Goal: Task Accomplishment & Management: Manage account settings

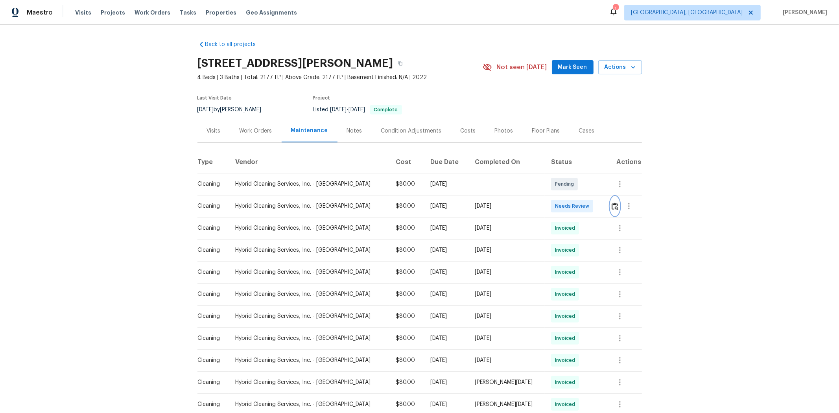
click at [596, 203] on img "button" at bounding box center [614, 205] width 7 height 7
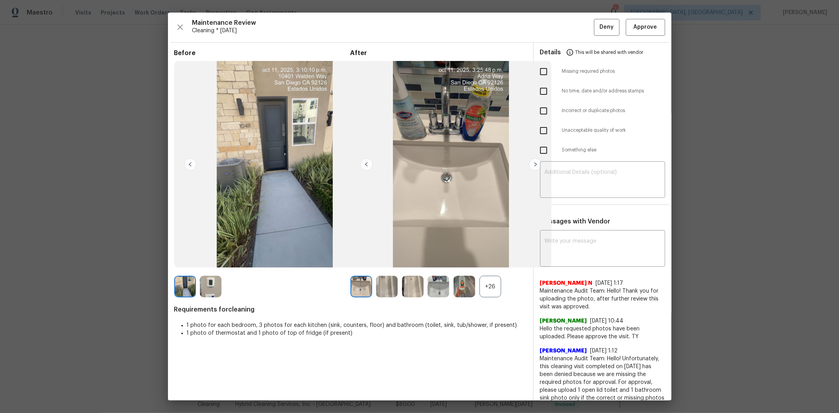
click at [541, 75] on input "checkbox" at bounding box center [543, 71] width 17 height 17
checkbox input "true"
click at [535, 134] on input "checkbox" at bounding box center [543, 130] width 17 height 17
checkbox input "true"
click at [539, 71] on input "checkbox" at bounding box center [543, 71] width 17 height 17
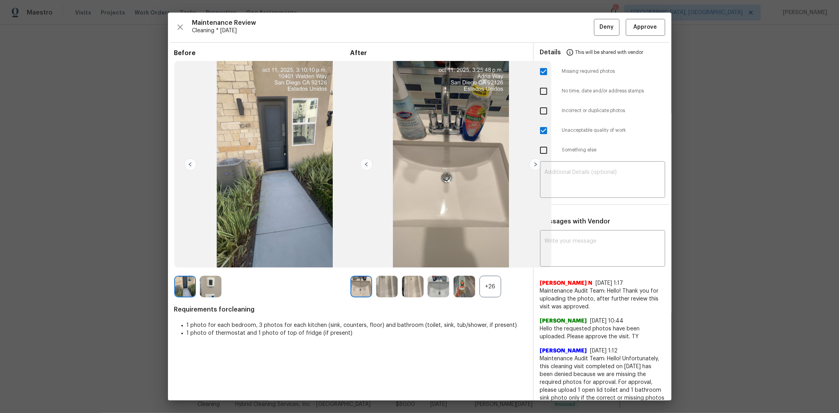
checkbox input "false"
click at [554, 180] on textarea at bounding box center [602, 180] width 116 height 22
paste textarea "Maintenance Audit Team: Hello! Unfortunately, this cleaning visit completed on …"
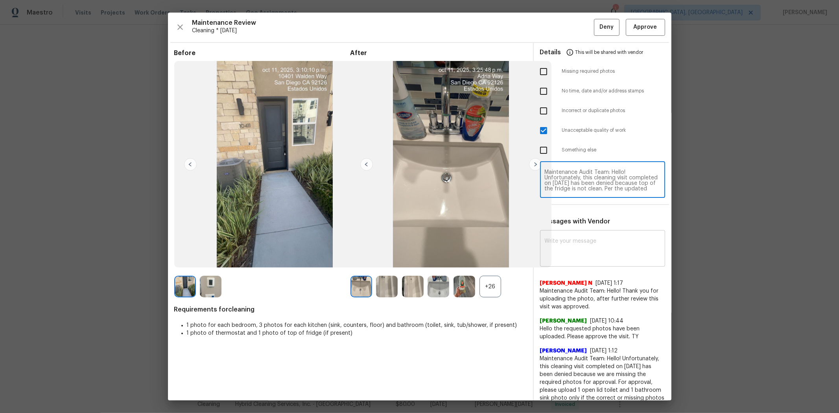
type textarea "Maintenance Audit Team: Hello! Unfortunately, this cleaning visit completed on …"
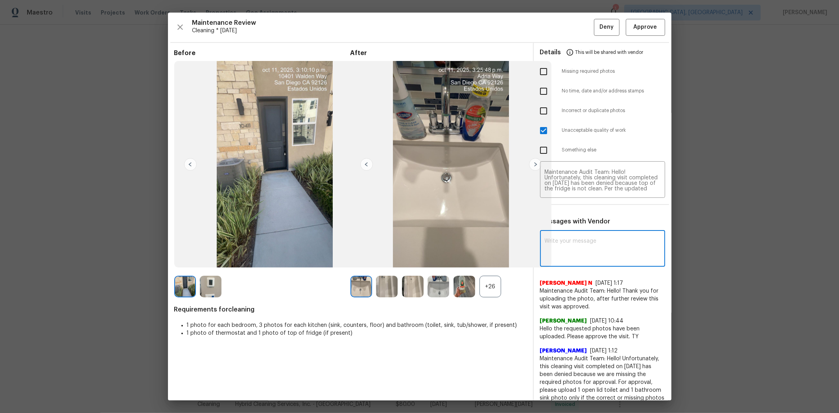
click at [581, 241] on textarea at bounding box center [602, 249] width 116 height 22
paste textarea "Maintenance Audit Team: Hello! Unfortunately, this cleaning visit completed on …"
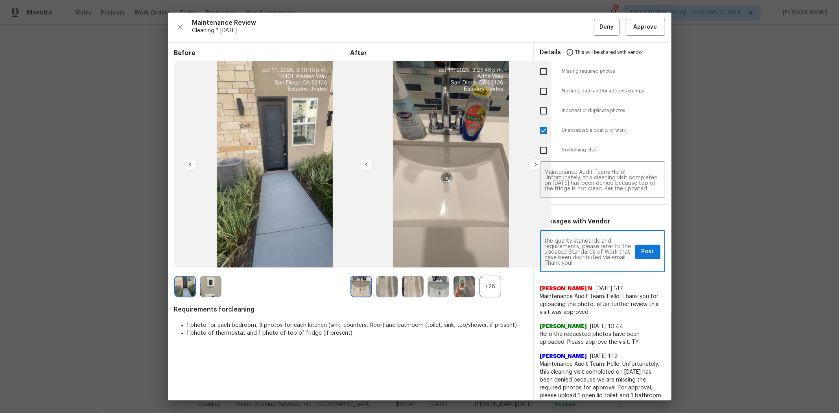
type textarea "Maintenance Audit Team: Hello! Unfortunately, this cleaning visit completed on …"
click at [596, 248] on button "Post" at bounding box center [647, 252] width 25 height 15
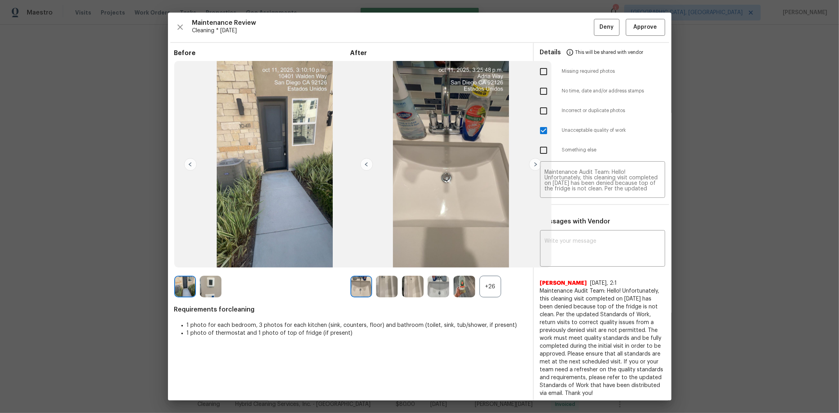
scroll to position [0, 0]
click at [594, 23] on button "Deny" at bounding box center [607, 27] width 26 height 17
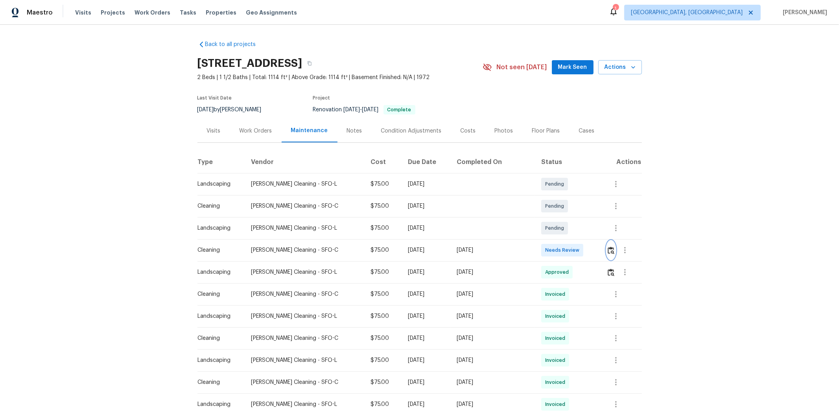
click at [451, 252] on img "button" at bounding box center [610, 249] width 7 height 7
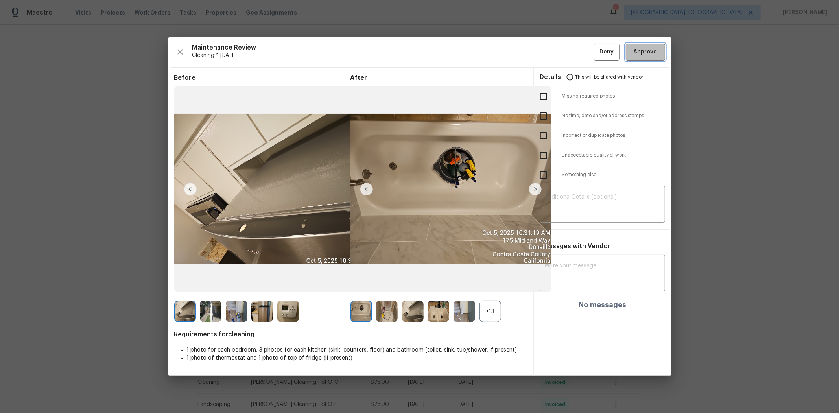
click at [451, 51] on span "Approve" at bounding box center [645, 52] width 24 height 10
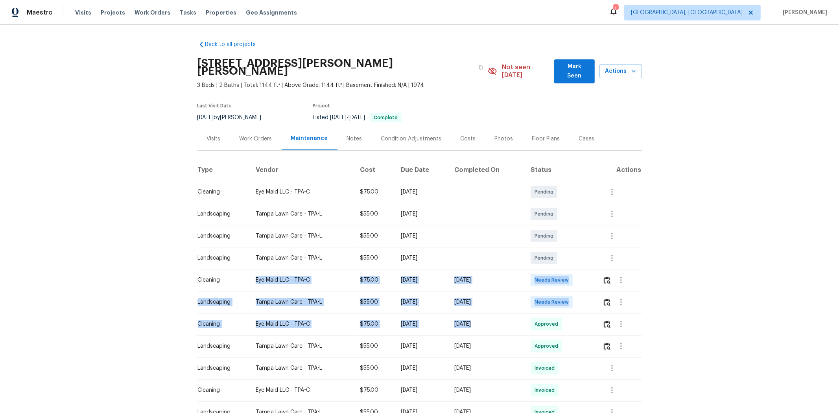
drag, startPoint x: 340, startPoint y: 289, endPoint x: 638, endPoint y: 319, distance: 299.8
click at [596, 276] on tbody "Cleaning Eye Maid LLC - TPA-C $75.00 Mon, Oct 27 2025 Pending Landscaping Tampa…" at bounding box center [419, 302] width 444 height 242
click at [596, 276] on button "button" at bounding box center [606, 301] width 9 height 19
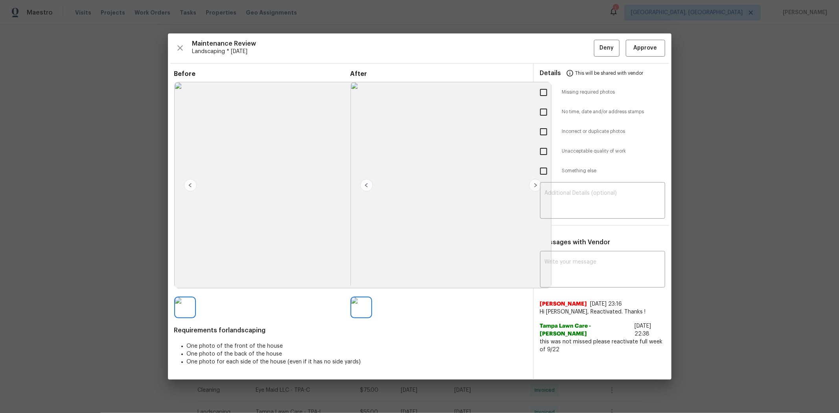
drag, startPoint x: 755, startPoint y: 324, endPoint x: 681, endPoint y: 299, distance: 78.7
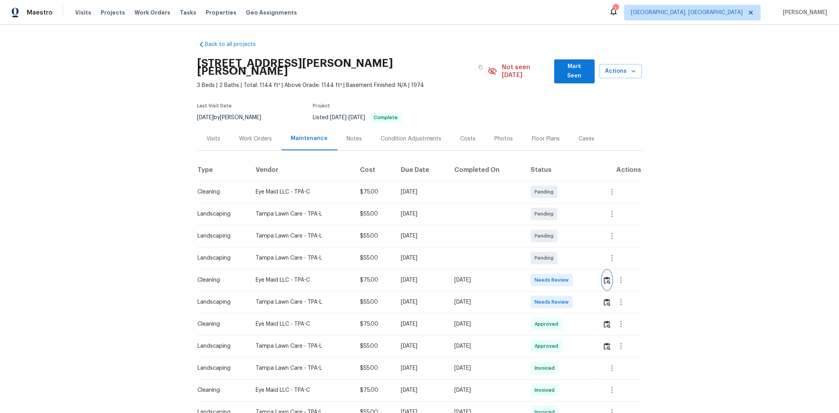
click at [596, 276] on img "button" at bounding box center [606, 279] width 7 height 7
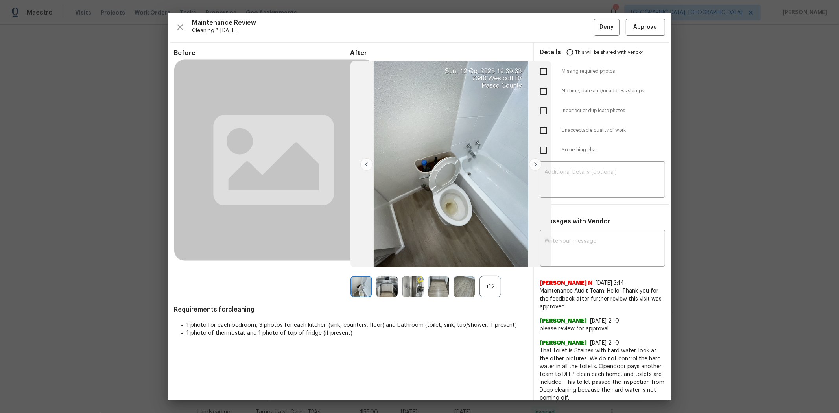
click at [537, 75] on input "checkbox" at bounding box center [543, 71] width 17 height 17
checkbox input "true"
click at [577, 180] on textarea at bounding box center [602, 180] width 116 height 22
paste textarea "Maintenance Audit Team: Hello! Unfortunately, this cleaning visit completed on …"
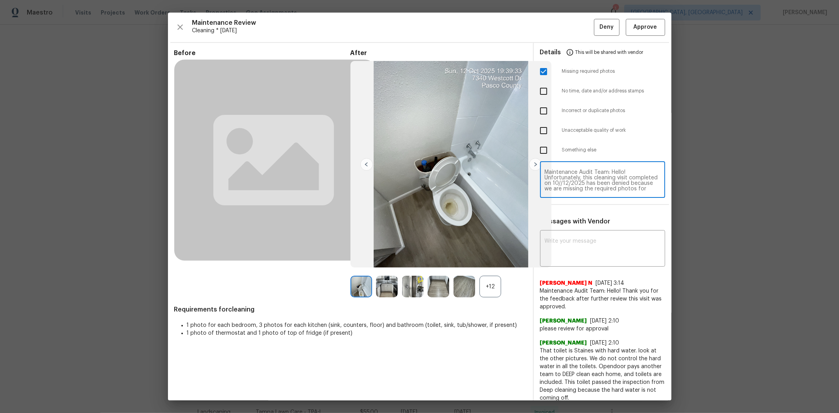
click at [590, 179] on textarea "Maintenance Audit Team: Hello! Unfortunately, this cleaning visit completed on …" at bounding box center [602, 180] width 116 height 22
drag, startPoint x: 622, startPoint y: 186, endPoint x: 646, endPoint y: 191, distance: 25.0
click at [596, 186] on textarea "Maintenance Audit Team: Hello! Unfortunately, this cleaning visit completed on …" at bounding box center [602, 180] width 116 height 22
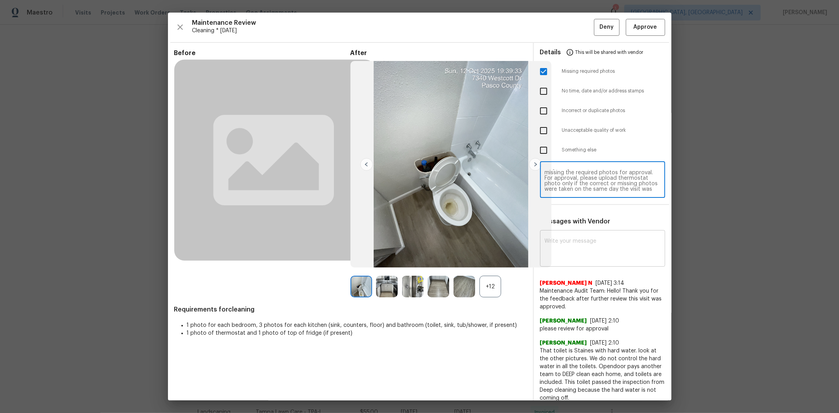
type textarea "Maintenance Audit Team: Hello! Unfortunately, this cleaning visit completed on …"
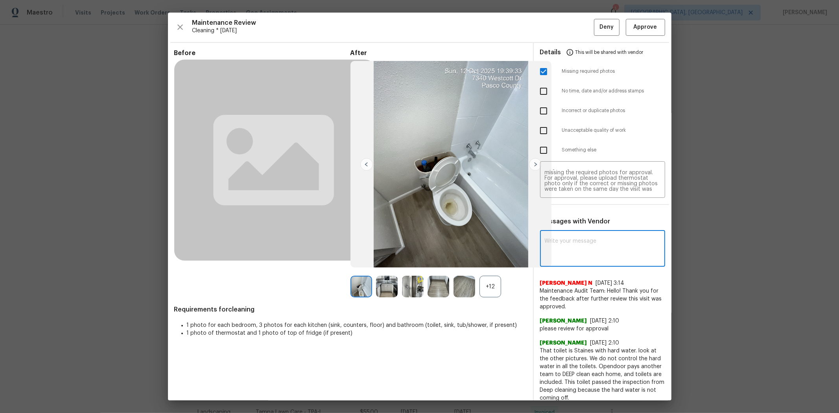
click at [594, 245] on textarea at bounding box center [602, 249] width 116 height 22
paste textarea "Maintenance Audit Team: Hello! Unfortunately, this cleaning visit completed on …"
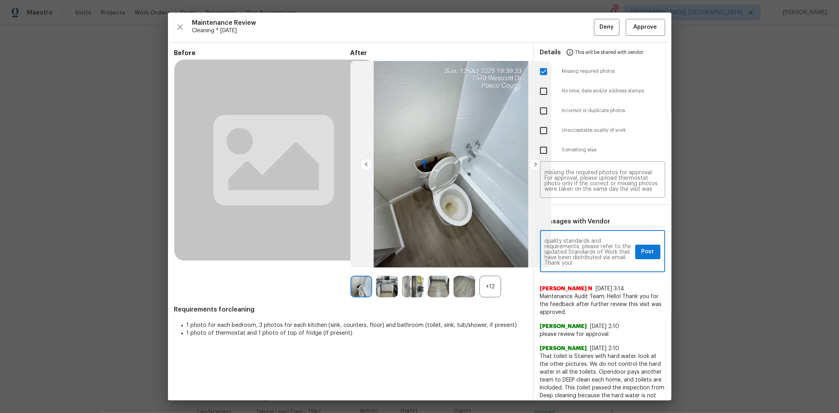
type textarea "Maintenance Audit Team: Hello! Unfortunately, this cleaning visit completed on …"
click at [596, 252] on button "Post" at bounding box center [647, 252] width 25 height 15
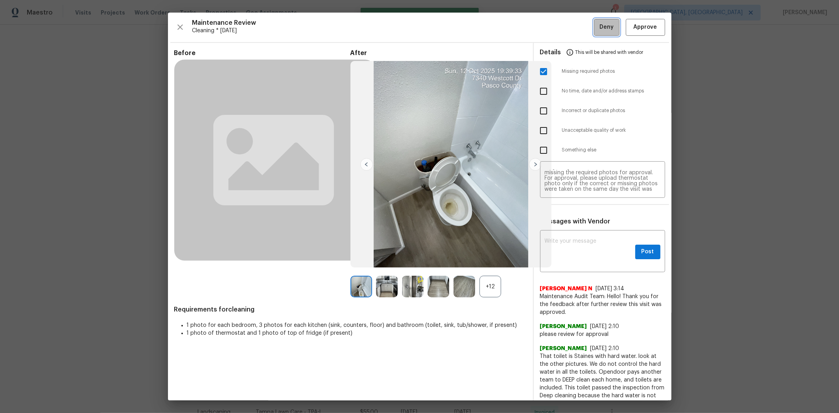
click at [596, 24] on span "Deny" at bounding box center [606, 27] width 14 height 10
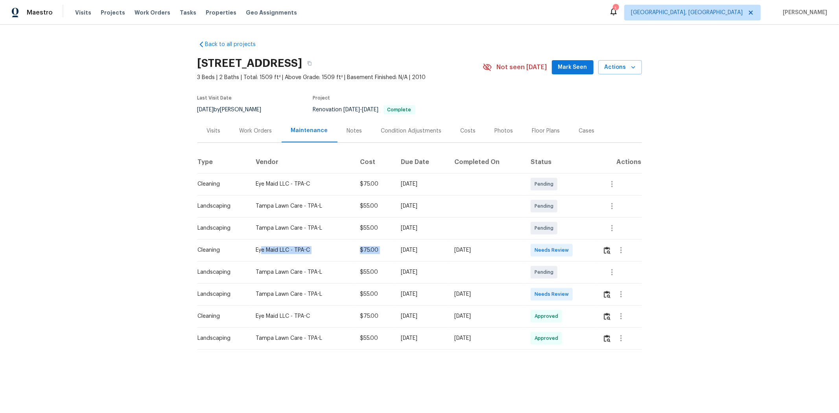
drag, startPoint x: 258, startPoint y: 250, endPoint x: 513, endPoint y: 248, distance: 254.8
click at [503, 248] on tr "Cleaning Eye Maid LLC - TPA-C $75.00 [DATE] [DATE] Needs Review" at bounding box center [419, 250] width 444 height 22
click at [563, 246] on span "Needs Review" at bounding box center [552, 250] width 37 height 8
click at [596, 252] on img "button" at bounding box center [606, 249] width 7 height 7
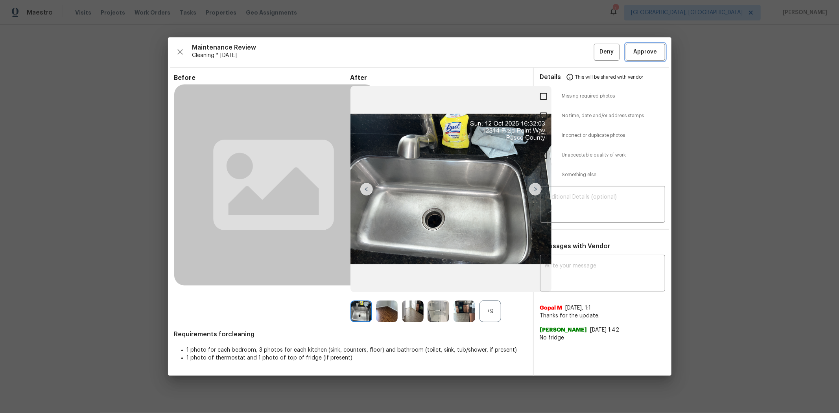
click at [596, 50] on span "Approve" at bounding box center [645, 52] width 24 height 10
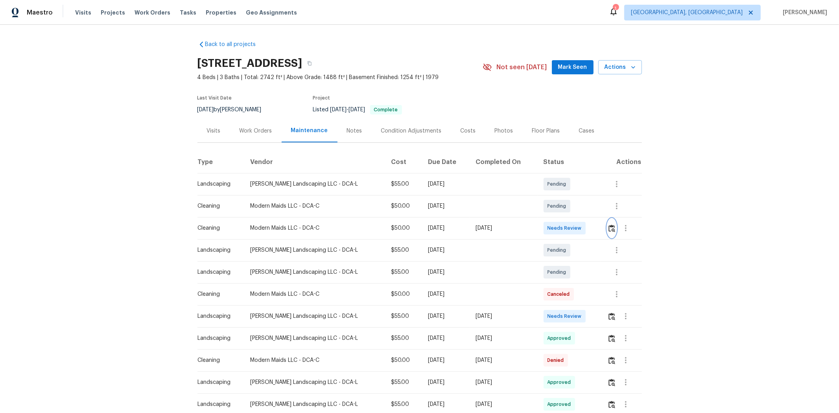
click at [596, 230] on img "button" at bounding box center [611, 227] width 7 height 7
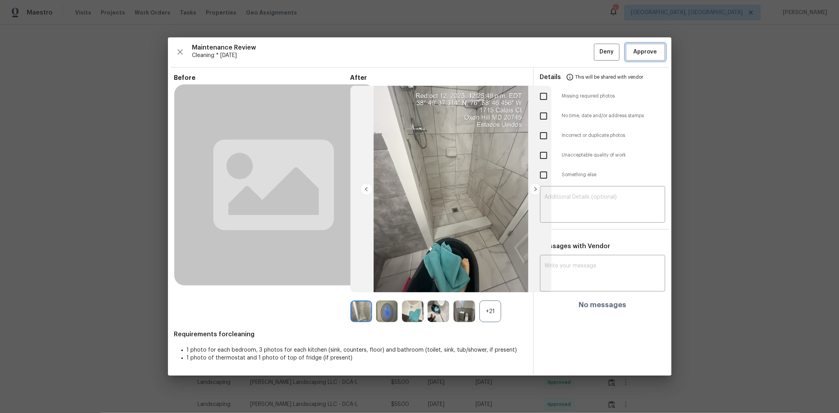
drag, startPoint x: 648, startPoint y: 48, endPoint x: 627, endPoint y: 48, distance: 20.4
click at [596, 48] on span "Approve" at bounding box center [645, 52] width 24 height 10
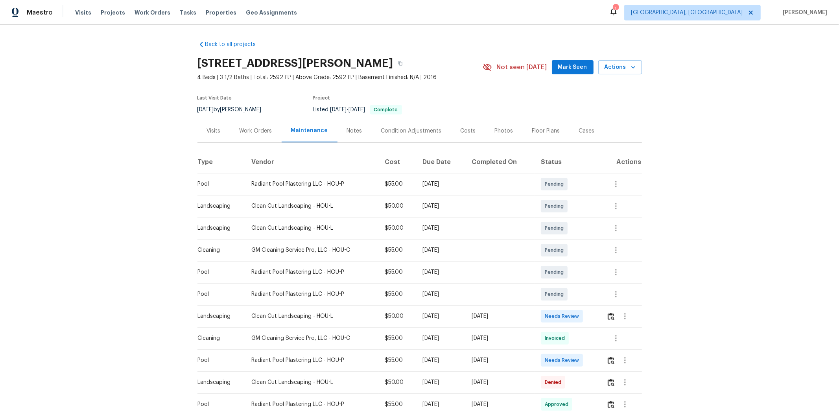
click at [596, 276] on td at bounding box center [621, 360] width 42 height 22
click at [596, 276] on img "button" at bounding box center [610, 360] width 7 height 7
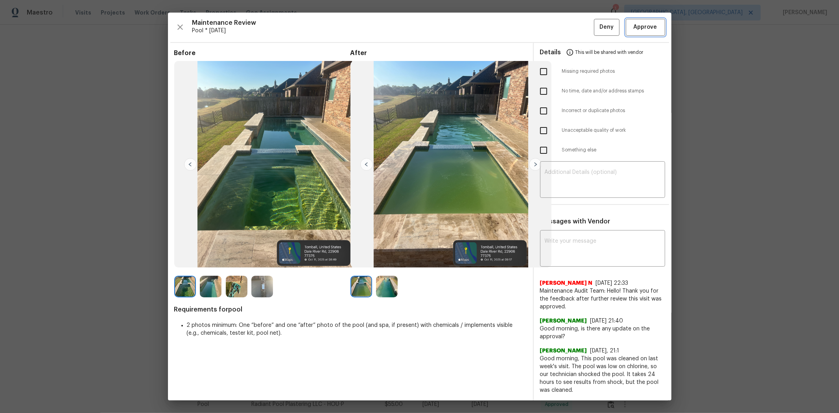
drag, startPoint x: 637, startPoint y: 35, endPoint x: 623, endPoint y: 32, distance: 14.5
click at [596, 35] on button "Approve" at bounding box center [644, 27] width 39 height 17
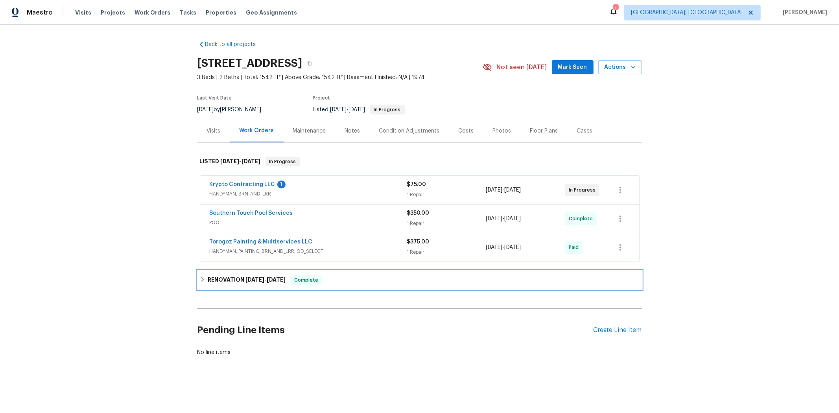
click at [223, 285] on div "RENOVATION 3/3/25 - 3/29/25 Complete" at bounding box center [419, 279] width 444 height 19
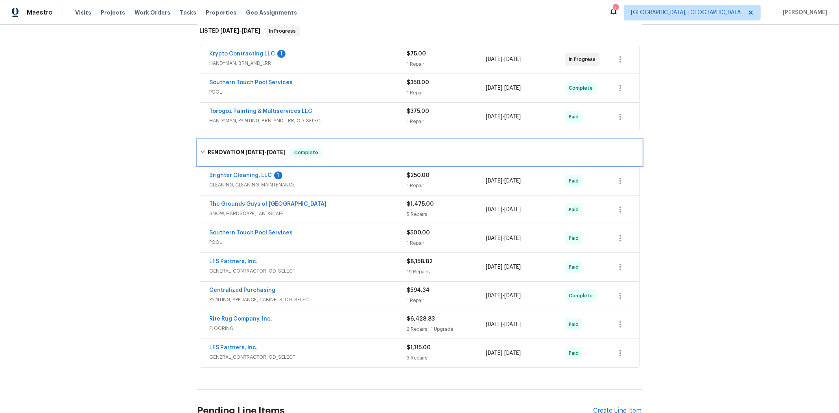
scroll to position [131, 0]
click at [124, 273] on div "Back to all projects 6227 Thermal Rd, Charlotte, NC 28211 3 Beds | 2 Baths | To…" at bounding box center [419, 219] width 839 height 388
click at [307, 83] on div "Southern Touch Pool Services" at bounding box center [308, 82] width 197 height 9
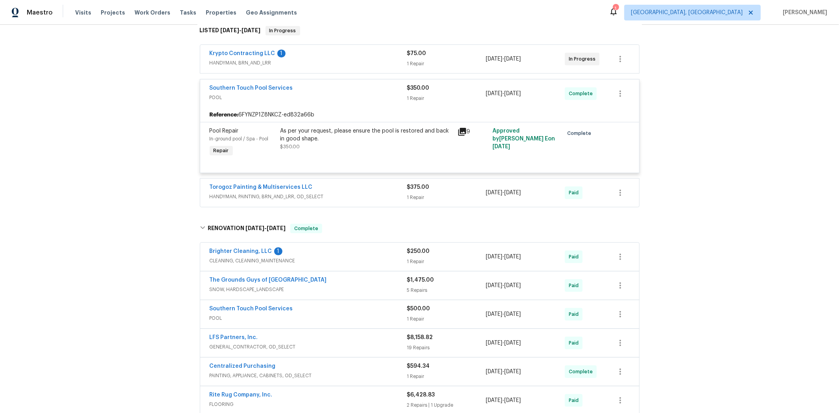
click at [332, 70] on div "Krypto Contracting LLC 1 HANDYMAN, BRN_AND_LRR $75.00 1 Repair 10/13/2025 - 10/…" at bounding box center [419, 59] width 439 height 28
click at [232, 66] on span "HANDYMAN, BRN_AND_LRR" at bounding box center [308, 63] width 197 height 8
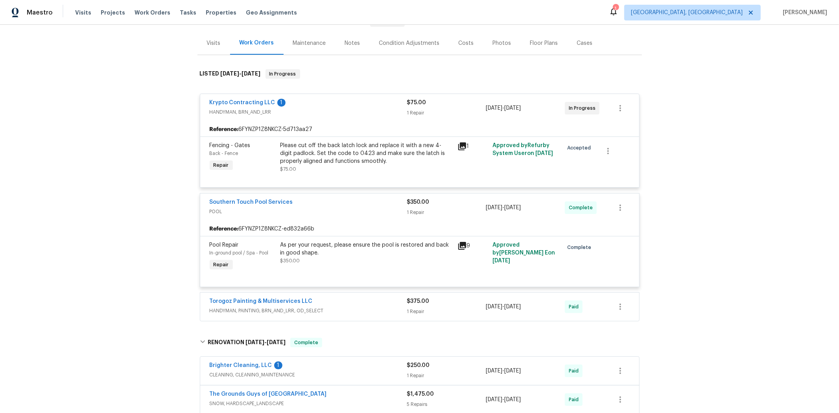
scroll to position [87, 0]
click at [468, 241] on div "9" at bounding box center [472, 257] width 35 height 36
click at [462, 245] on icon at bounding box center [462, 246] width 8 height 8
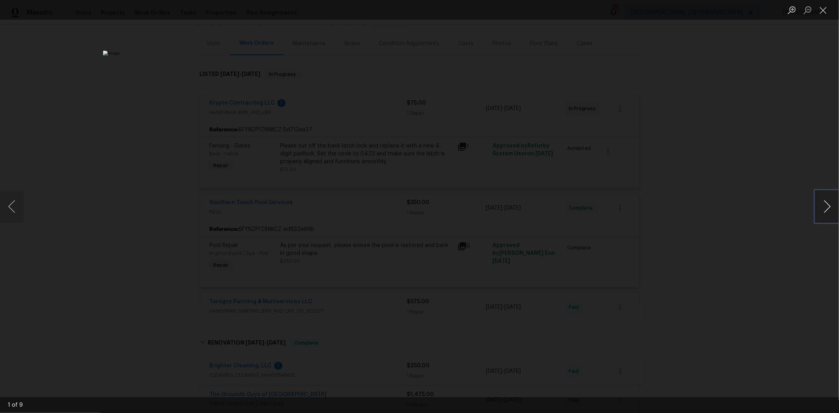
click at [826, 209] on button "Next image" at bounding box center [827, 206] width 24 height 31
click at [828, 208] on button "Next image" at bounding box center [827, 206] width 24 height 31
click at [827, 208] on button "Next image" at bounding box center [827, 206] width 24 height 31
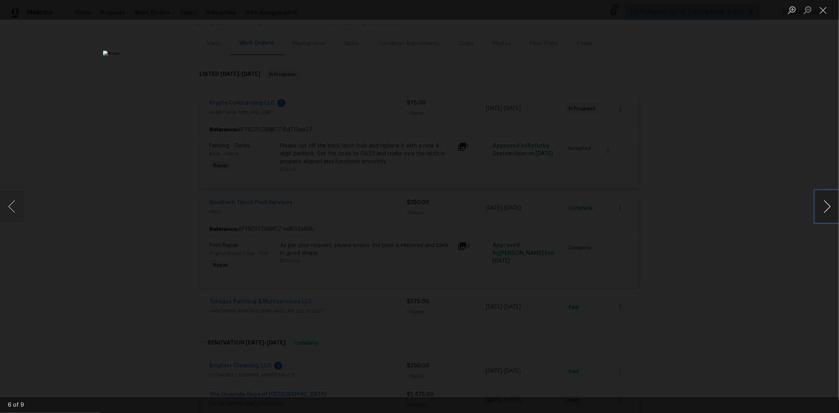
click at [827, 208] on button "Next image" at bounding box center [827, 206] width 24 height 31
click at [826, 207] on button "Next image" at bounding box center [827, 206] width 24 height 31
click at [826, 206] on button "Next image" at bounding box center [827, 206] width 24 height 31
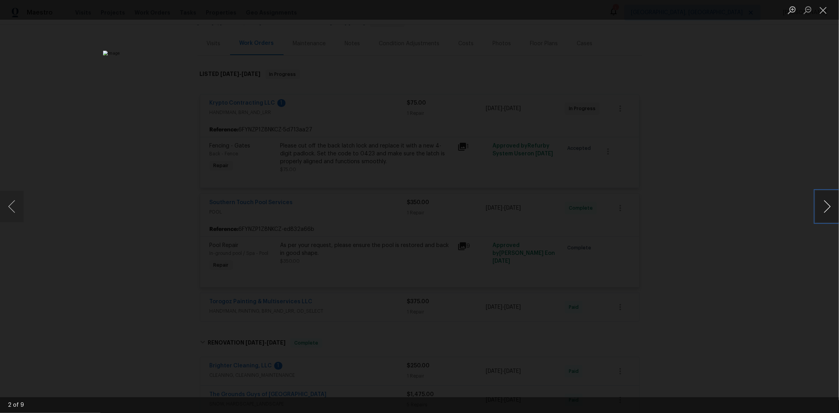
click at [826, 206] on button "Next image" at bounding box center [827, 206] width 24 height 31
click at [828, 206] on button "Next image" at bounding box center [827, 206] width 24 height 31
click at [12, 208] on button "Previous image" at bounding box center [12, 206] width 24 height 31
click at [12, 207] on button "Previous image" at bounding box center [12, 206] width 24 height 31
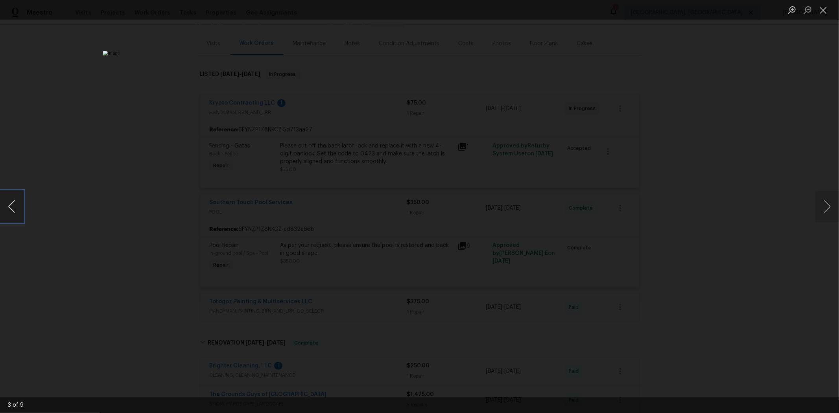
click at [13, 207] on button "Previous image" at bounding box center [12, 206] width 24 height 31
click at [13, 206] on button "Previous image" at bounding box center [12, 206] width 24 height 31
click at [14, 206] on button "Previous image" at bounding box center [12, 206] width 24 height 31
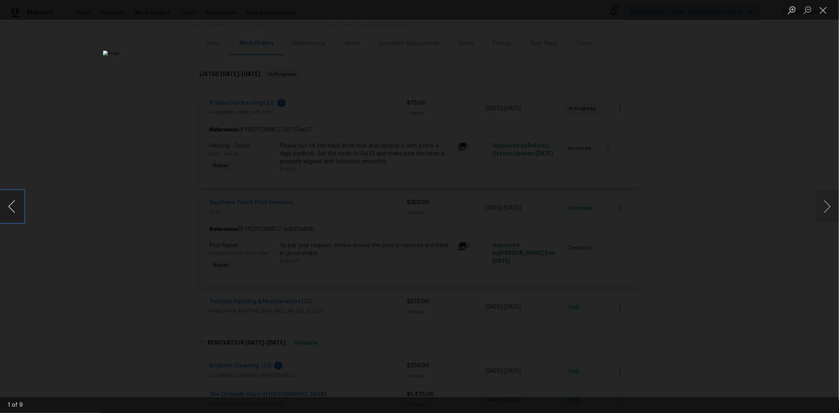
click at [15, 204] on button "Previous image" at bounding box center [12, 206] width 24 height 31
click at [17, 204] on button "Previous image" at bounding box center [12, 206] width 24 height 31
click at [18, 202] on button "Previous image" at bounding box center [12, 206] width 24 height 31
click at [18, 201] on button "Previous image" at bounding box center [12, 206] width 24 height 31
click at [18, 202] on button "Previous image" at bounding box center [12, 206] width 24 height 31
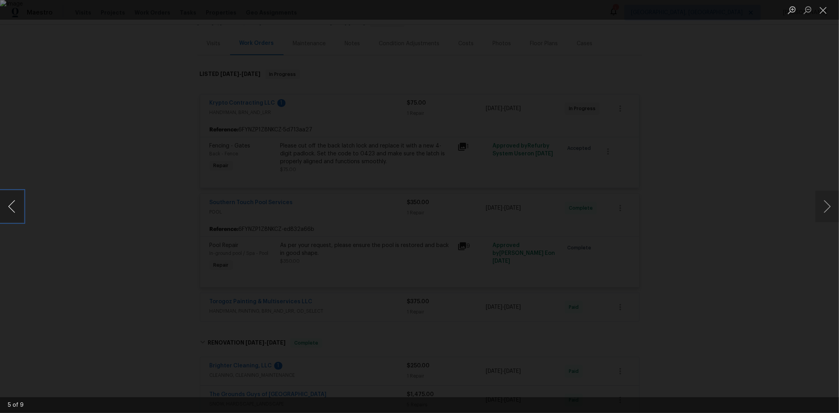
click at [20, 201] on button "Previous image" at bounding box center [12, 206] width 24 height 31
click at [20, 199] on button "Previous image" at bounding box center [12, 206] width 24 height 31
click at [21, 199] on button "Previous image" at bounding box center [12, 206] width 24 height 31
click at [822, 210] on button "Next image" at bounding box center [827, 206] width 24 height 31
click at [14, 210] on button "Previous image" at bounding box center [12, 206] width 24 height 31
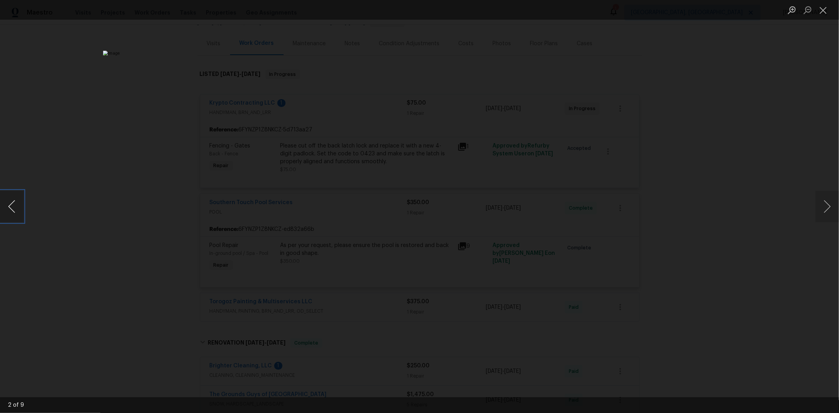
click at [21, 201] on button "Previous image" at bounding box center [12, 206] width 24 height 31
click at [20, 201] on button "Previous image" at bounding box center [12, 206] width 24 height 31
drag, startPoint x: 822, startPoint y: 208, endPoint x: 814, endPoint y: 191, distance: 18.8
click at [821, 206] on button "Next image" at bounding box center [827, 206] width 24 height 31
click at [645, 132] on div "Lightbox" at bounding box center [419, 206] width 839 height 413
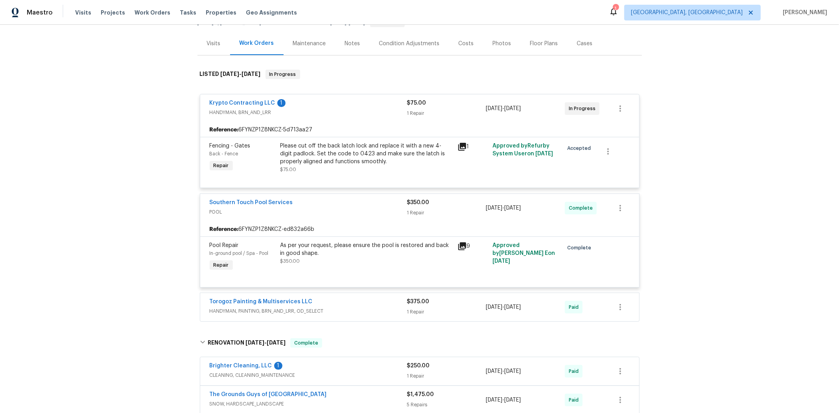
click at [464, 144] on div "1" at bounding box center [472, 146] width 31 height 9
click at [460, 145] on icon at bounding box center [462, 147] width 8 height 8
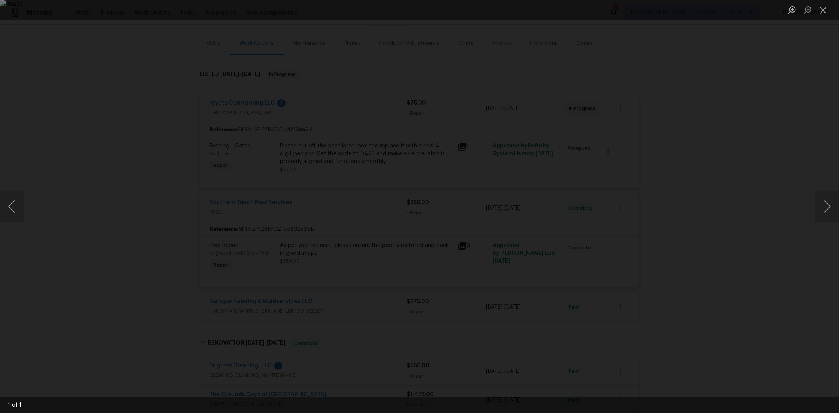
drag, startPoint x: 755, startPoint y: 236, endPoint x: 752, endPoint y: 233, distance: 4.4
click at [755, 235] on div "Lightbox" at bounding box center [419, 206] width 839 height 413
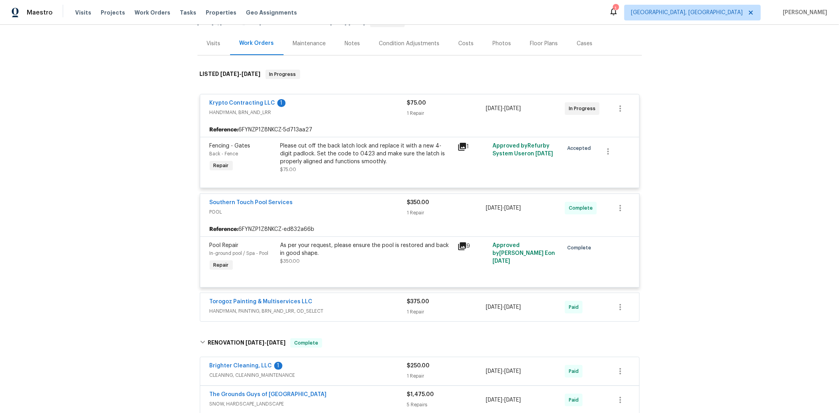
click at [460, 250] on icon at bounding box center [461, 245] width 9 height 9
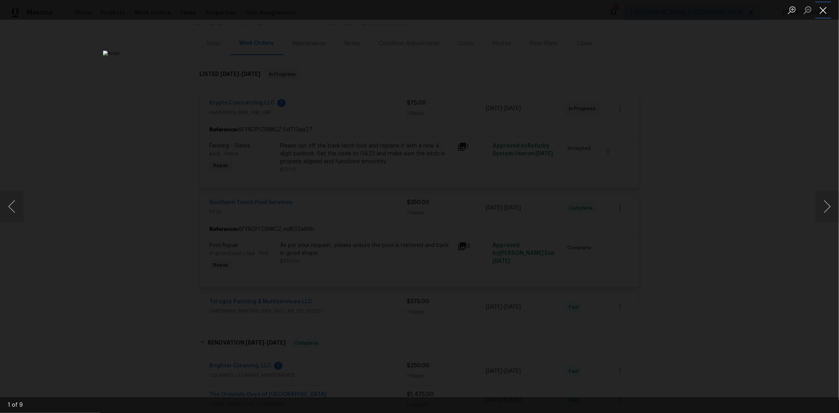
click at [820, 10] on button "Close lightbox" at bounding box center [823, 10] width 16 height 14
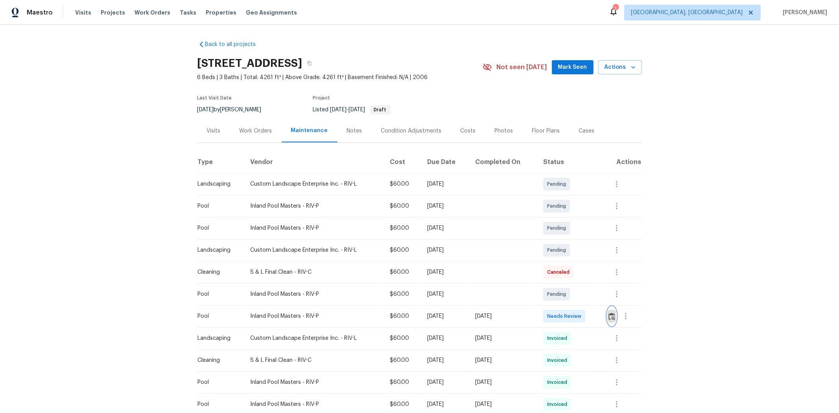
click at [596, 276] on img "button" at bounding box center [611, 316] width 7 height 7
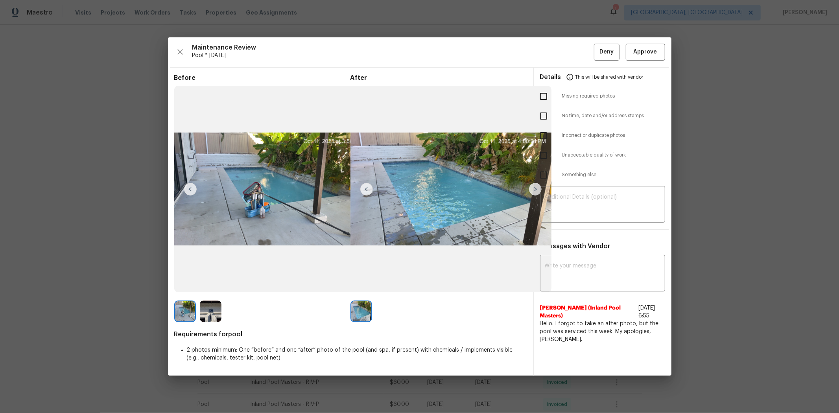
click at [596, 61] on div "Maintenance Review Pool * [DATE] Deny Approve Before After Requirements for poo…" at bounding box center [419, 206] width 503 height 338
click at [596, 56] on span "Approve" at bounding box center [645, 52] width 24 height 10
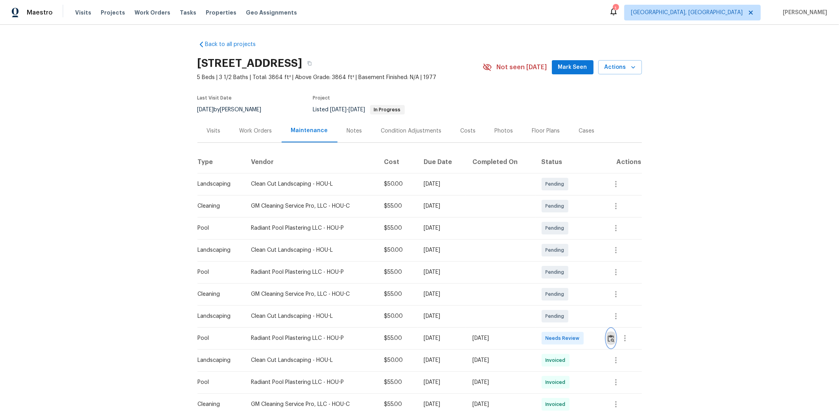
click at [596, 276] on img "button" at bounding box center [610, 338] width 7 height 7
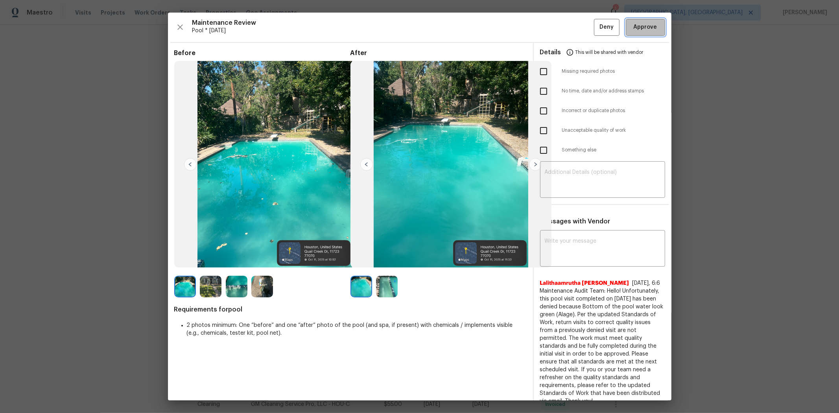
click at [596, 30] on span "Approve" at bounding box center [645, 27] width 24 height 10
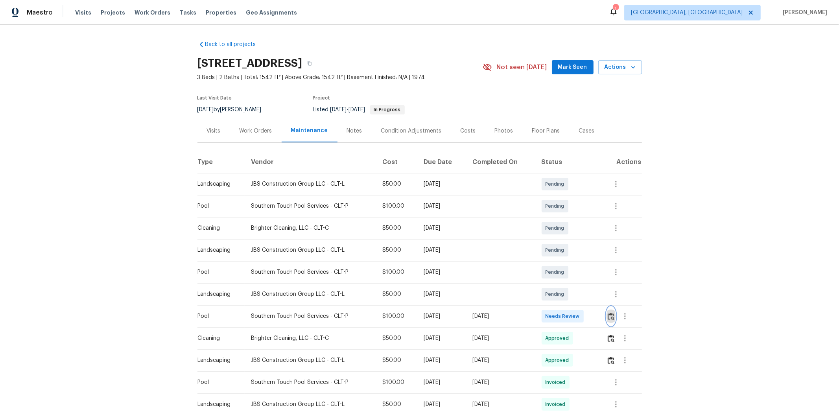
click at [596, 276] on img "button" at bounding box center [610, 316] width 7 height 7
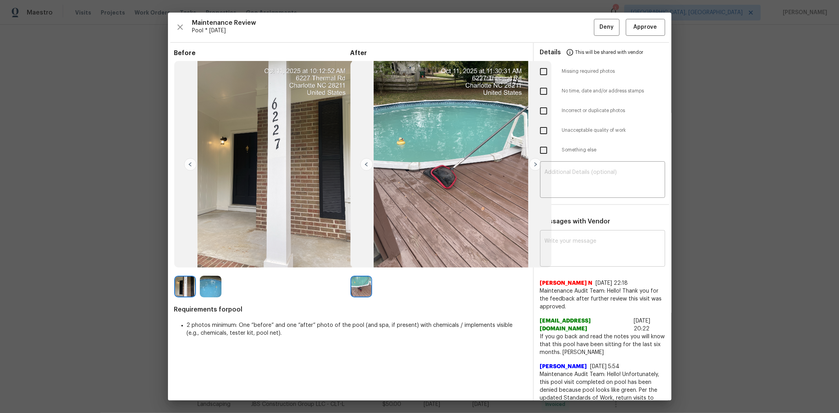
click at [576, 253] on textarea at bounding box center [602, 249] width 116 height 22
paste textarea "Maintenance Audit Team: Hello! After further review, the visit([DATE]) has been…"
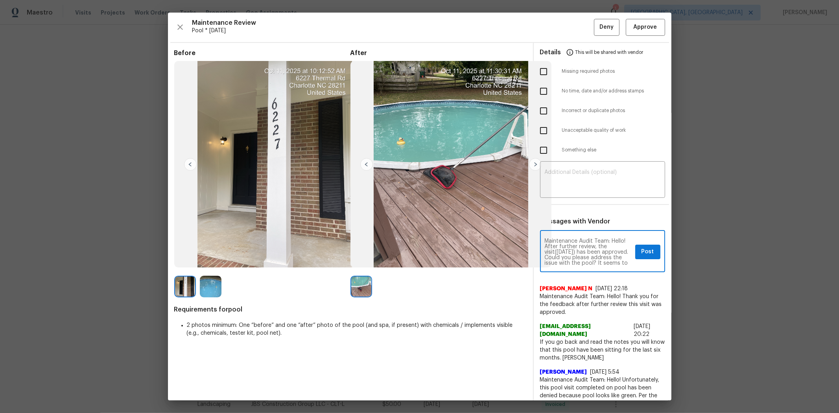
click at [582, 248] on textarea "Maintenance Audit Team: Hello! After further review, the visit(10/12/2025) has …" at bounding box center [587, 252] width 87 height 28
type textarea "Maintenance Audit Team: Hello! After further review, the visit(10/12/2025) has …"
click at [596, 26] on span "Approve" at bounding box center [645, 27] width 24 height 10
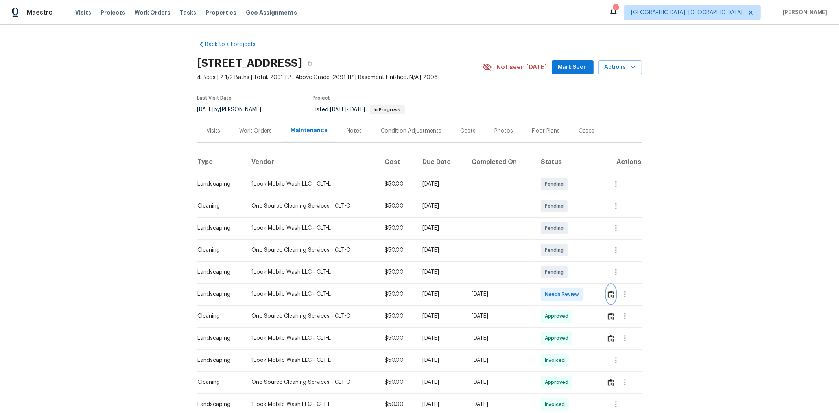
click at [596, 276] on img "button" at bounding box center [610, 294] width 7 height 7
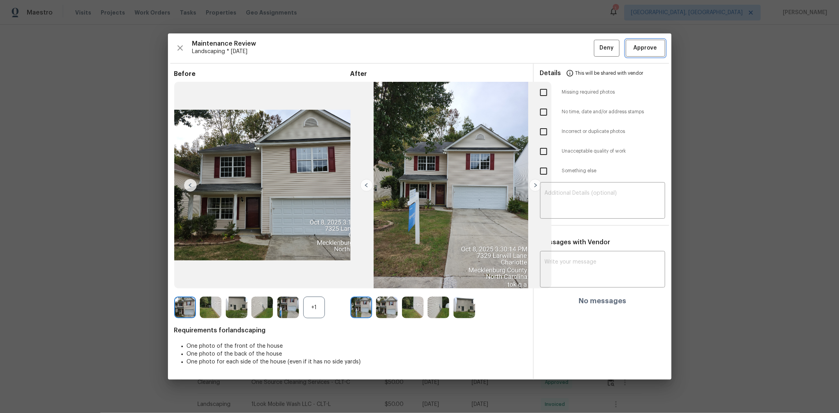
drag, startPoint x: 646, startPoint y: 48, endPoint x: 661, endPoint y: 40, distance: 16.9
click at [596, 46] on span "Approve" at bounding box center [645, 48] width 24 height 10
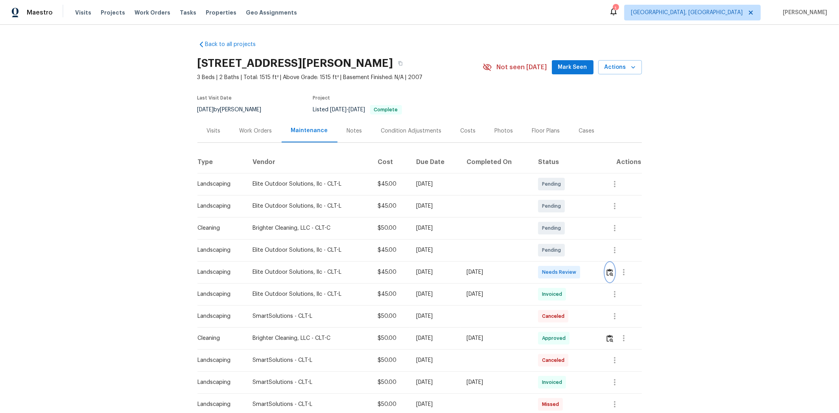
click at [596, 276] on button "button" at bounding box center [609, 272] width 9 height 19
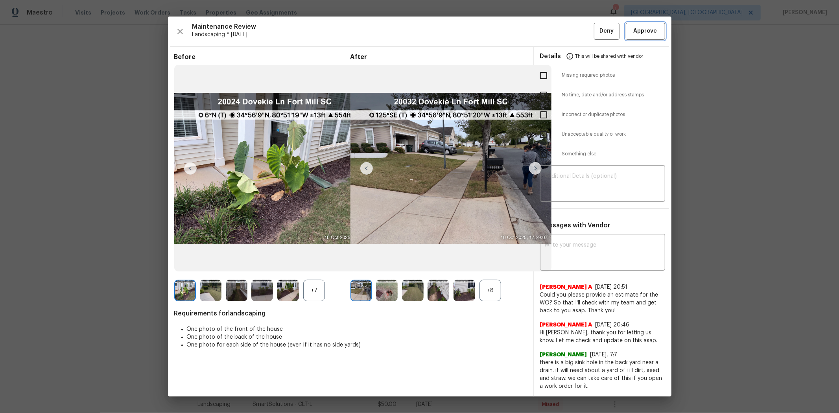
click at [596, 36] on span "Approve" at bounding box center [645, 31] width 24 height 10
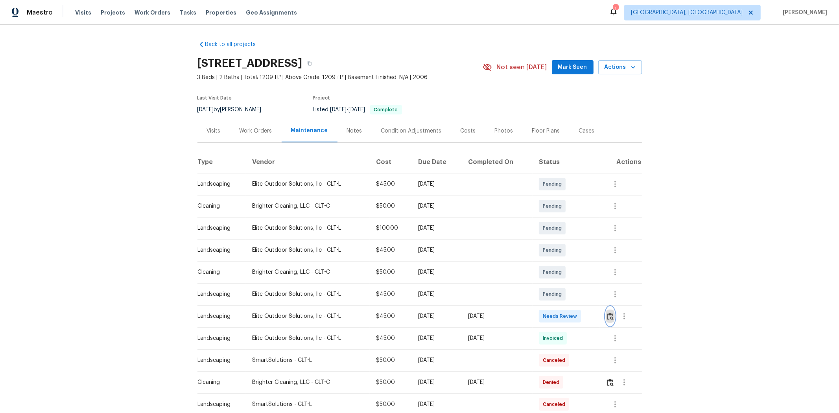
click at [596, 276] on img "button" at bounding box center [610, 316] width 7 height 7
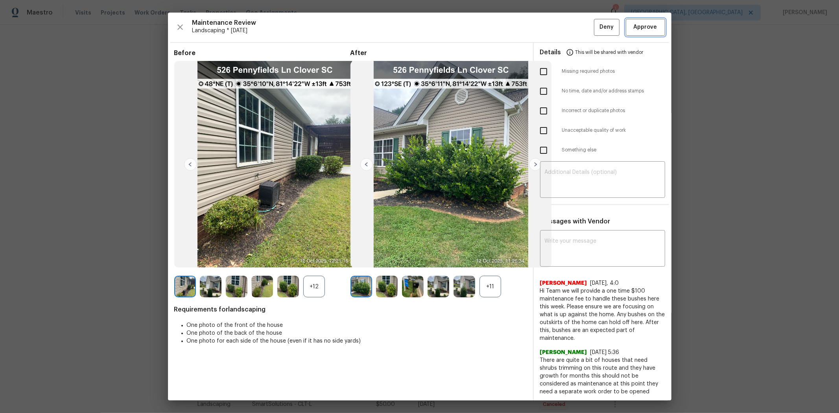
click at [596, 25] on span "Approve" at bounding box center [645, 27] width 24 height 10
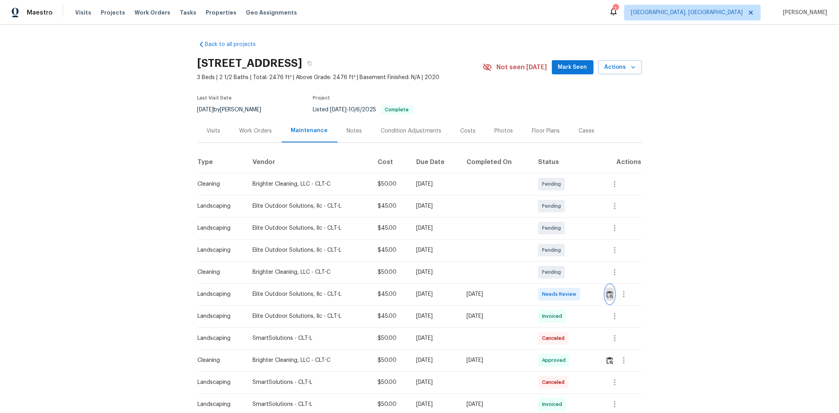
click at [596, 276] on img "button" at bounding box center [609, 294] width 7 height 7
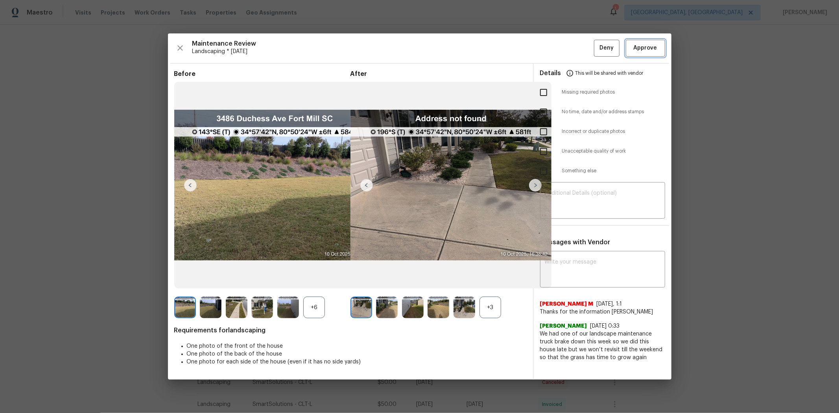
click at [596, 42] on button "Approve" at bounding box center [644, 48] width 39 height 17
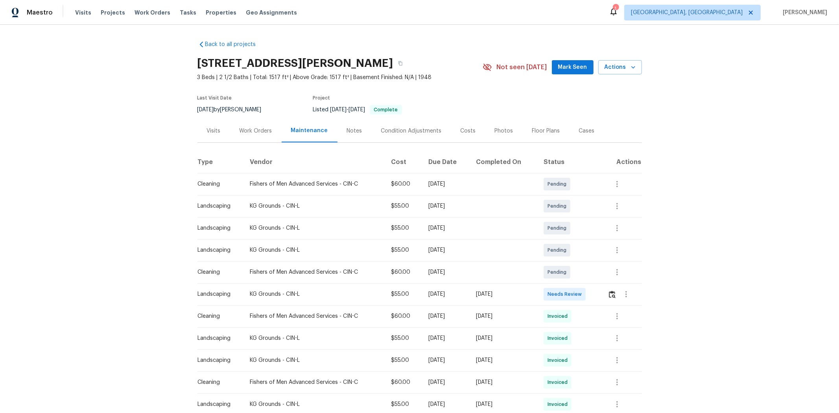
click at [596, 276] on td at bounding box center [621, 294] width 40 height 22
click at [596, 276] on button "button" at bounding box center [611, 294] width 9 height 19
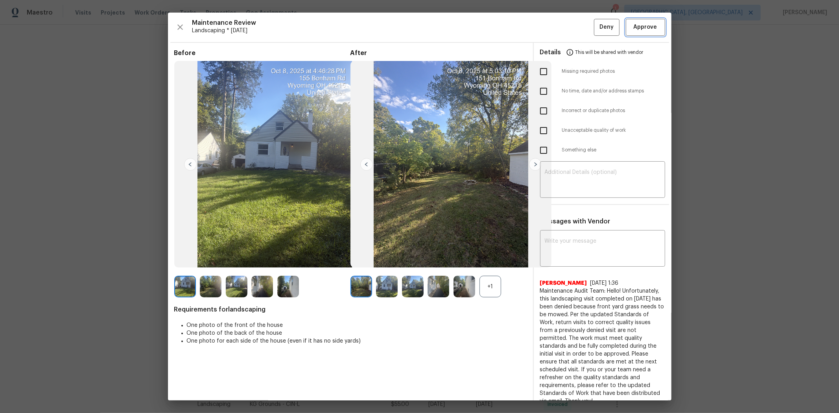
click at [596, 33] on button "Approve" at bounding box center [644, 27] width 39 height 17
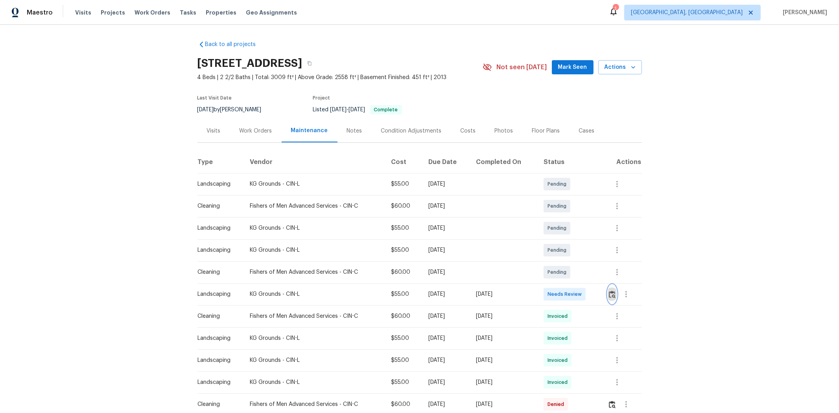
click at [596, 276] on button "button" at bounding box center [611, 294] width 9 height 19
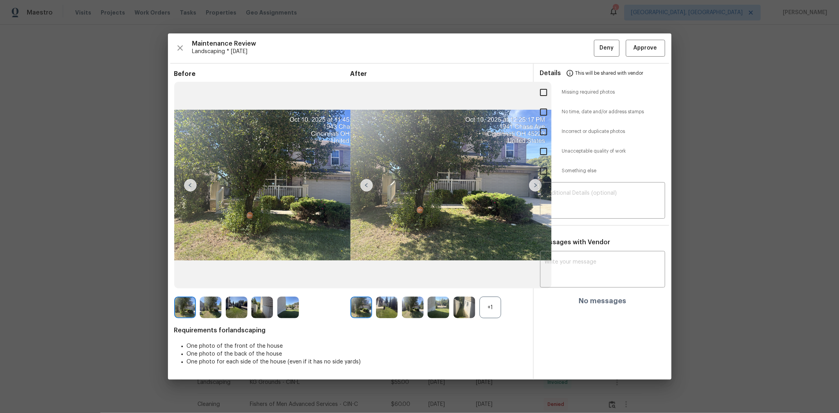
click at [596, 38] on div "Maintenance Review Landscaping * Mon, Oct 06 Deny Approve Before After +1 Requi…" at bounding box center [419, 206] width 503 height 346
click at [596, 79] on span "This will be shared with vendor" at bounding box center [609, 73] width 68 height 19
click at [596, 48] on span "Approve" at bounding box center [645, 48] width 24 height 10
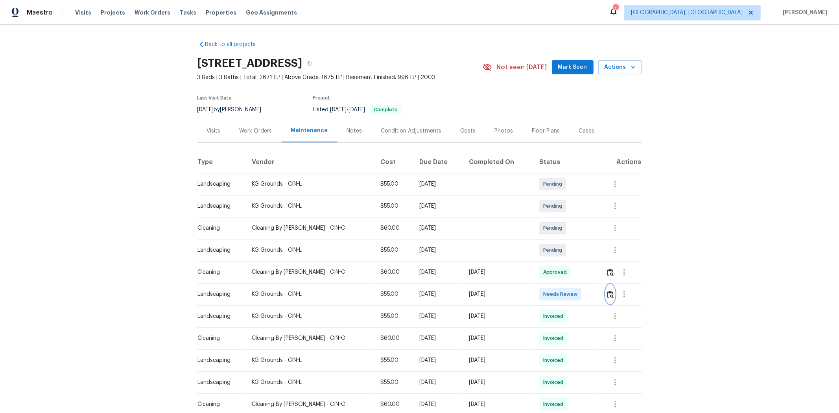
click at [596, 276] on img "button" at bounding box center [610, 294] width 7 height 7
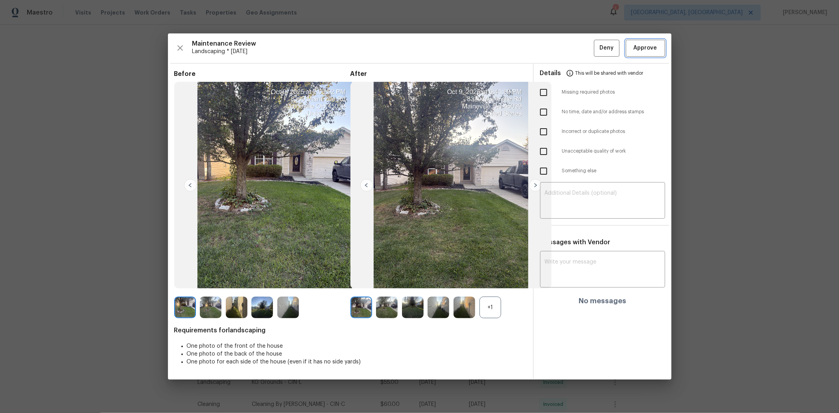
click at [596, 42] on button "Approve" at bounding box center [644, 48] width 39 height 17
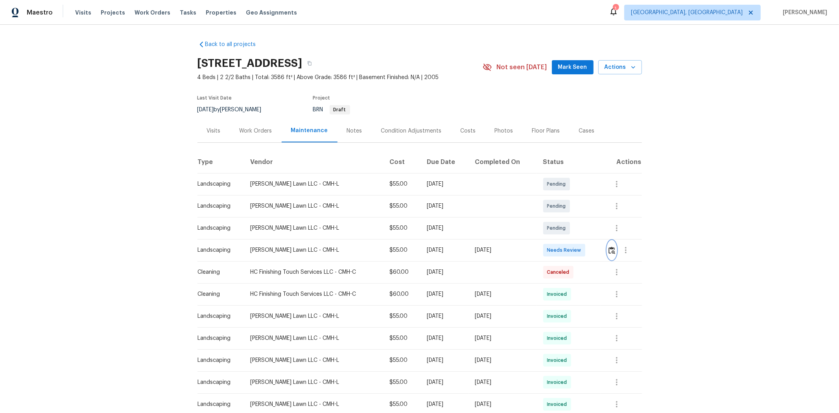
click at [451, 247] on img "button" at bounding box center [611, 249] width 7 height 7
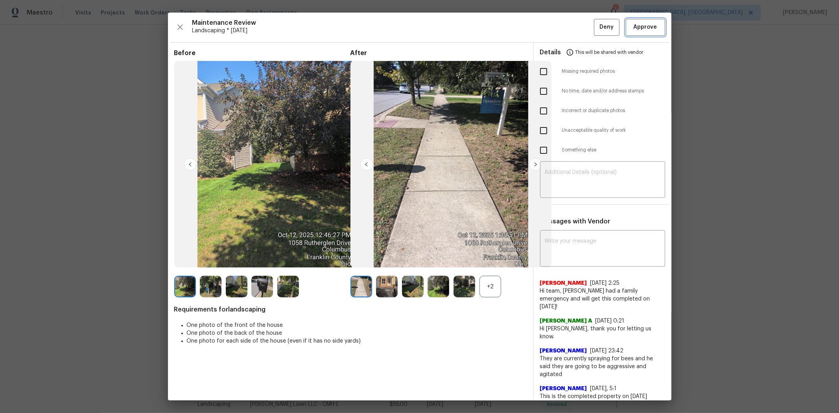
click at [451, 28] on span "Approve" at bounding box center [645, 27] width 24 height 10
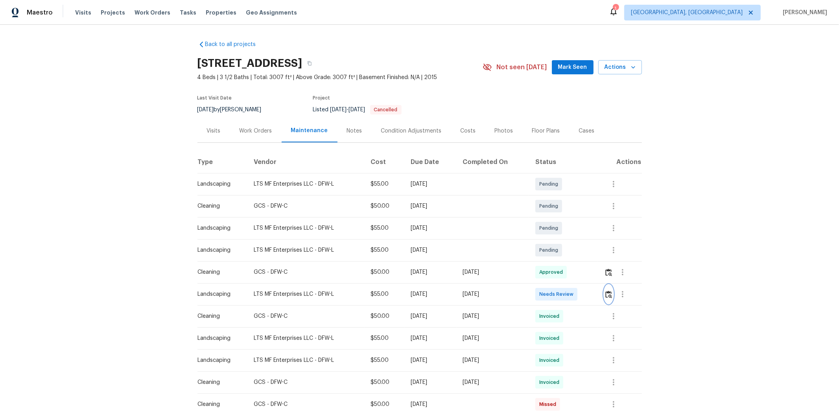
click at [596, 276] on img "button" at bounding box center [608, 294] width 7 height 7
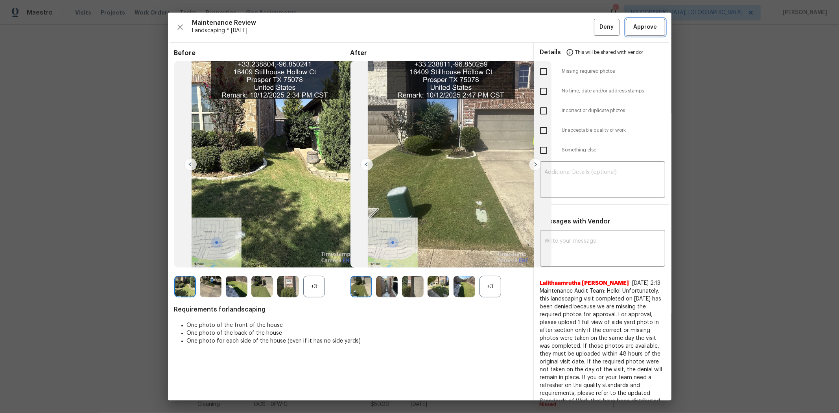
click at [596, 32] on span "Approve" at bounding box center [645, 27] width 27 height 10
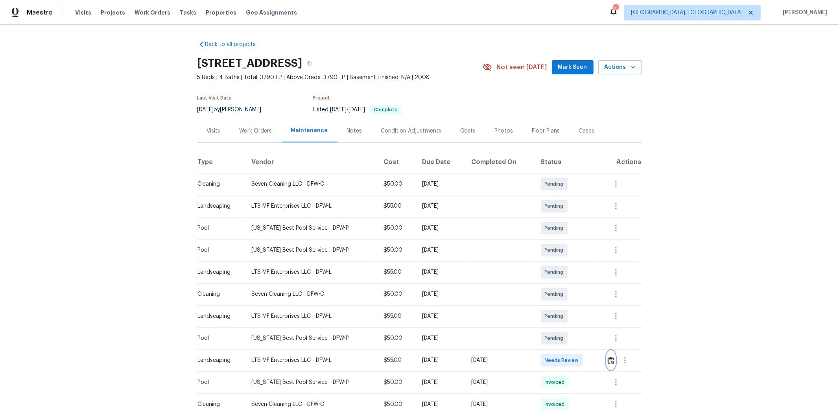
click at [596, 276] on img "button" at bounding box center [610, 360] width 7 height 7
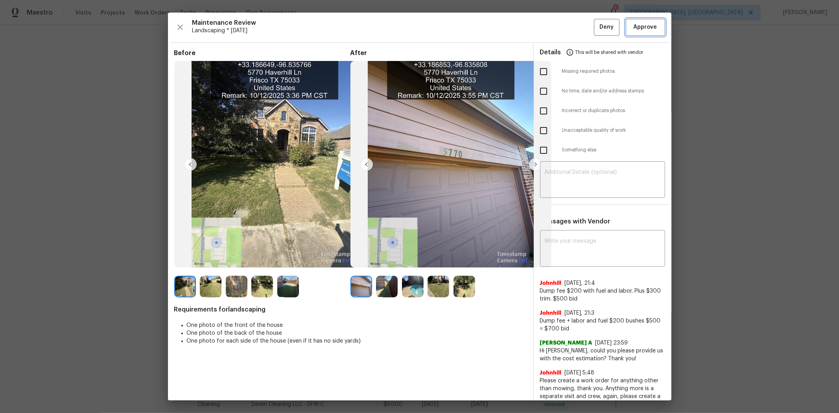
click at [596, 35] on button "Approve" at bounding box center [644, 27] width 39 height 17
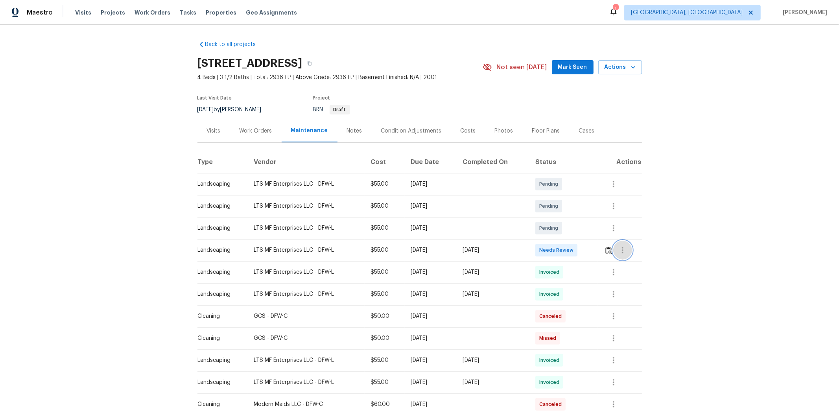
drag, startPoint x: 431, startPoint y: 213, endPoint x: 612, endPoint y: 250, distance: 185.0
click at [596, 250] on button "button" at bounding box center [622, 250] width 19 height 19
click at [596, 250] on div at bounding box center [419, 206] width 839 height 413
click at [596, 251] on img "button" at bounding box center [608, 249] width 7 height 7
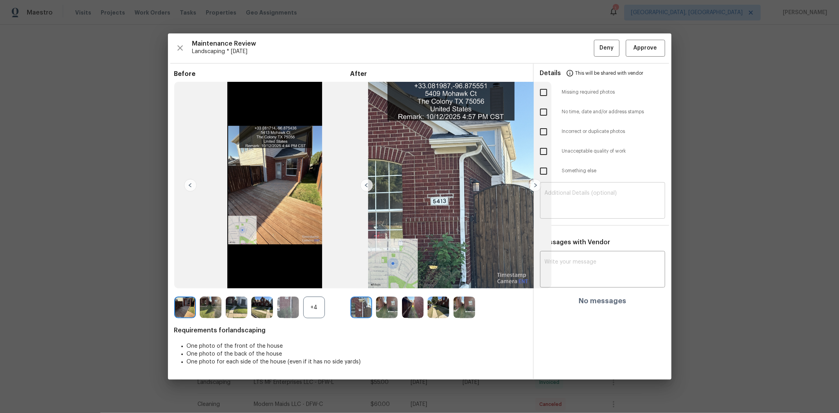
drag, startPoint x: 544, startPoint y: 93, endPoint x: 576, endPoint y: 194, distance: 105.9
click at [551, 100] on input "checkbox" at bounding box center [543, 92] width 17 height 17
checkbox input "true"
click at [584, 210] on textarea at bounding box center [602, 201] width 116 height 22
paste textarea "Maintenance Audit Team: Hello! Unfortunately, this landscaping visit completed …"
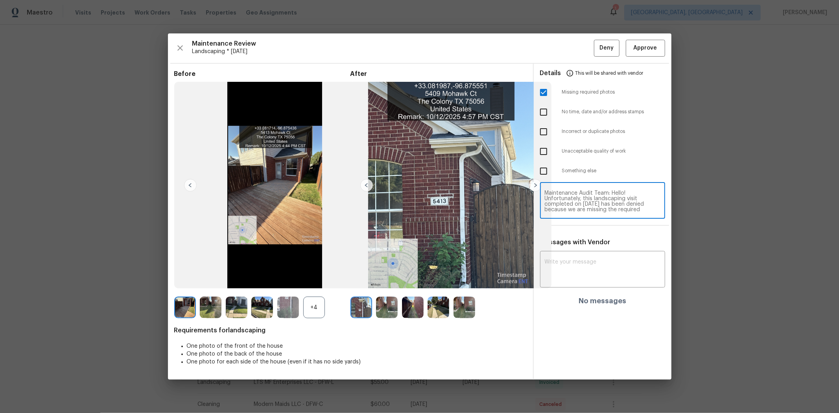
scroll to position [77, 0]
type textarea "Maintenance Audit Team: Hello! Unfortunately, this landscaping visit completed …"
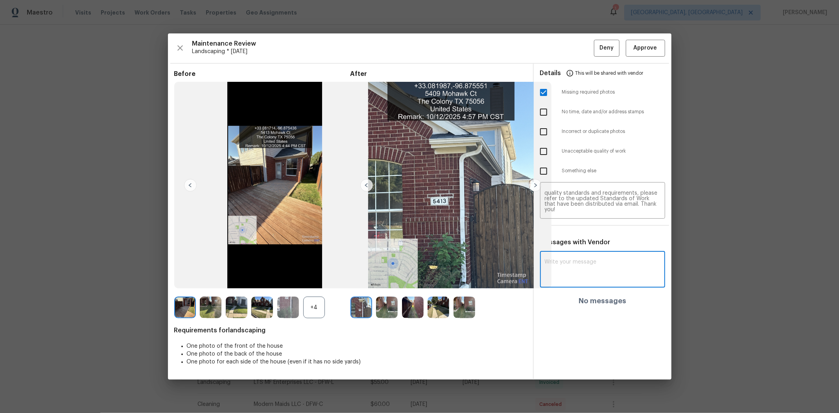
click at [594, 273] on textarea at bounding box center [602, 270] width 116 height 22
paste textarea "Maintenance Audit Team: Hello! Unfortunately, this landscaping visit completed …"
type textarea "Maintenance Audit Team: Hello! Unfortunately, this landscaping visit completed …"
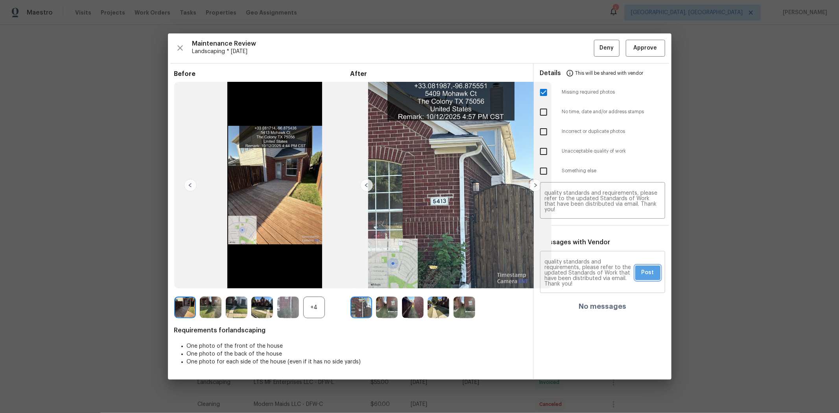
click at [596, 275] on button "Post" at bounding box center [647, 272] width 25 height 15
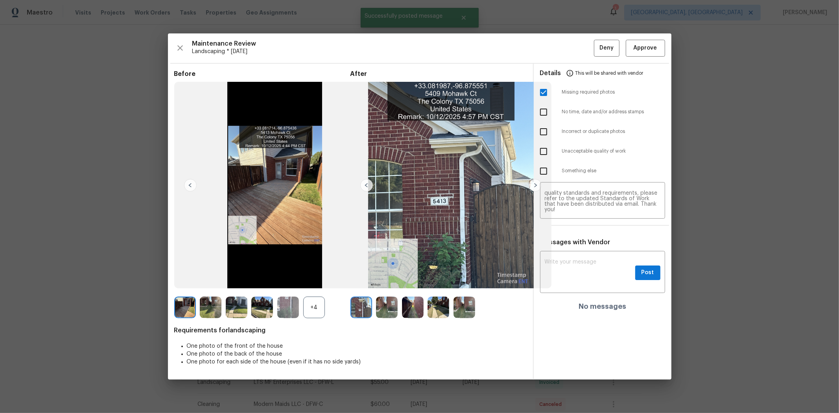
scroll to position [0, 0]
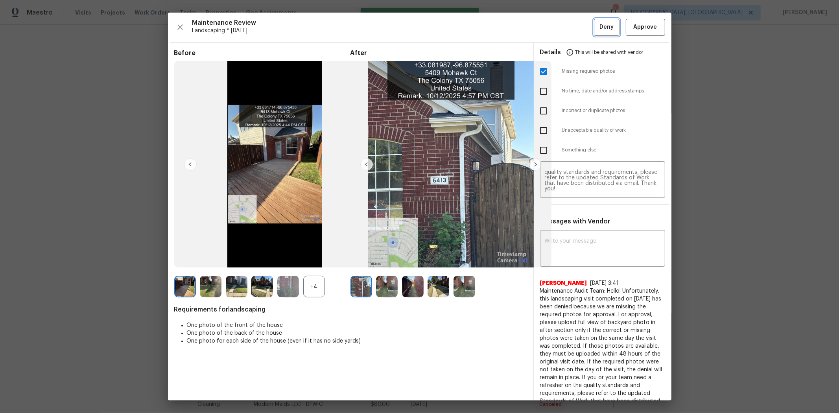
click at [596, 22] on span "Deny" at bounding box center [606, 27] width 14 height 10
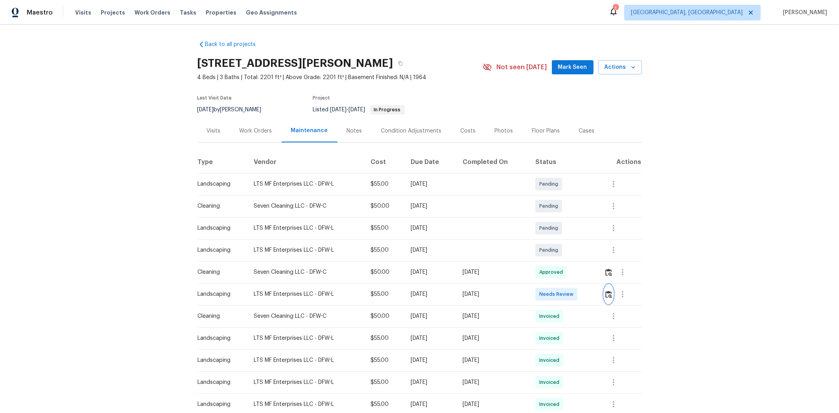
click at [596, 276] on img "button" at bounding box center [608, 294] width 7 height 7
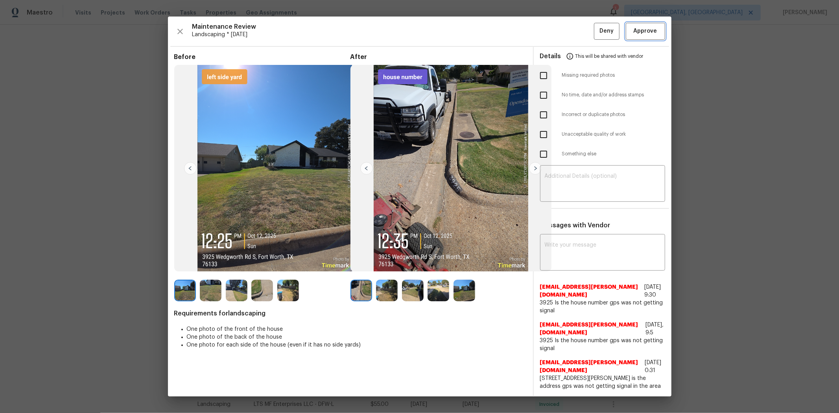
click at [596, 36] on span "Approve" at bounding box center [645, 31] width 24 height 10
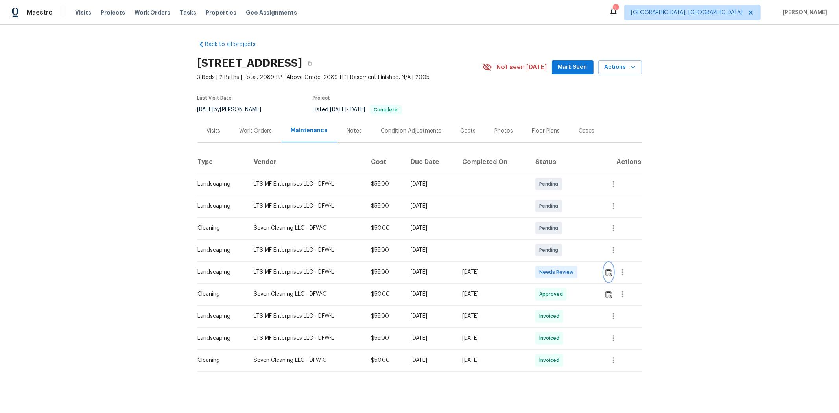
click at [596, 274] on button "button" at bounding box center [608, 272] width 9 height 19
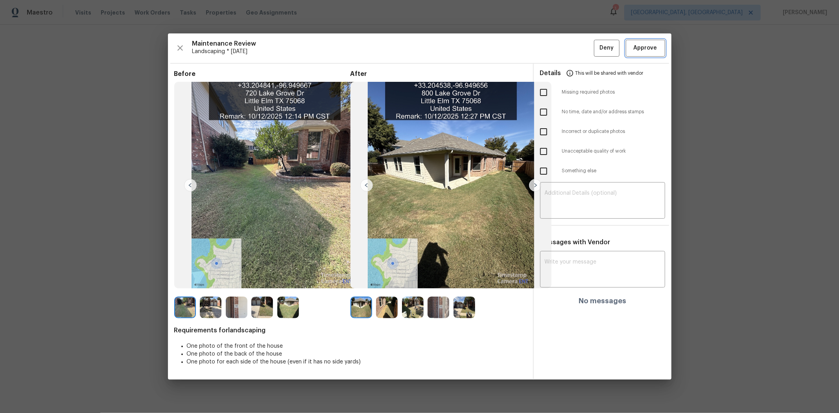
drag, startPoint x: 639, startPoint y: 47, endPoint x: 632, endPoint y: 46, distance: 7.6
click at [596, 46] on span "Approve" at bounding box center [645, 48] width 24 height 10
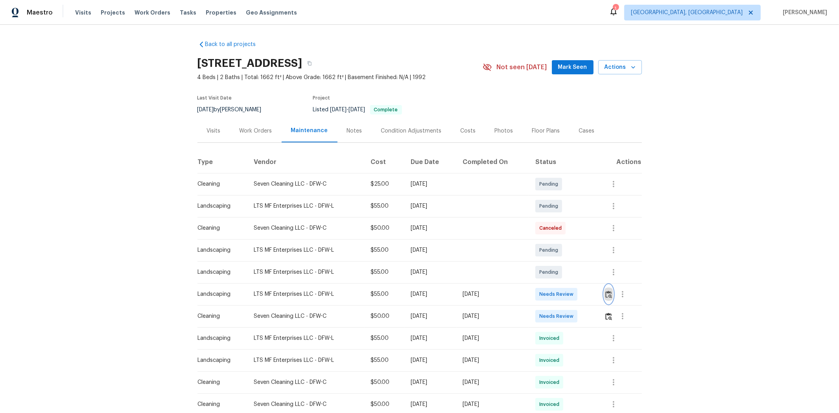
click at [596, 276] on button "button" at bounding box center [608, 294] width 9 height 19
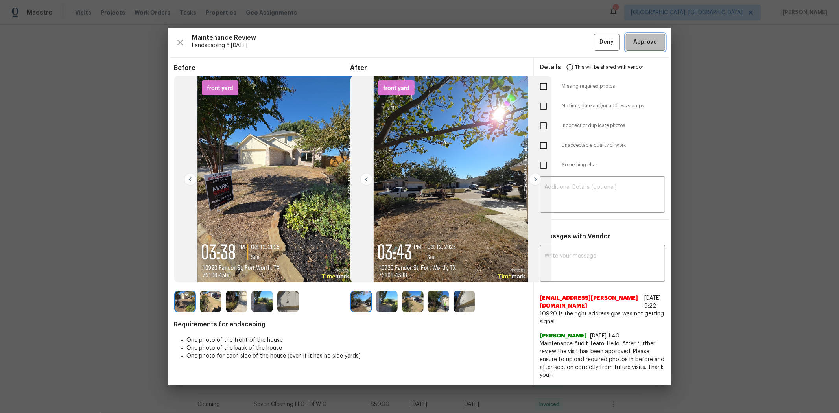
drag, startPoint x: 647, startPoint y: 42, endPoint x: 638, endPoint y: 42, distance: 8.6
click at [596, 44] on span "Approve" at bounding box center [645, 42] width 24 height 10
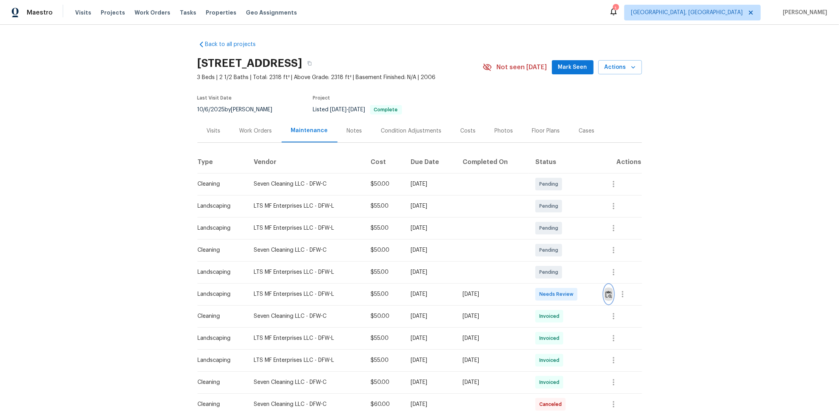
click at [596, 276] on img "button" at bounding box center [608, 294] width 7 height 7
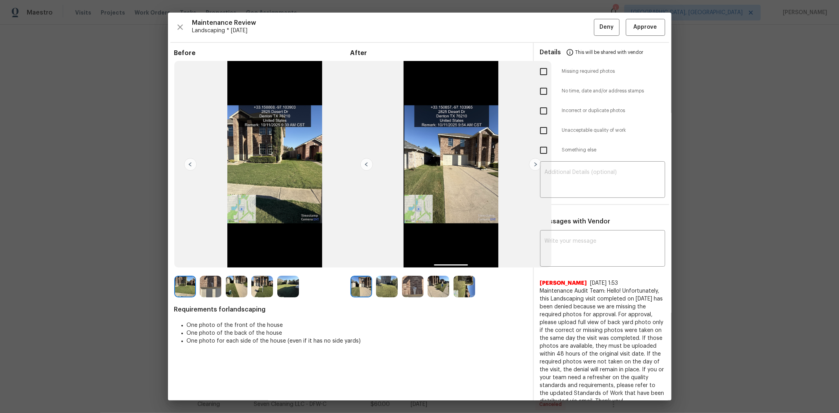
click at [596, 36] on div "Maintenance Review Landscaping * [DATE] Deny Approve Before After Requirements …" at bounding box center [419, 207] width 503 height 388
click at [596, 32] on button "Approve" at bounding box center [644, 27] width 39 height 17
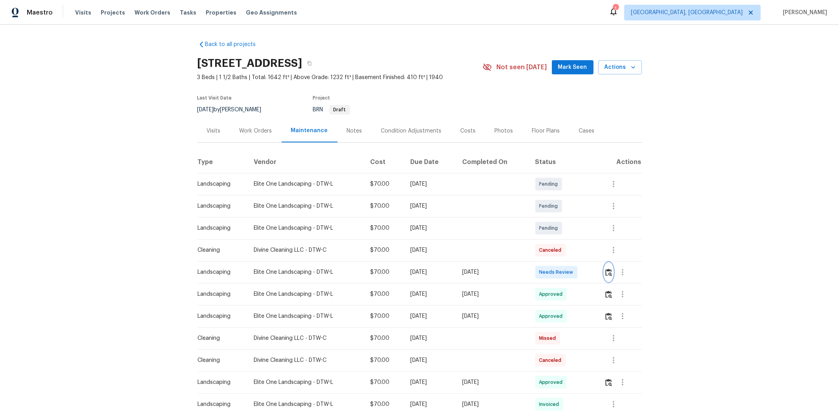
click at [451, 264] on img "button" at bounding box center [608, 272] width 7 height 7
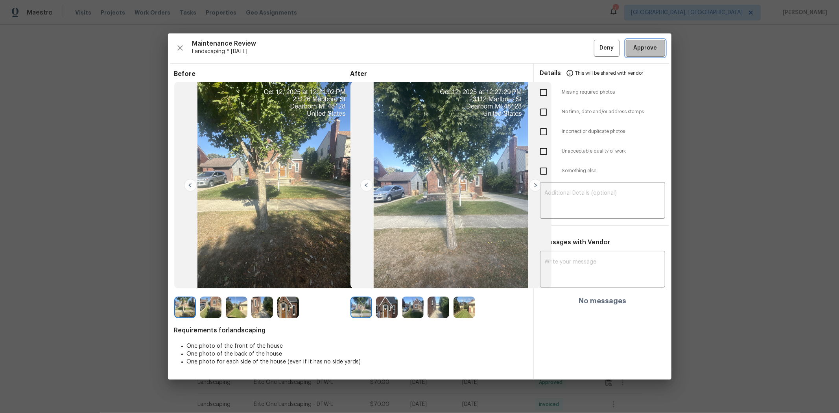
click at [451, 44] on span "Approve" at bounding box center [645, 48] width 24 height 10
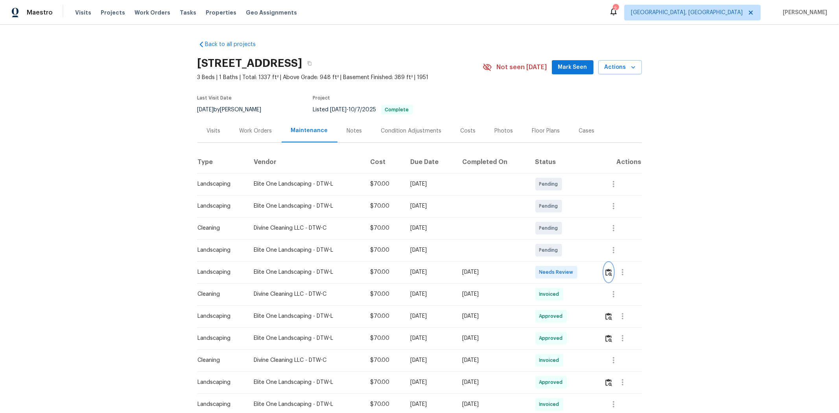
click at [596, 267] on button "button" at bounding box center [608, 272] width 9 height 19
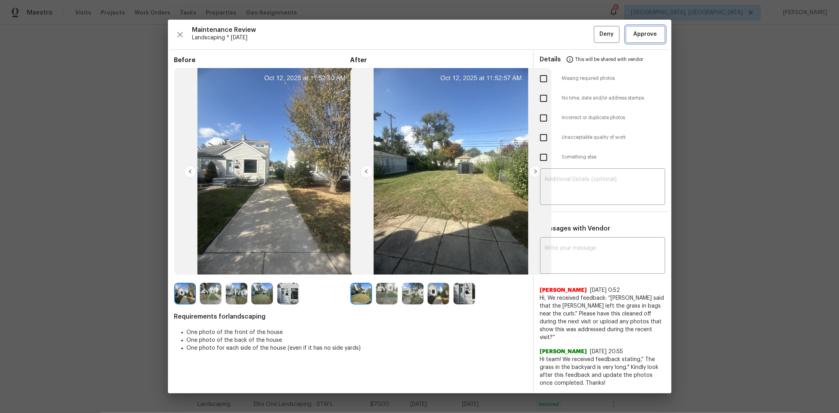
click at [596, 39] on span "Approve" at bounding box center [645, 34] width 24 height 10
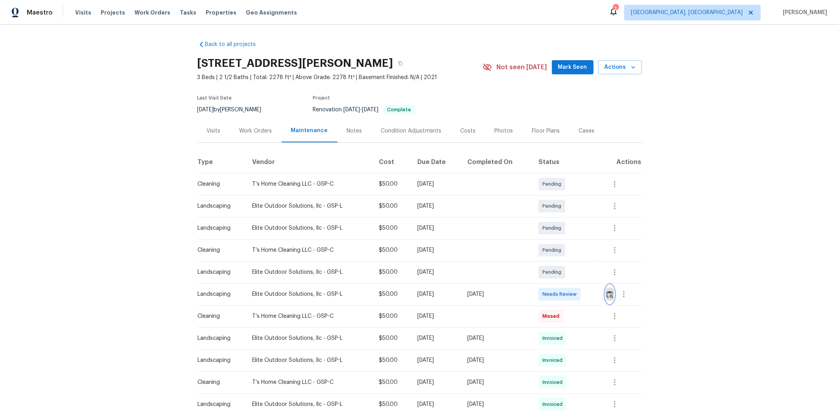
click at [596, 276] on img "button" at bounding box center [609, 294] width 7 height 7
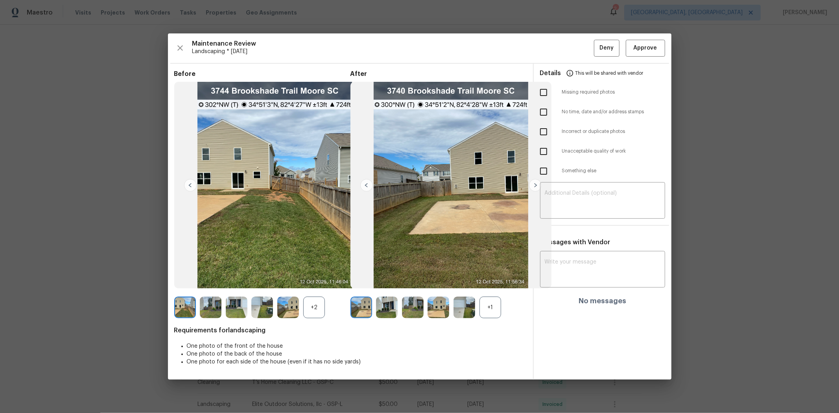
click at [382, 276] on img at bounding box center [387, 307] width 22 height 22
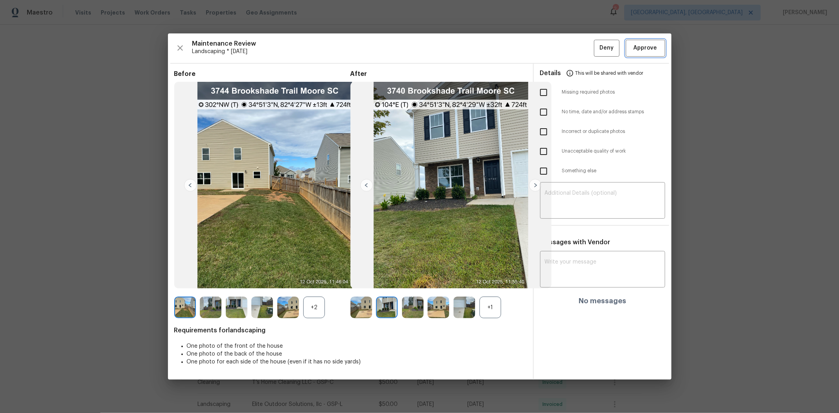
drag, startPoint x: 644, startPoint y: 41, endPoint x: 628, endPoint y: 49, distance: 17.6
click at [596, 42] on button "Approve" at bounding box center [644, 48] width 39 height 17
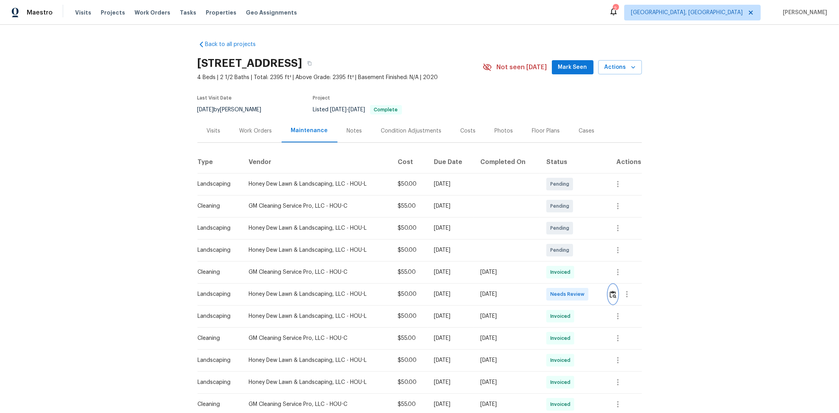
click at [596, 276] on img "button" at bounding box center [612, 294] width 7 height 7
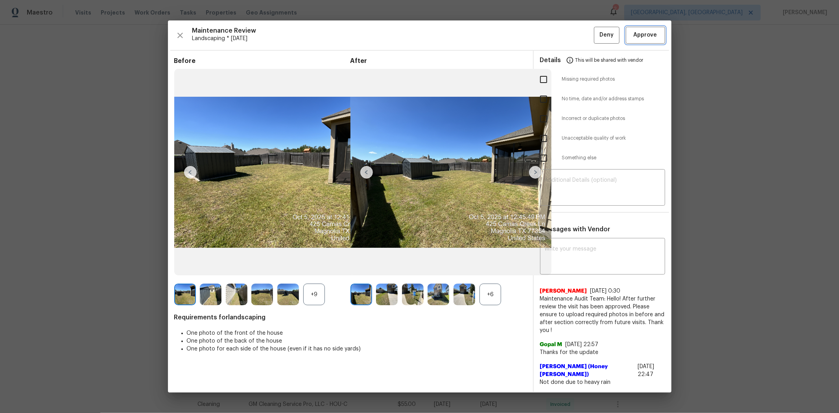
click at [596, 39] on span "Approve" at bounding box center [645, 35] width 24 height 10
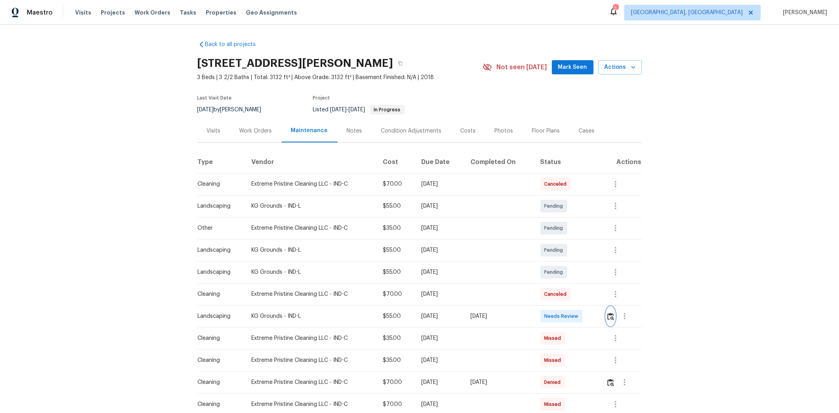
click at [596, 276] on img "button" at bounding box center [610, 316] width 7 height 7
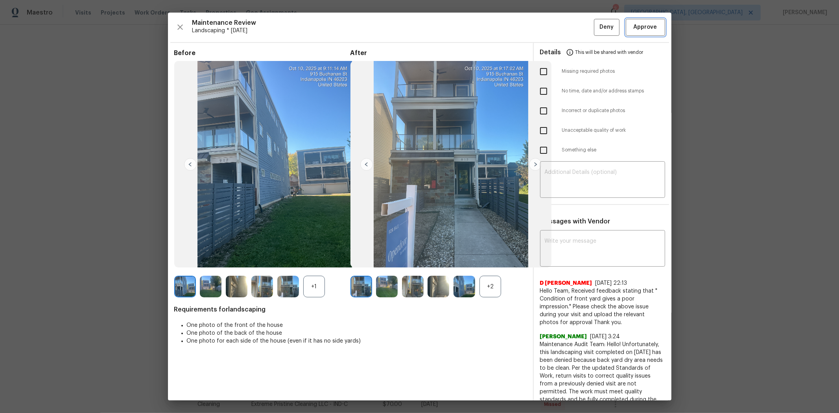
click at [596, 24] on span "Approve" at bounding box center [645, 27] width 24 height 10
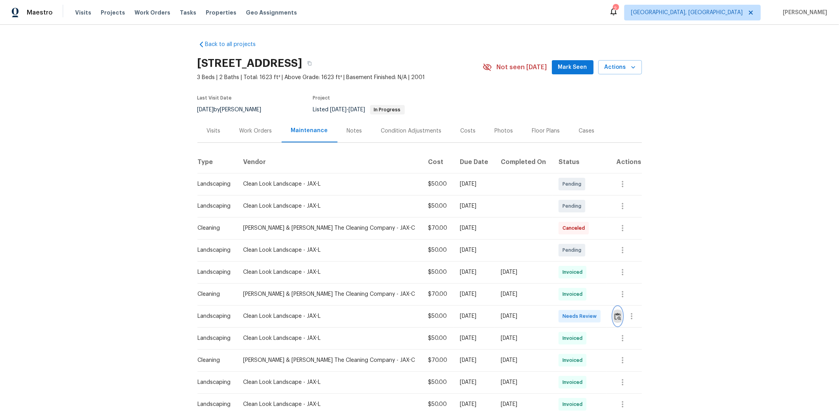
click at [596, 276] on img "button" at bounding box center [617, 316] width 7 height 7
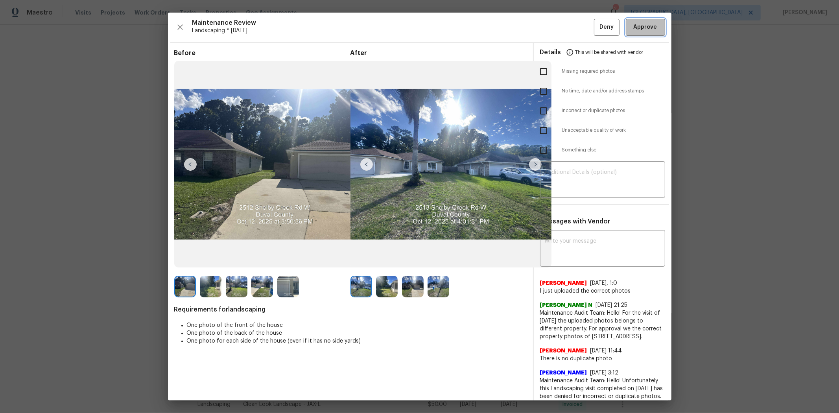
drag, startPoint x: 653, startPoint y: 28, endPoint x: 651, endPoint y: 20, distance: 8.2
click at [596, 26] on button "Approve" at bounding box center [644, 27] width 39 height 17
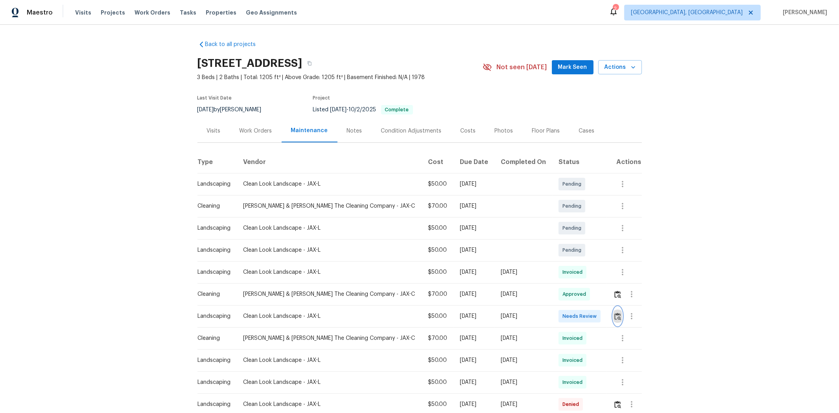
click at [596, 276] on button "button" at bounding box center [617, 316] width 9 height 19
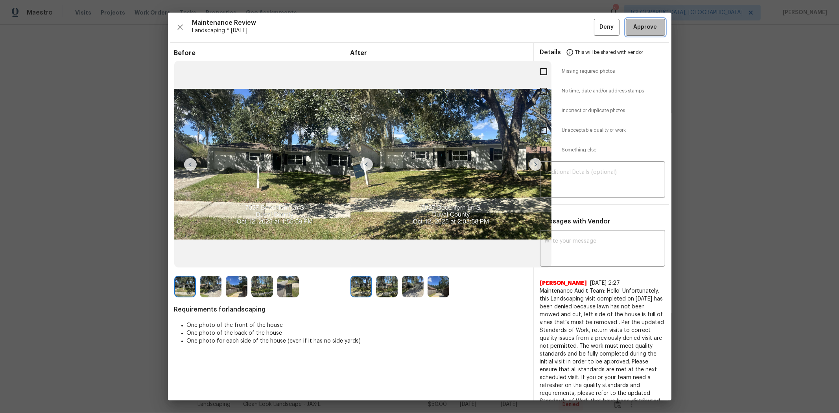
click at [596, 31] on span "Approve" at bounding box center [645, 27] width 24 height 10
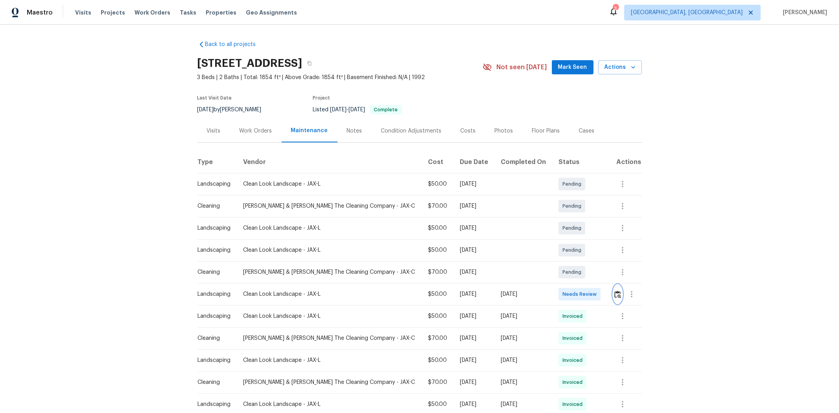
click at [596, 276] on img "button" at bounding box center [617, 294] width 7 height 7
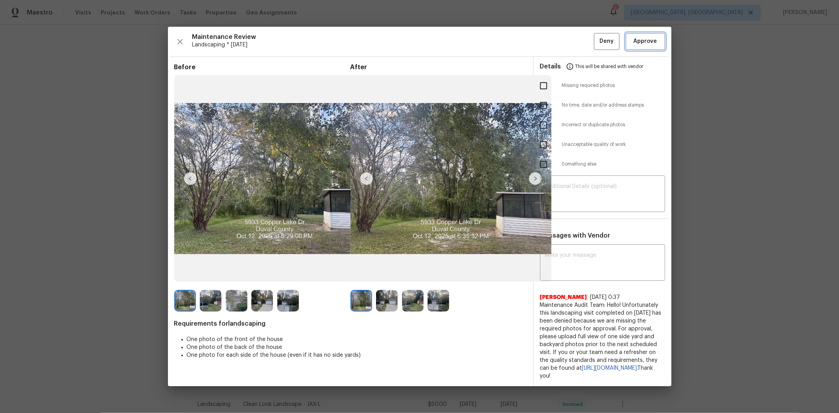
click at [596, 41] on span "Approve" at bounding box center [645, 42] width 24 height 10
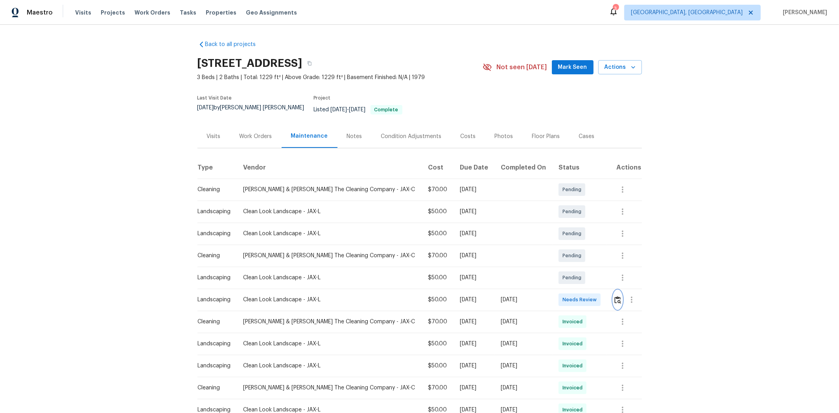
click at [596, 276] on img "button" at bounding box center [617, 299] width 7 height 7
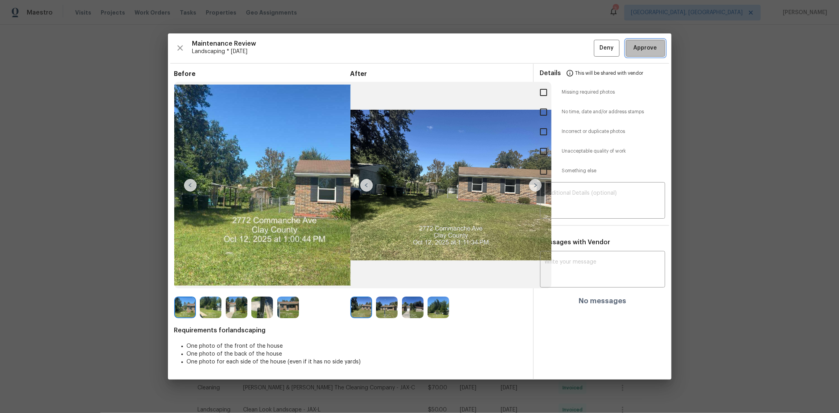
click at [596, 50] on span "Approve" at bounding box center [645, 48] width 24 height 10
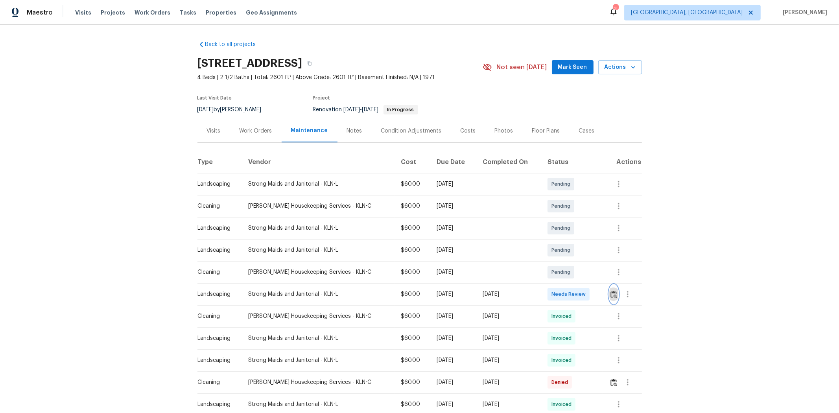
click at [596, 276] on img "button" at bounding box center [613, 294] width 7 height 7
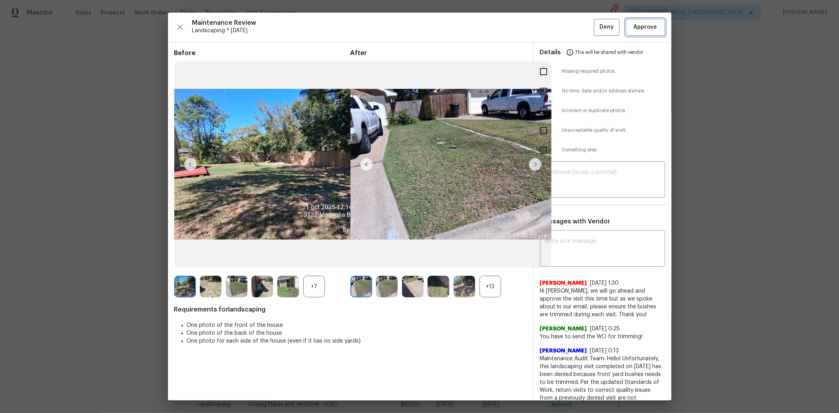
drag, startPoint x: 637, startPoint y: 32, endPoint x: 620, endPoint y: 29, distance: 16.7
click at [596, 31] on span "Approve" at bounding box center [645, 27] width 24 height 10
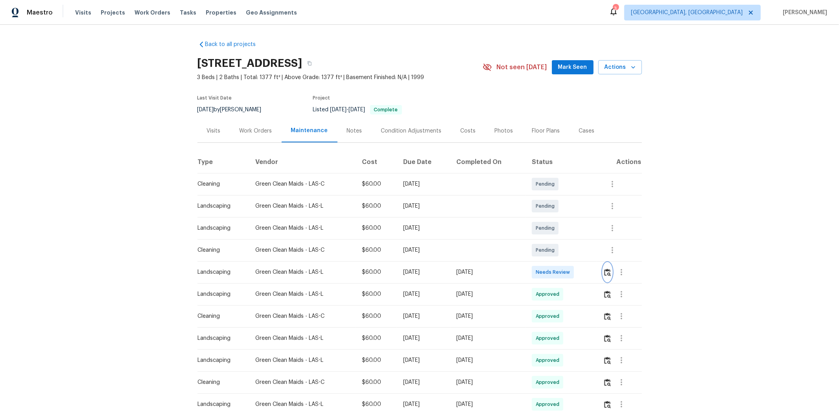
click at [596, 271] on img "button" at bounding box center [607, 272] width 7 height 7
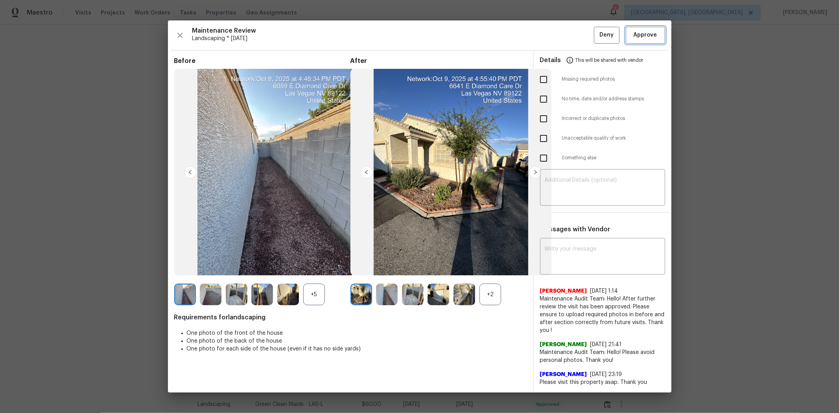
click at [596, 32] on span "Approve" at bounding box center [645, 35] width 24 height 10
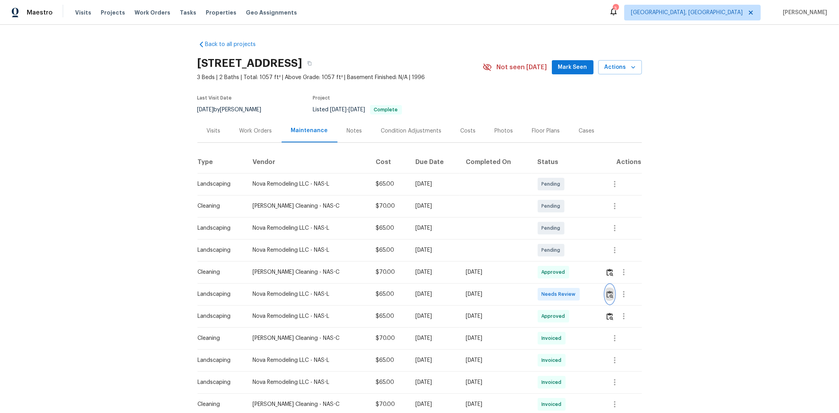
click at [596, 276] on button "button" at bounding box center [609, 294] width 9 height 19
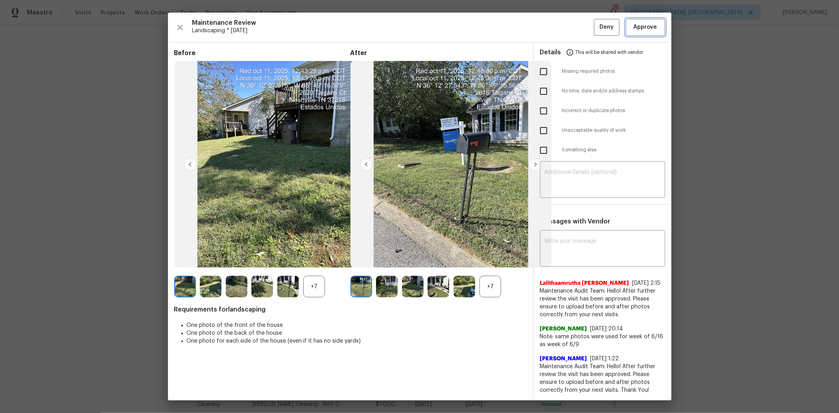
click at [596, 32] on span "Approve" at bounding box center [645, 27] width 24 height 10
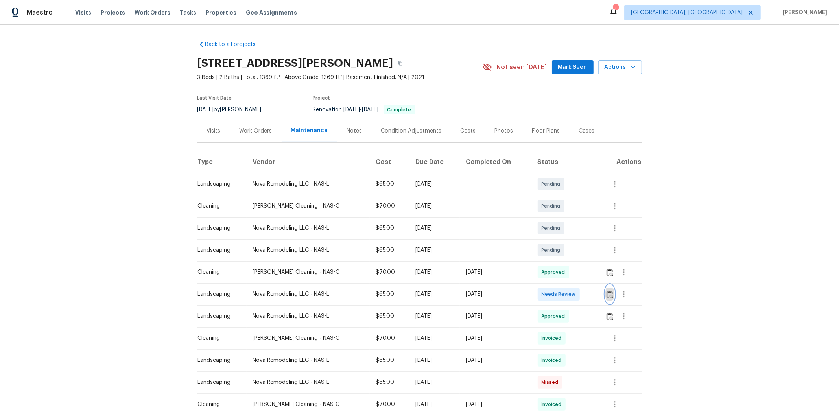
click at [596, 276] on img "button" at bounding box center [609, 294] width 7 height 7
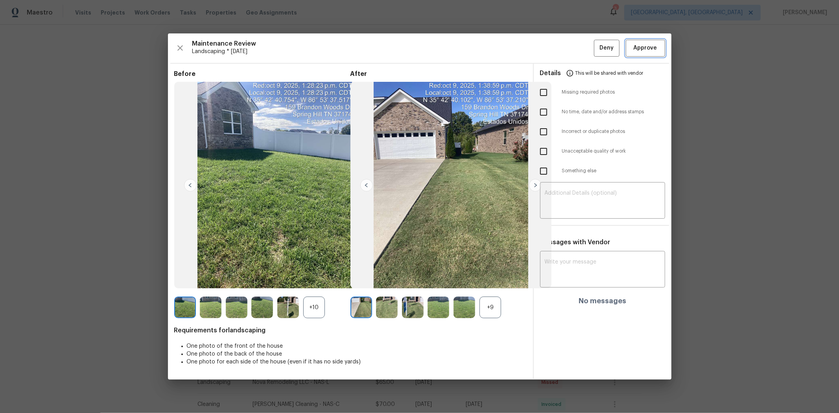
click at [596, 48] on span "Approve" at bounding box center [645, 48] width 24 height 10
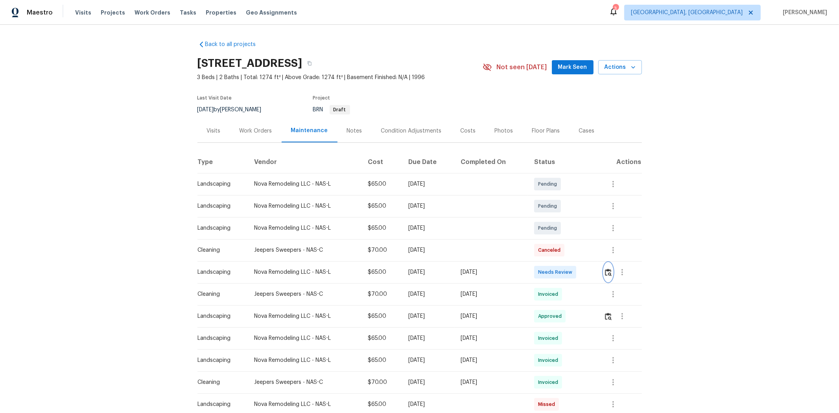
click at [596, 276] on button "button" at bounding box center [607, 272] width 9 height 19
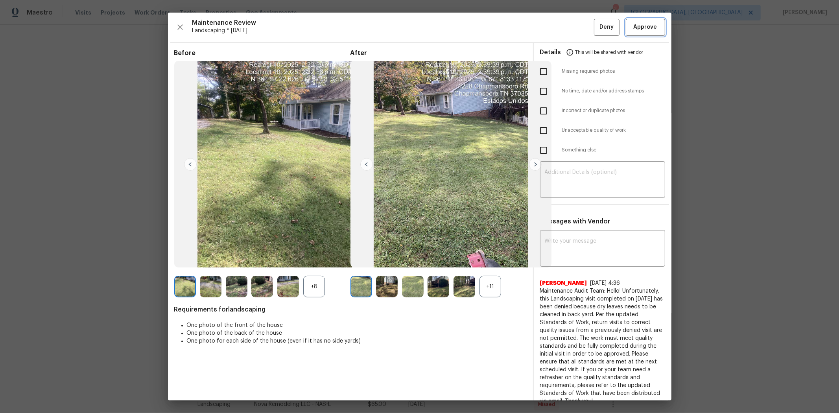
drag, startPoint x: 641, startPoint y: 29, endPoint x: 634, endPoint y: 31, distance: 7.5
click at [596, 29] on span "Approve" at bounding box center [645, 27] width 24 height 10
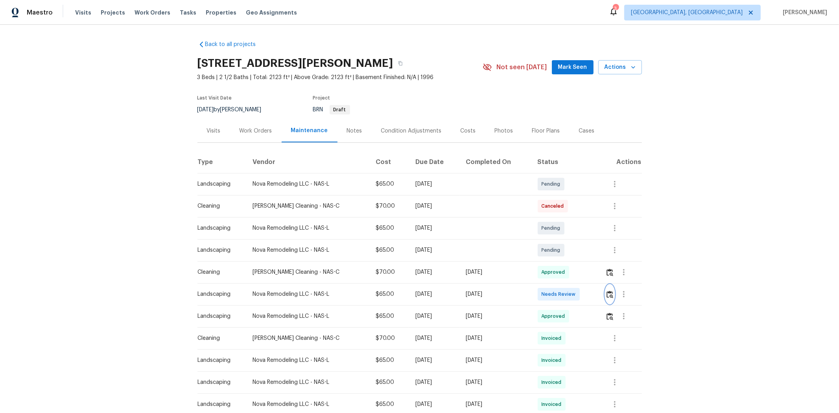
click at [596, 276] on img "button" at bounding box center [609, 294] width 7 height 7
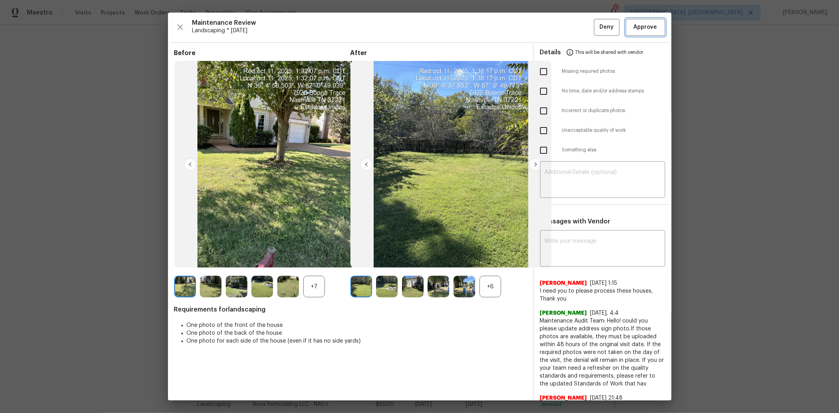
click at [596, 32] on button "Approve" at bounding box center [644, 27] width 39 height 17
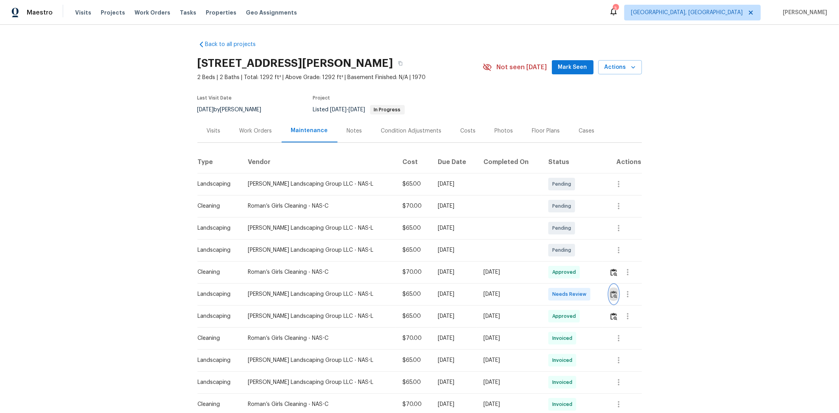
click at [596, 276] on img "button" at bounding box center [613, 294] width 7 height 7
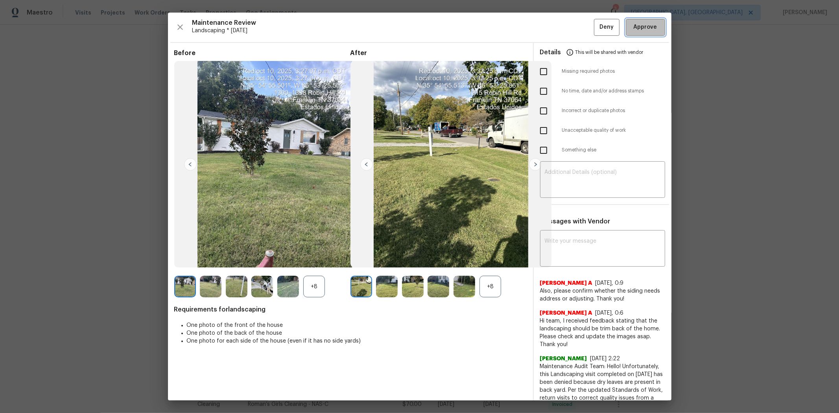
drag, startPoint x: 643, startPoint y: 31, endPoint x: 616, endPoint y: 31, distance: 27.1
click at [596, 30] on span "Approve" at bounding box center [645, 27] width 24 height 10
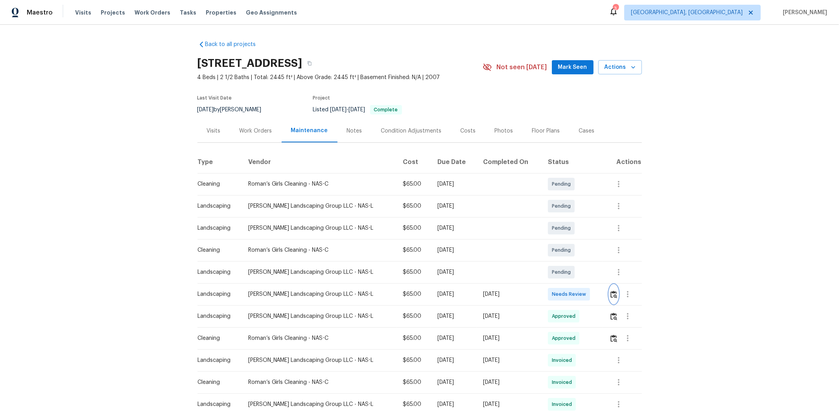
click at [596, 276] on img "button" at bounding box center [613, 294] width 7 height 7
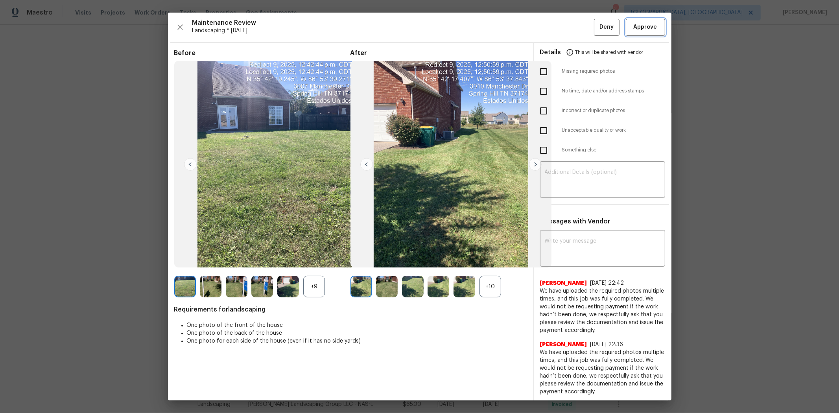
drag, startPoint x: 649, startPoint y: 30, endPoint x: 646, endPoint y: 37, distance: 7.4
click at [596, 30] on span "Approve" at bounding box center [645, 27] width 24 height 10
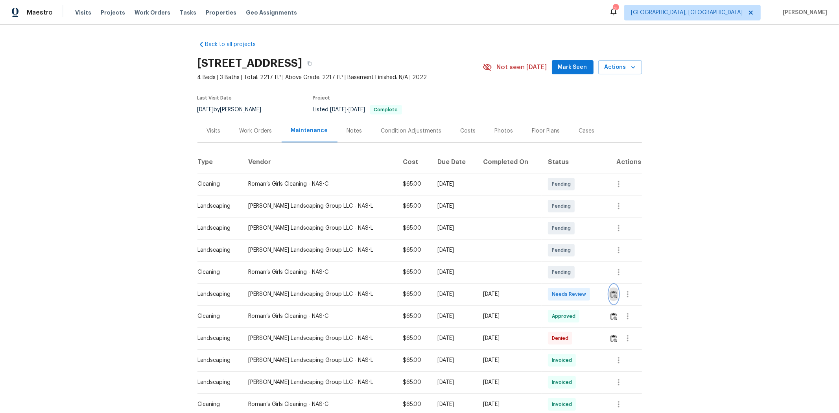
click at [596, 276] on button "button" at bounding box center [613, 294] width 9 height 19
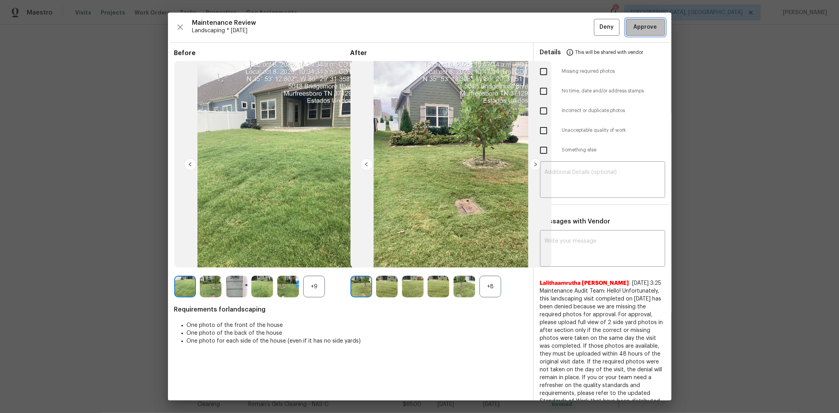
click at [596, 22] on span "Approve" at bounding box center [645, 27] width 24 height 10
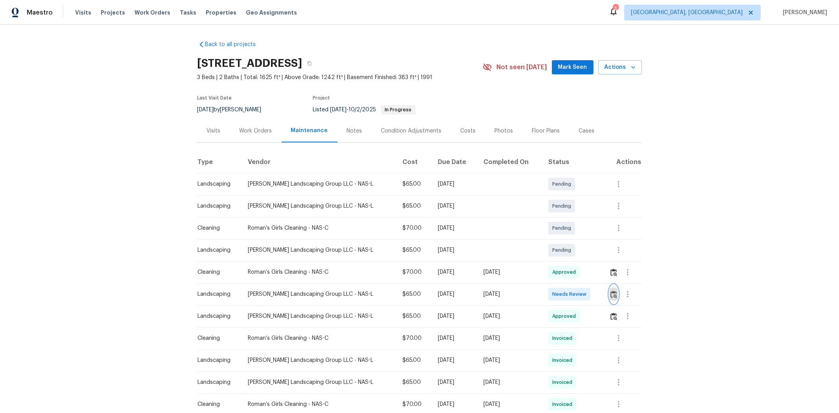
click at [596, 276] on img "button" at bounding box center [613, 294] width 7 height 7
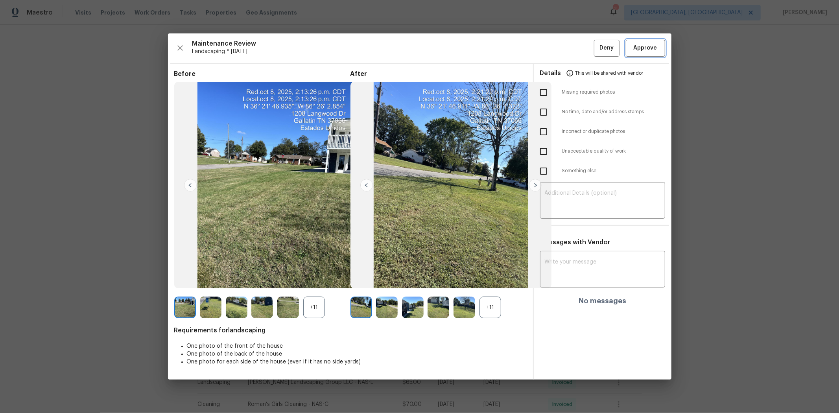
click at [596, 44] on span "Approve" at bounding box center [645, 48] width 24 height 10
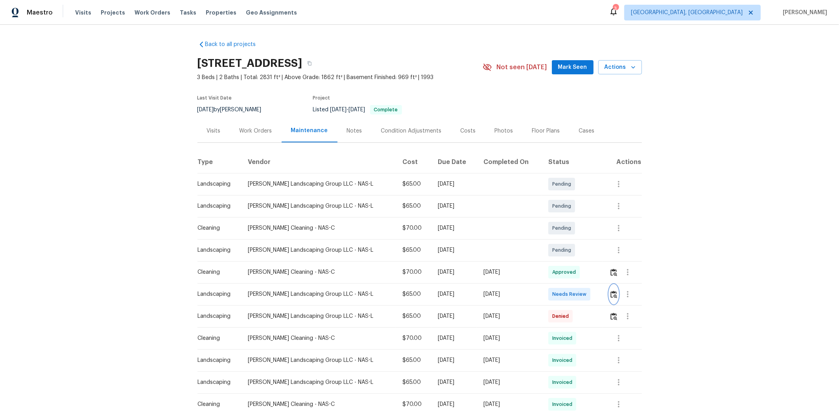
click at [596, 276] on button "button" at bounding box center [613, 294] width 9 height 19
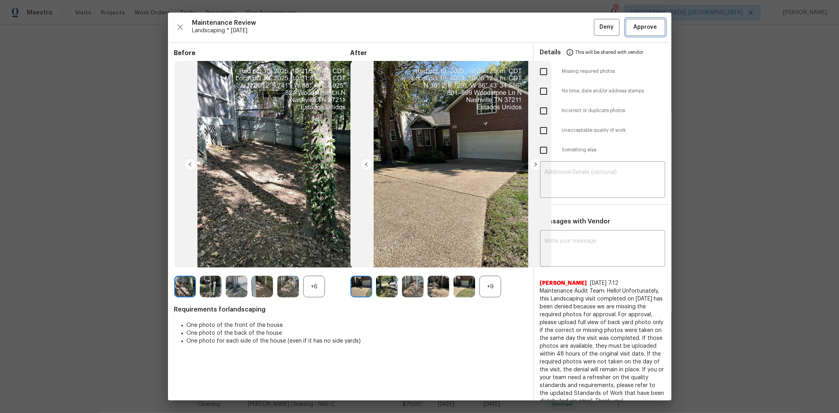
click at [596, 28] on span "Approve" at bounding box center [645, 27] width 24 height 10
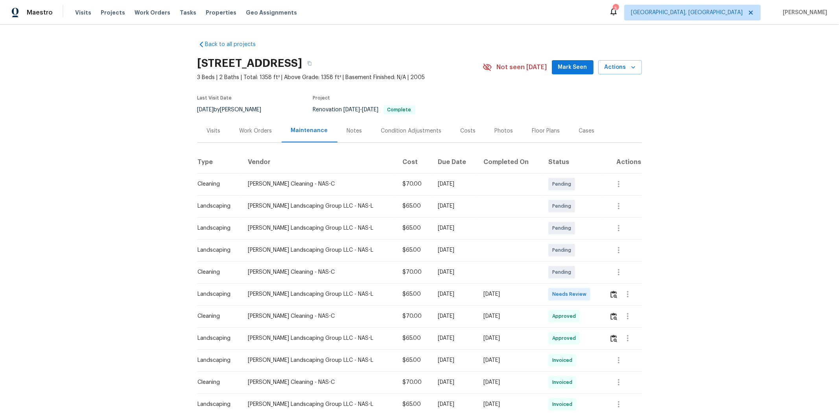
click at [596, 276] on td at bounding box center [622, 294] width 39 height 22
click at [596, 276] on img "button" at bounding box center [613, 294] width 7 height 7
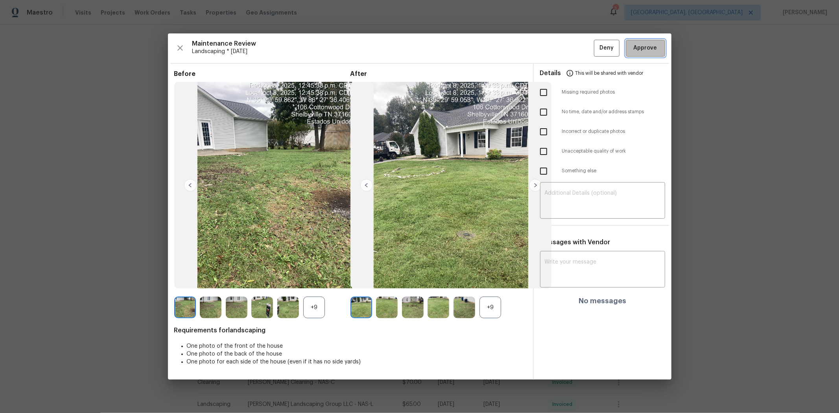
click at [596, 48] on span "Approve" at bounding box center [645, 48] width 24 height 10
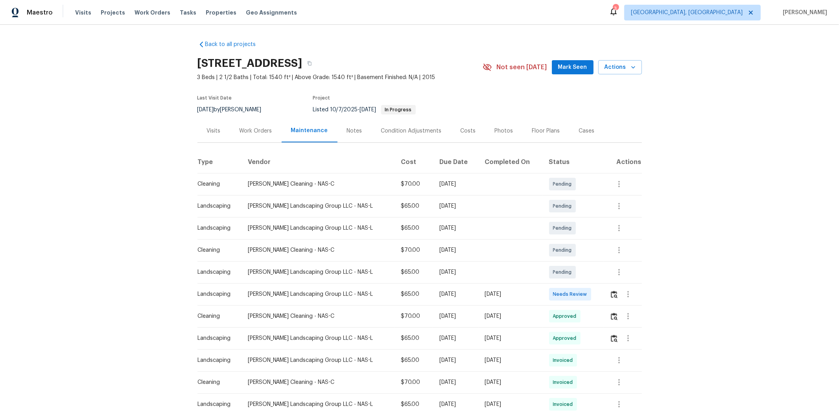
click at [596, 276] on td at bounding box center [622, 294] width 39 height 22
click at [596, 276] on img "button" at bounding box center [614, 294] width 7 height 7
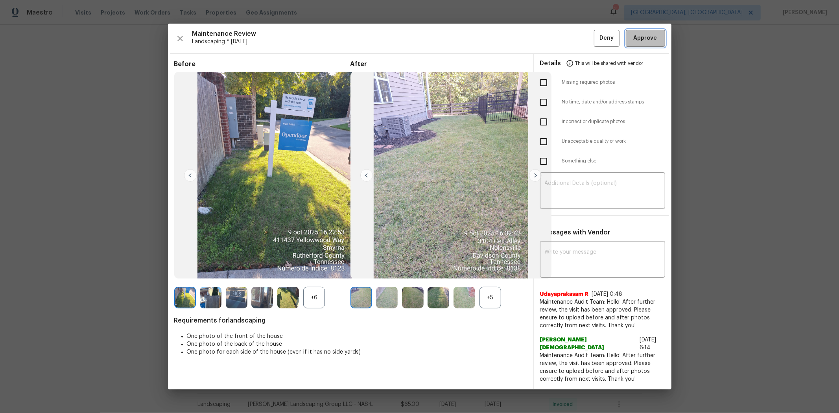
click at [596, 43] on span "Approve" at bounding box center [645, 38] width 24 height 10
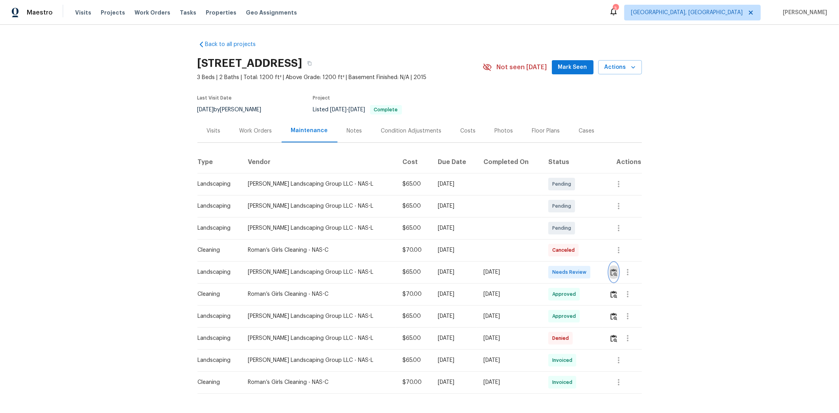
click at [596, 272] on img "button" at bounding box center [613, 272] width 7 height 7
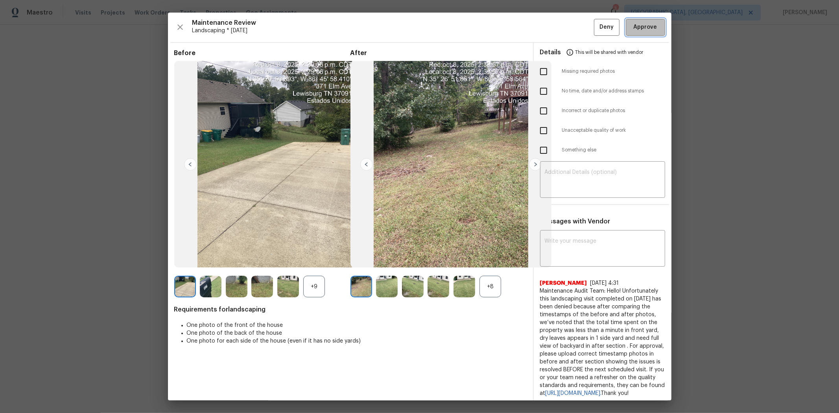
drag, startPoint x: 646, startPoint y: 33, endPoint x: 635, endPoint y: 28, distance: 11.6
click at [596, 32] on button "Approve" at bounding box center [644, 27] width 39 height 17
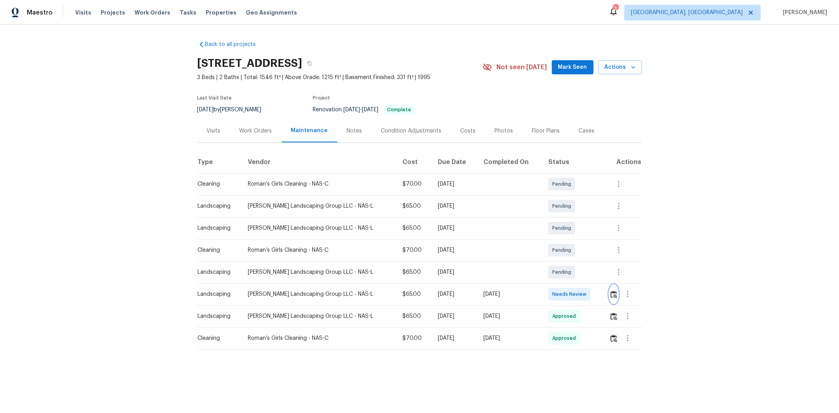
click at [596, 276] on img "button" at bounding box center [613, 294] width 7 height 7
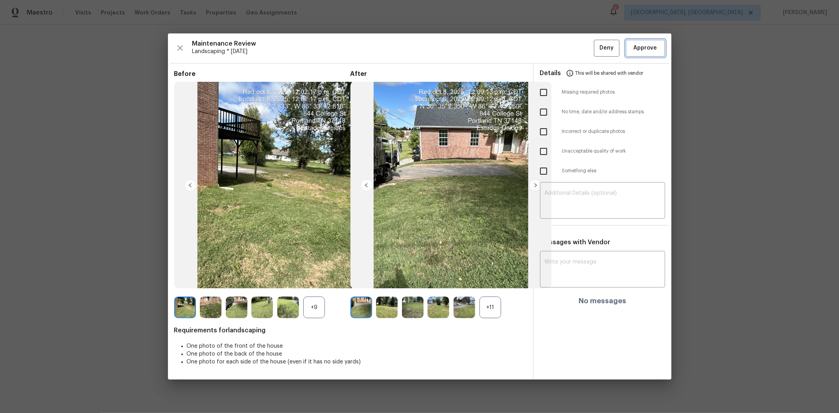
click at [596, 48] on span "Approve" at bounding box center [645, 48] width 24 height 10
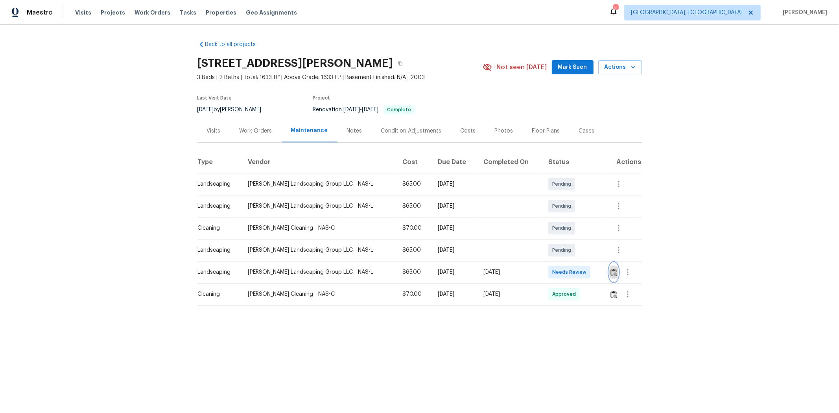
click at [596, 274] on img "button" at bounding box center [613, 272] width 7 height 7
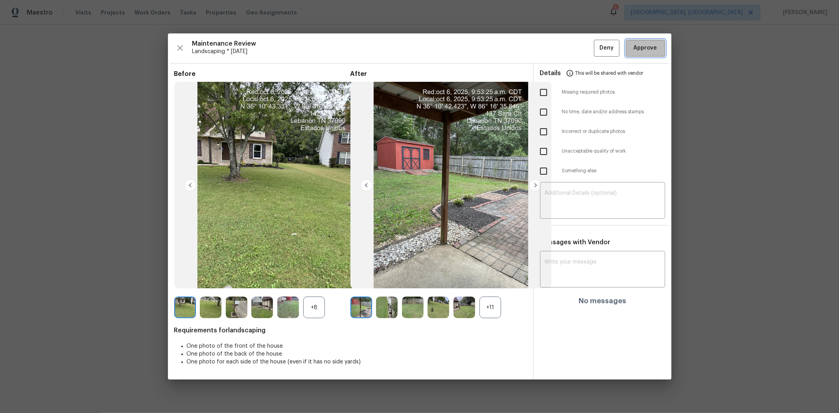
click at [596, 52] on span "Approve" at bounding box center [645, 48] width 24 height 10
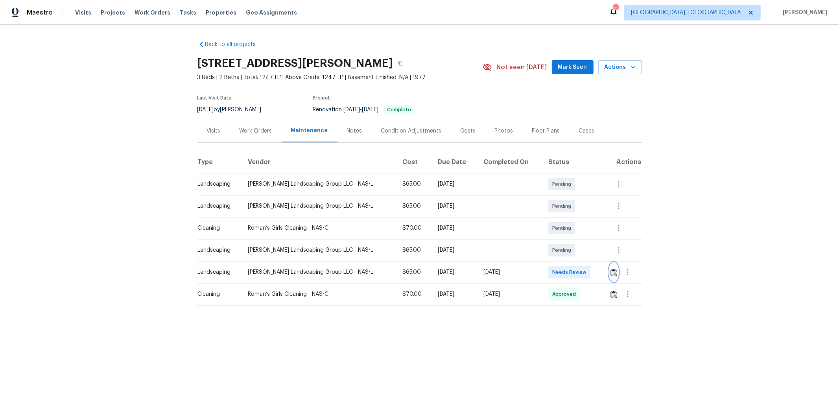
click at [451, 264] on button "button" at bounding box center [613, 272] width 9 height 19
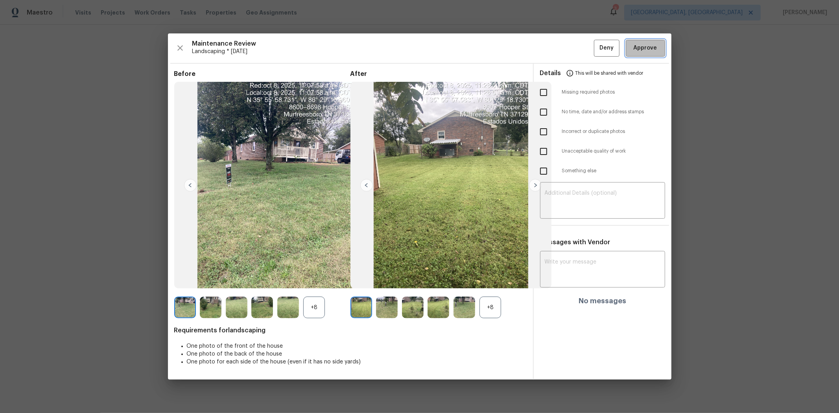
click at [451, 46] on span "Approve" at bounding box center [645, 48] width 24 height 10
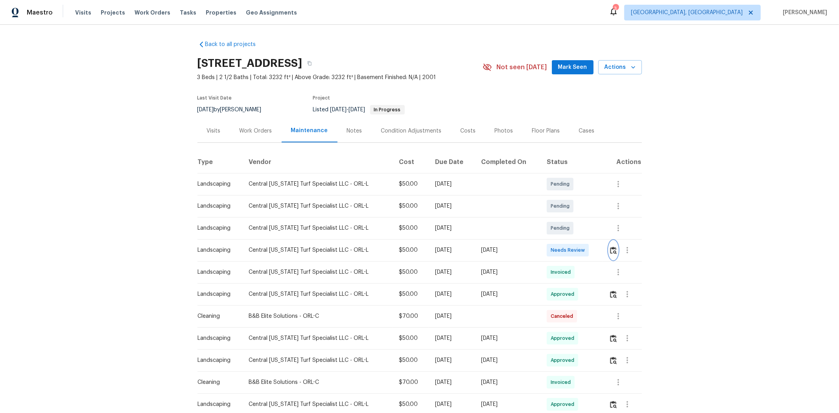
click at [596, 253] on img "button" at bounding box center [613, 249] width 7 height 7
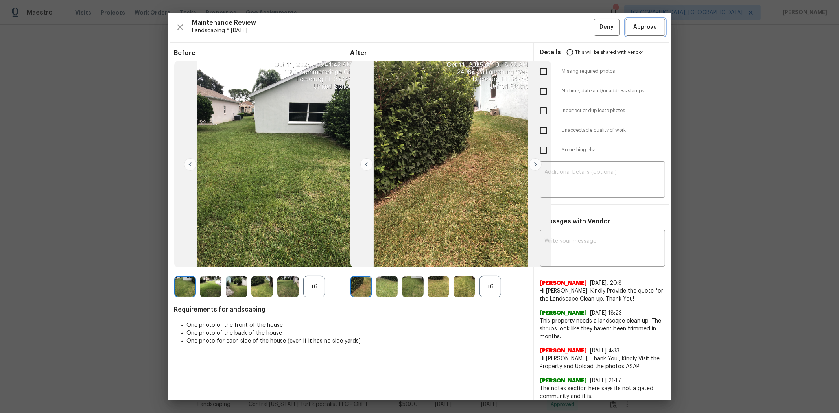
drag, startPoint x: 642, startPoint y: 22, endPoint x: 622, endPoint y: 18, distance: 20.0
click at [596, 21] on button "Approve" at bounding box center [644, 27] width 39 height 17
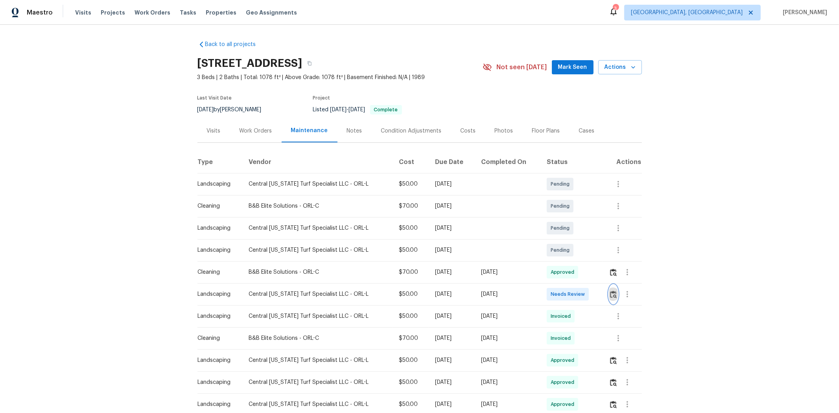
click at [596, 276] on img "button" at bounding box center [613, 294] width 7 height 7
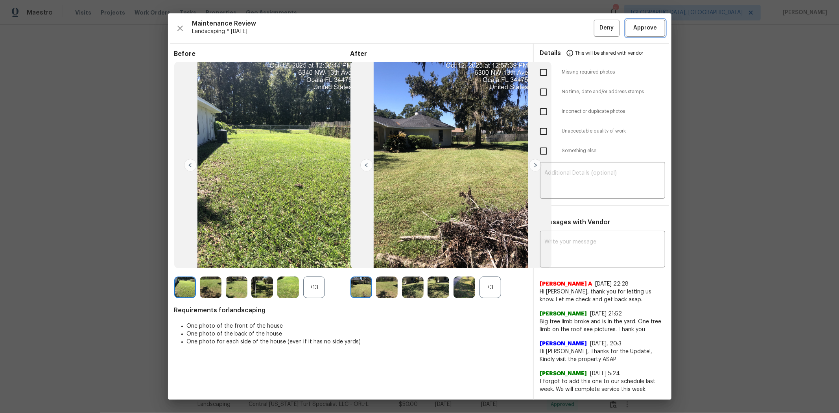
click at [596, 36] on button "Approve" at bounding box center [644, 28] width 39 height 17
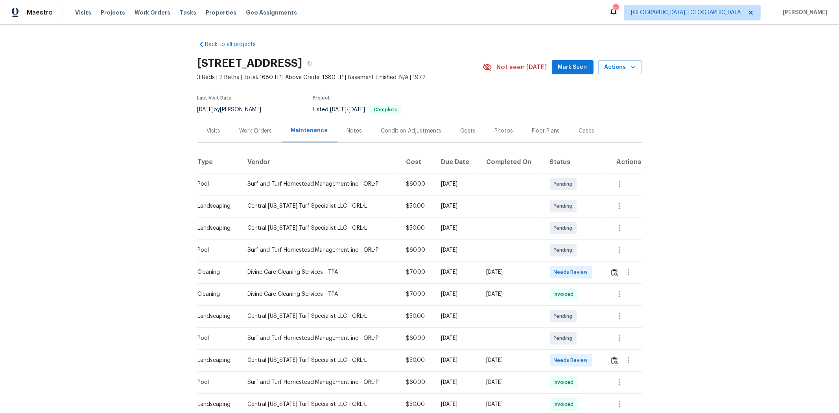
click at [596, 276] on td at bounding box center [622, 360] width 38 height 22
click at [596, 276] on img "button" at bounding box center [614, 360] width 7 height 7
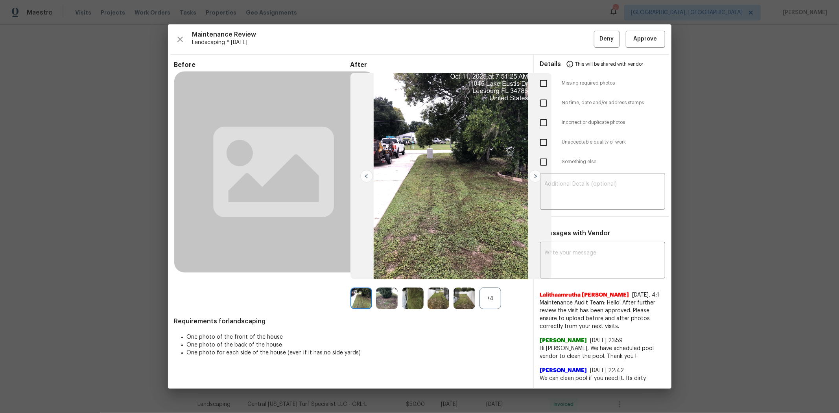
drag, startPoint x: 541, startPoint y: 86, endPoint x: 571, endPoint y: 147, distance: 68.0
click at [541, 85] on input "checkbox" at bounding box center [543, 83] width 17 height 17
checkbox input "true"
click at [583, 179] on div "​" at bounding box center [602, 192] width 125 height 35
paste textarea "Maintenance Audit Team: Hello! Unfortunately, this landscaping visit completed …"
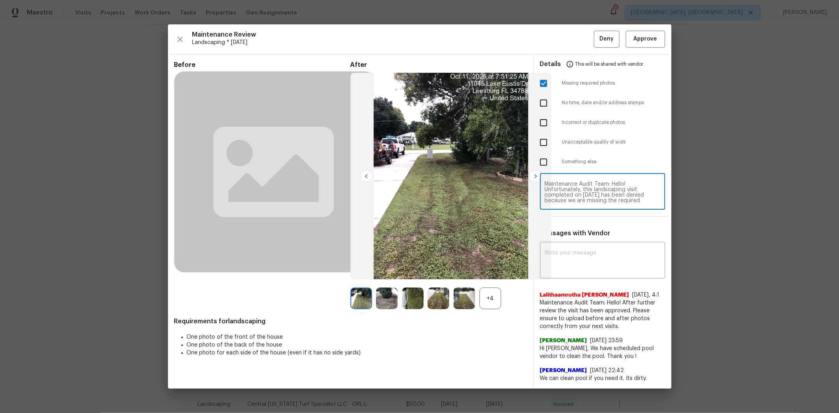
scroll to position [77, 0]
type textarea "Maintenance Audit Team: Hello! Unfortunately, this landscaping visit completed …"
click at [595, 256] on textarea at bounding box center [602, 261] width 116 height 22
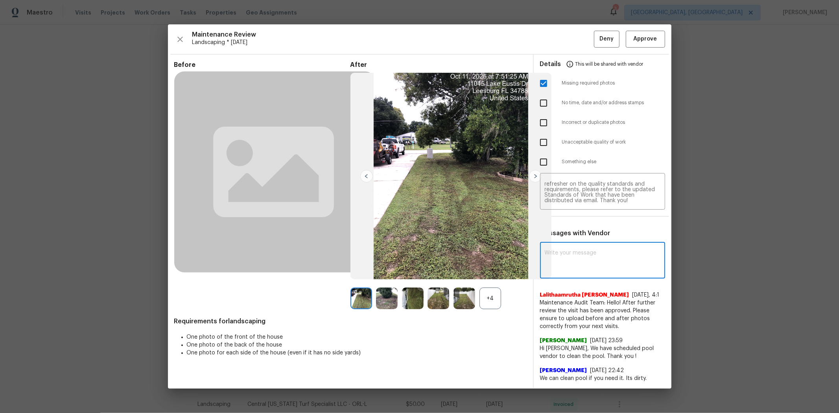
paste textarea "Maintenance Audit Team: Hello! Unfortunately, this landscaping visit completed …"
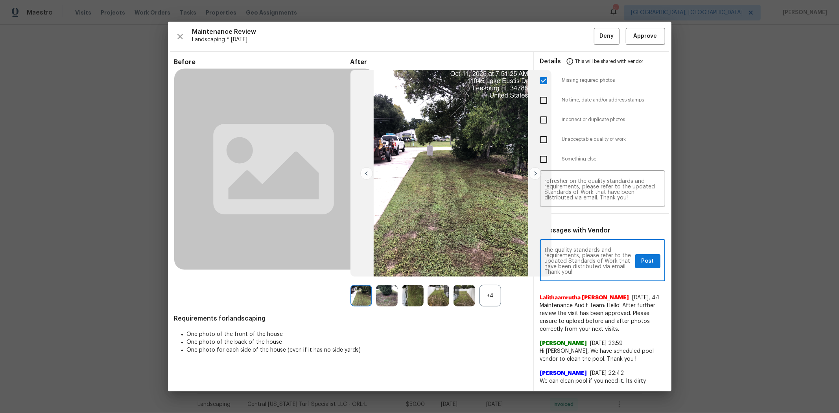
type textarea "Maintenance Audit Team: Hello! Unfortunately, this landscaping visit completed …"
click at [596, 260] on span "Post" at bounding box center [647, 261] width 13 height 10
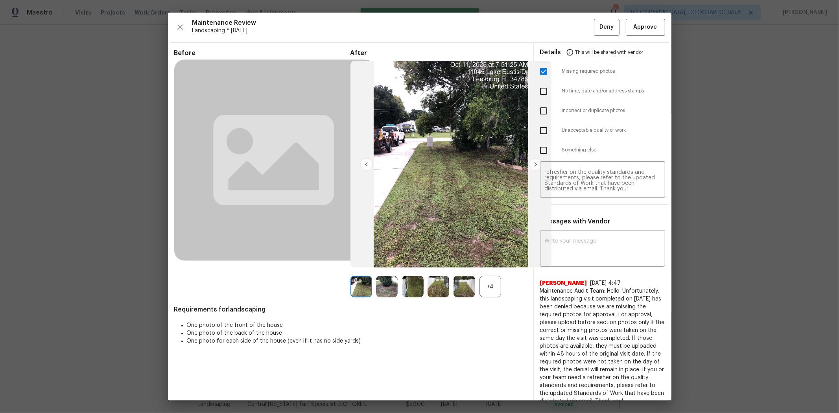
scroll to position [0, 0]
click at [596, 33] on button "Deny" at bounding box center [607, 27] width 26 height 17
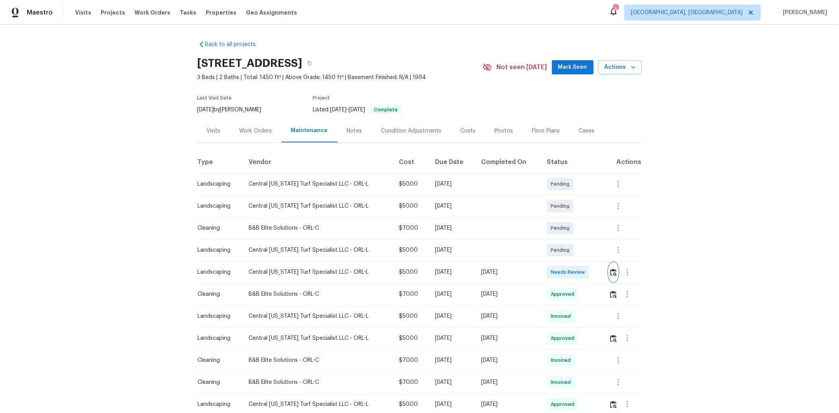
click at [451, 264] on img "button" at bounding box center [613, 272] width 7 height 7
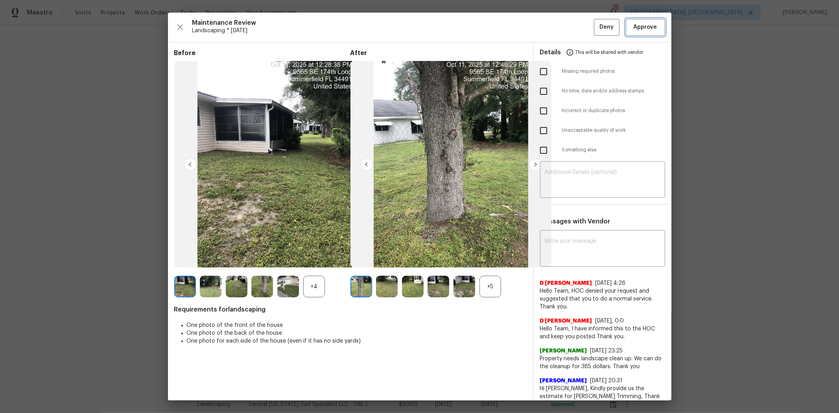
drag, startPoint x: 647, startPoint y: 29, endPoint x: 626, endPoint y: 19, distance: 23.2
click at [451, 28] on span "Approve" at bounding box center [645, 27] width 24 height 10
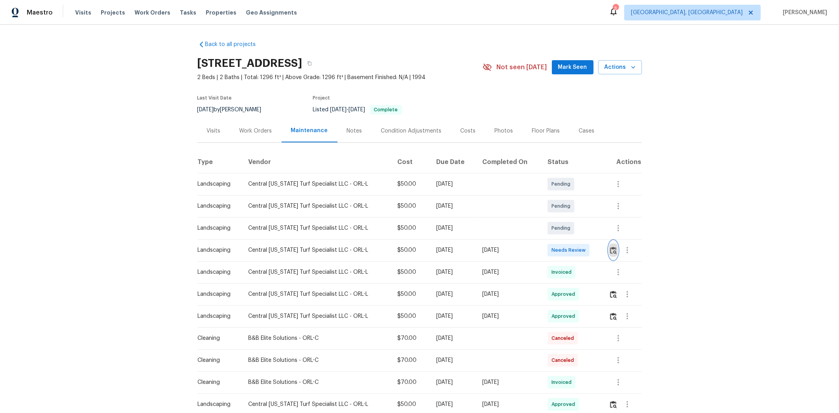
click at [596, 252] on img "button" at bounding box center [613, 249] width 7 height 7
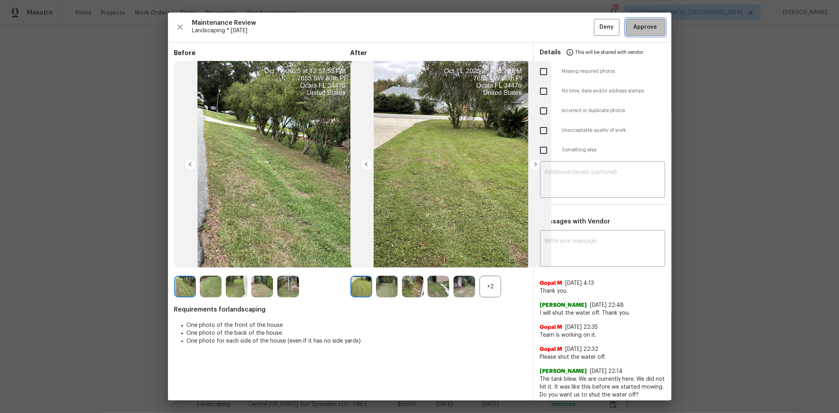
click at [596, 31] on button "Approve" at bounding box center [644, 27] width 39 height 17
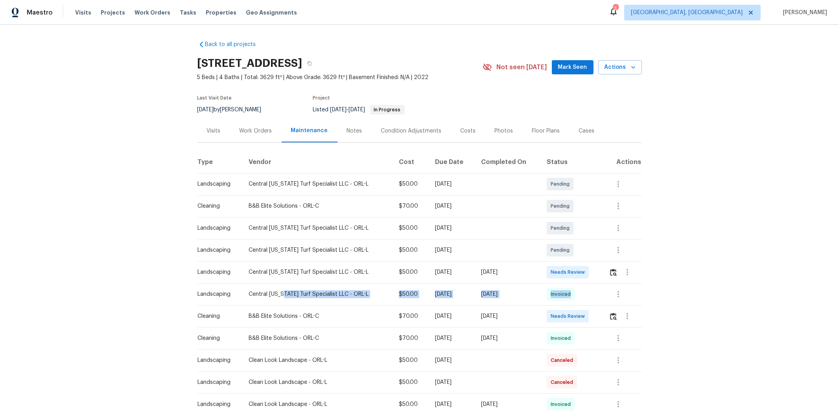
drag, startPoint x: 408, startPoint y: 297, endPoint x: 636, endPoint y: 297, distance: 228.4
click at [596, 276] on tr "Landscaping Central Florida Turf Specialist LLC - ORL-L $50.00 Mon, Sep 29 2025…" at bounding box center [419, 294] width 444 height 22
click at [571, 276] on span "Needs Review" at bounding box center [568, 316] width 37 height 8
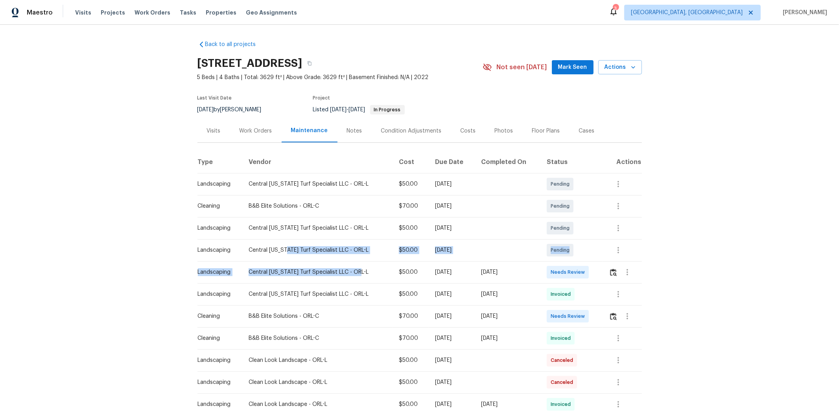
drag, startPoint x: 301, startPoint y: 265, endPoint x: 568, endPoint y: 265, distance: 266.5
click at [582, 267] on div "Needs Review" at bounding box center [567, 272] width 42 height 13
click at [596, 273] on button "button" at bounding box center [613, 272] width 9 height 19
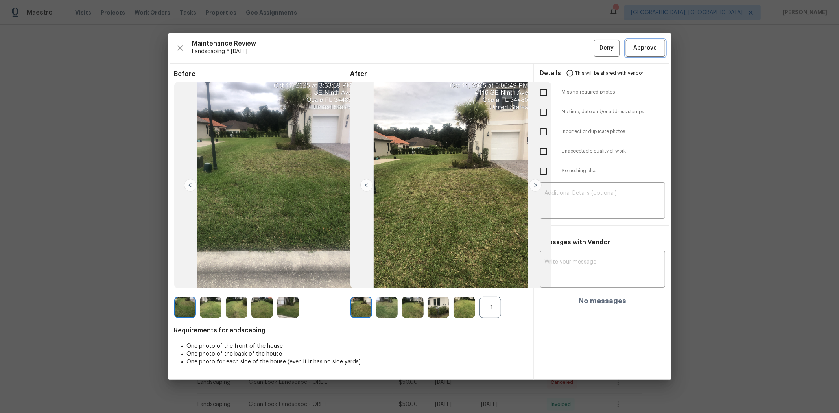
click at [596, 40] on button "Approve" at bounding box center [644, 48] width 39 height 17
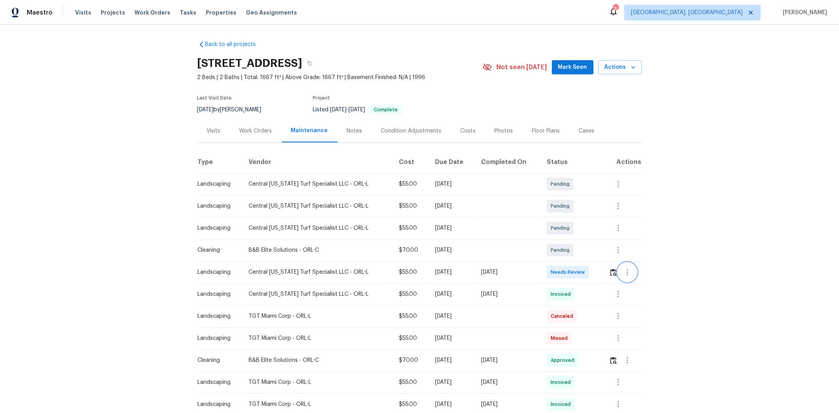
click at [596, 271] on button "button" at bounding box center [627, 272] width 19 height 19
click at [596, 272] on div at bounding box center [419, 206] width 839 height 413
click at [596, 272] on img "button" at bounding box center [613, 272] width 7 height 7
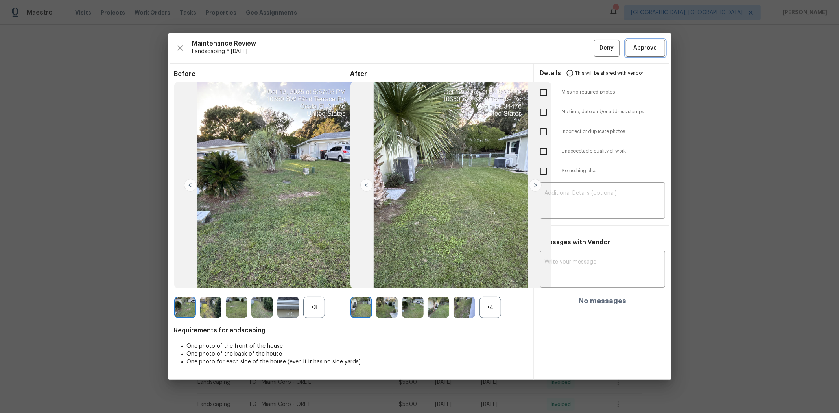
click at [596, 50] on span "Approve" at bounding box center [645, 48] width 24 height 10
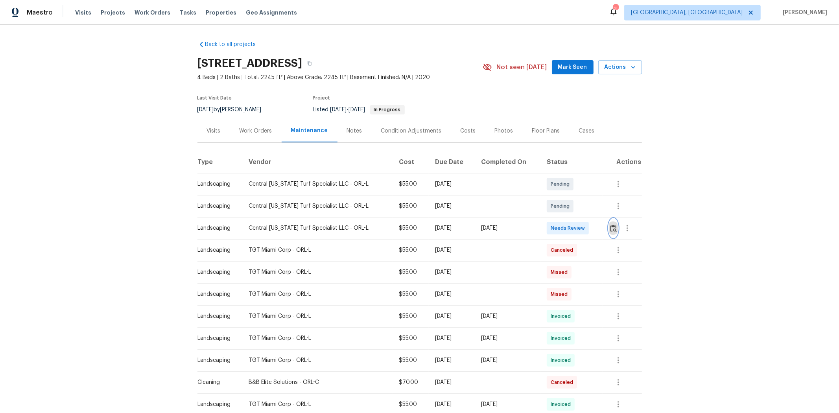
click at [596, 230] on img "button" at bounding box center [613, 227] width 7 height 7
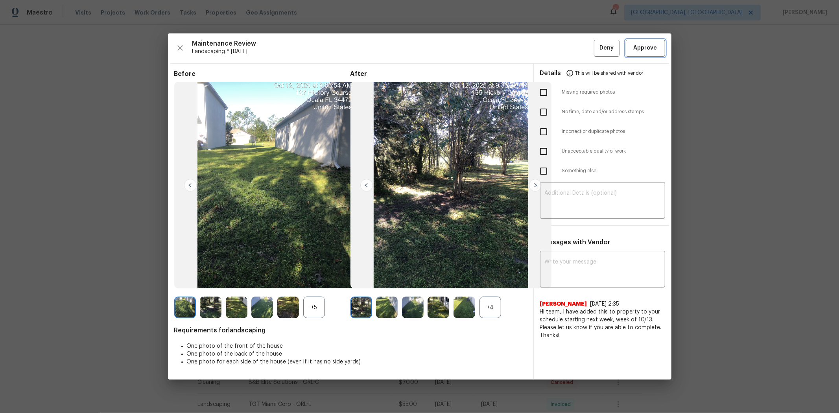
click at [596, 48] on span "Approve" at bounding box center [645, 48] width 24 height 10
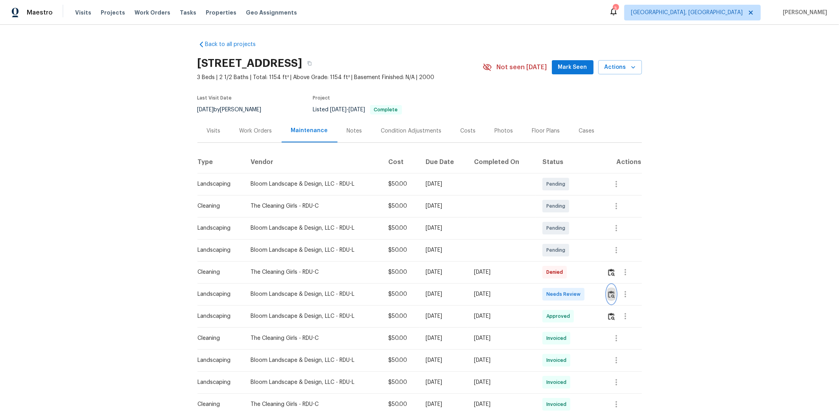
click at [596, 276] on img "button" at bounding box center [611, 294] width 7 height 7
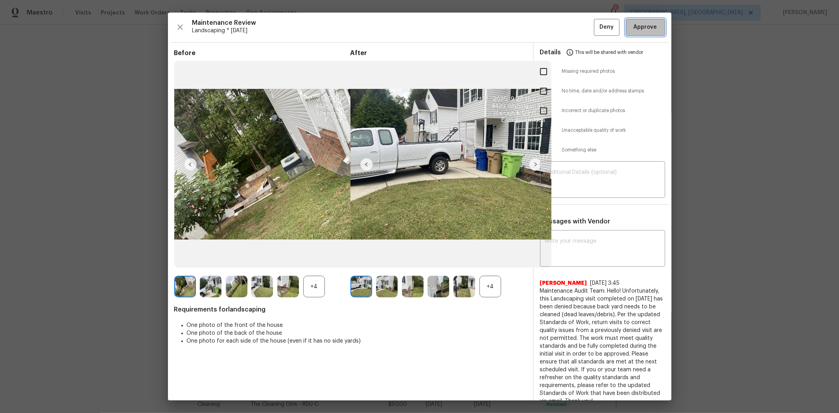
click at [596, 33] on button "Approve" at bounding box center [644, 27] width 39 height 17
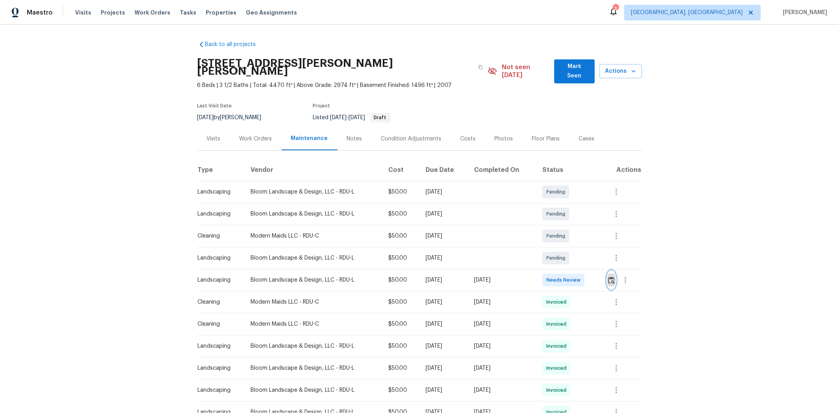
click at [451, 264] on img "button" at bounding box center [611, 279] width 7 height 7
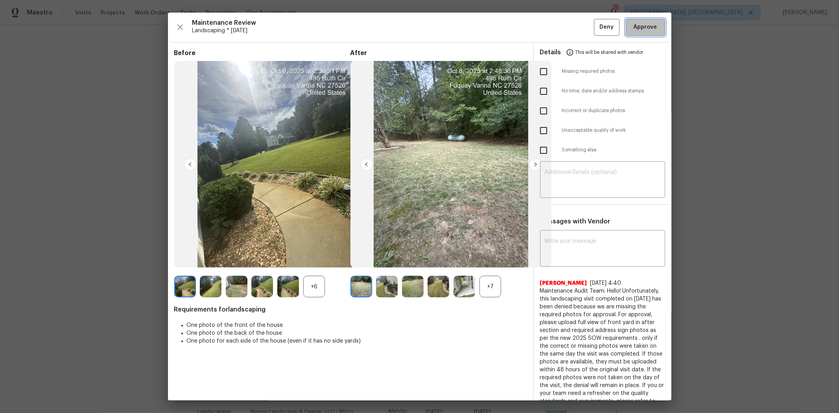
click at [451, 26] on span "Approve" at bounding box center [645, 27] width 24 height 10
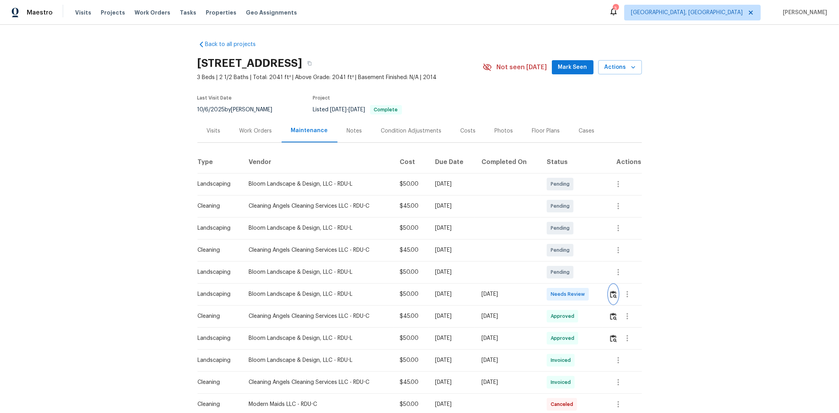
click at [596, 276] on img "button" at bounding box center [613, 294] width 7 height 7
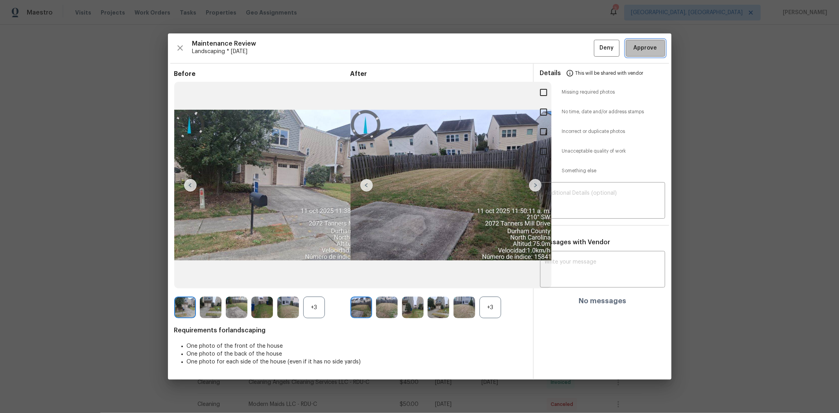
click at [596, 48] on span "Approve" at bounding box center [645, 48] width 24 height 10
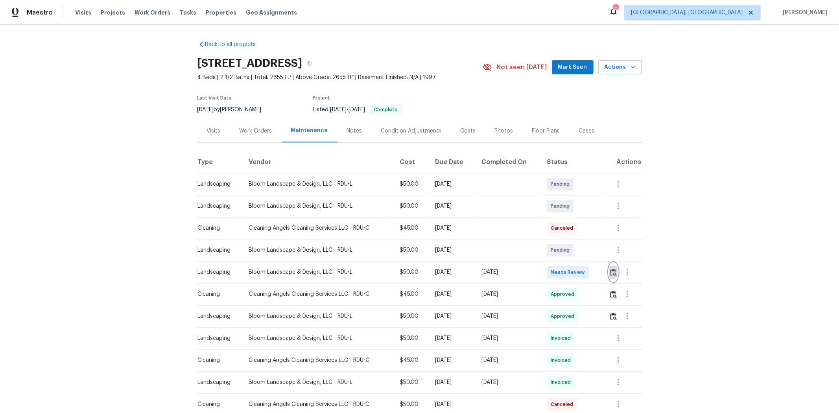
click at [596, 272] on img "button" at bounding box center [613, 272] width 7 height 7
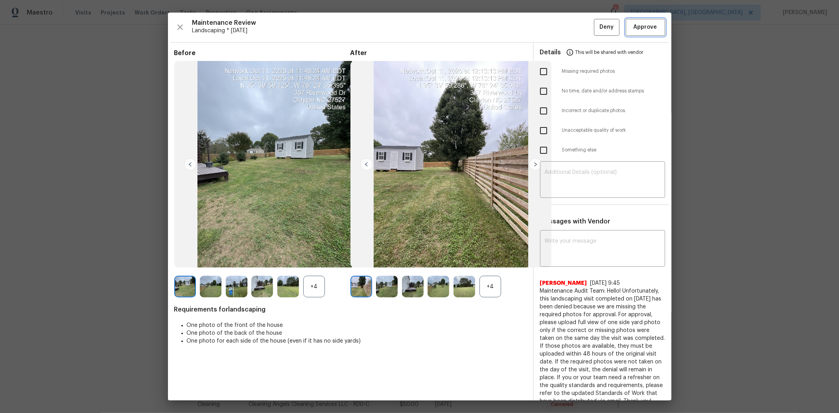
click at [596, 34] on button "Approve" at bounding box center [644, 27] width 39 height 17
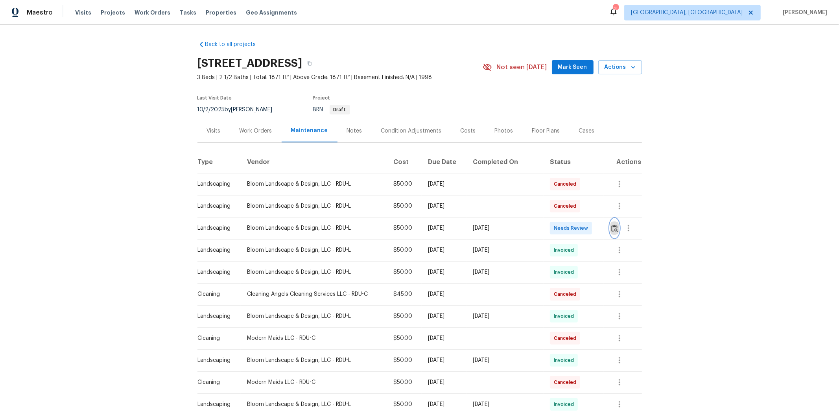
click at [596, 225] on img "button" at bounding box center [614, 227] width 7 height 7
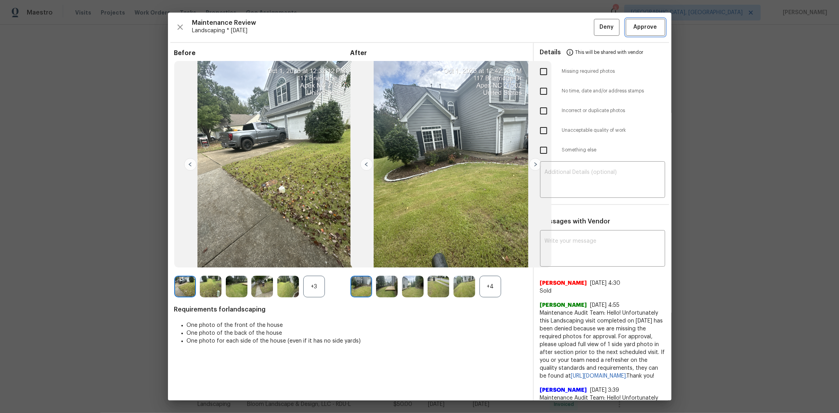
drag, startPoint x: 637, startPoint y: 29, endPoint x: 622, endPoint y: 28, distance: 15.7
click at [596, 28] on span "Approve" at bounding box center [645, 27] width 24 height 10
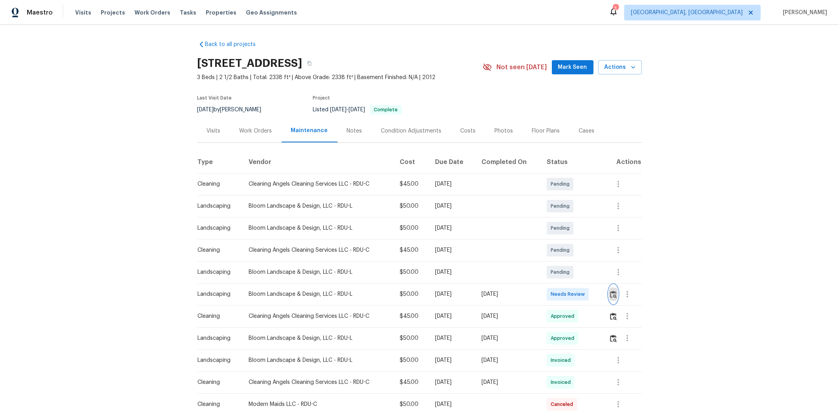
click at [596, 276] on button "button" at bounding box center [613, 294] width 9 height 19
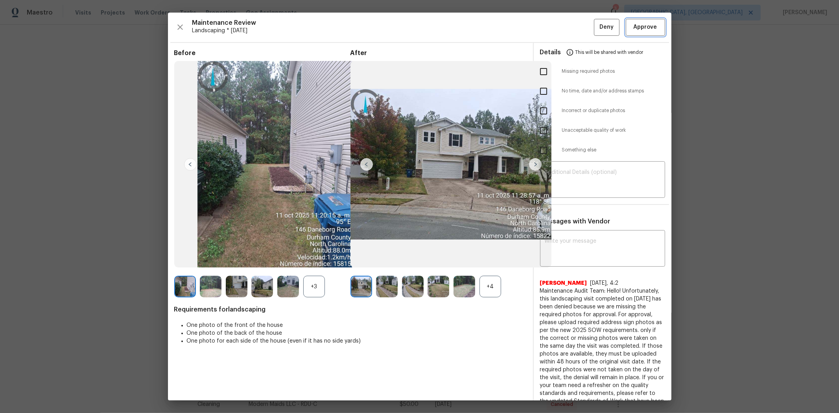
click at [596, 22] on span "Approve" at bounding box center [645, 27] width 24 height 10
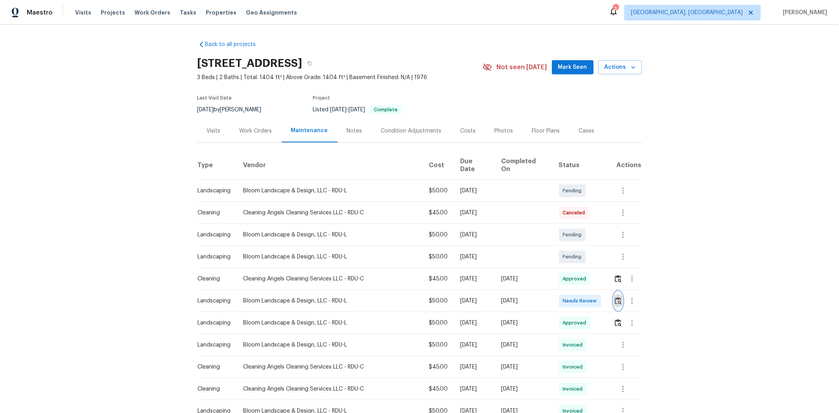
click at [596, 276] on img "button" at bounding box center [617, 300] width 7 height 7
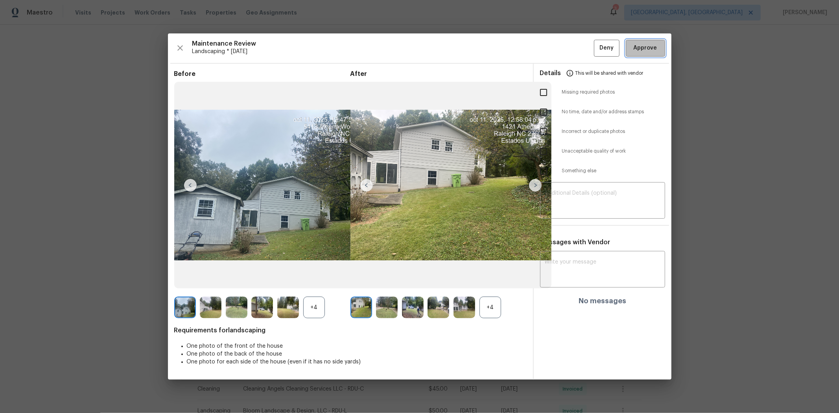
drag, startPoint x: 631, startPoint y: 46, endPoint x: 679, endPoint y: 24, distance: 53.3
click at [596, 46] on button "Approve" at bounding box center [644, 48] width 39 height 17
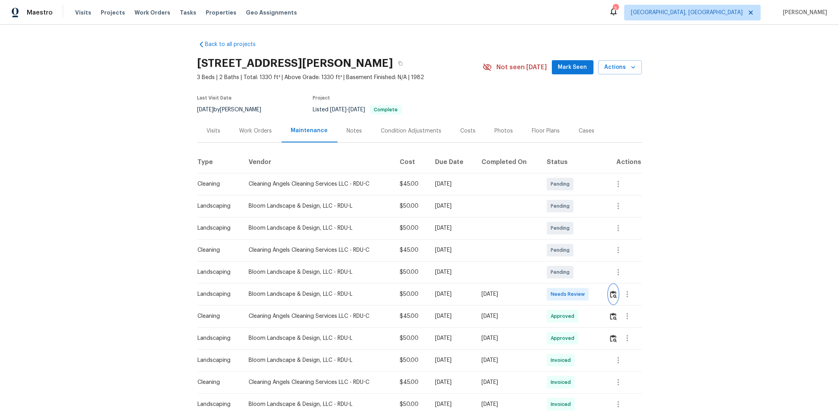
click at [596, 276] on img "button" at bounding box center [613, 294] width 7 height 7
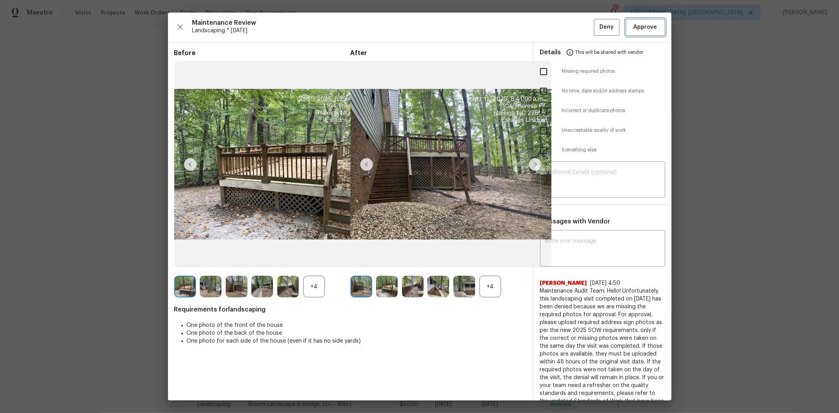
click at [596, 24] on span "Approve" at bounding box center [645, 27] width 24 height 10
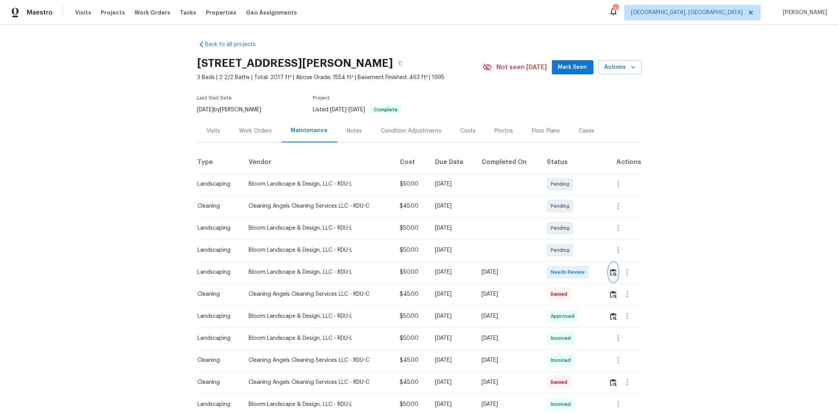
click at [596, 269] on img "button" at bounding box center [613, 272] width 7 height 7
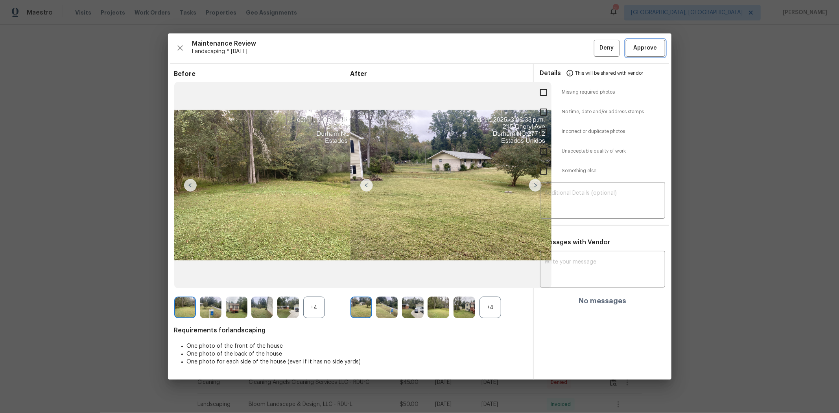
click at [596, 49] on span "Approve" at bounding box center [645, 48] width 24 height 10
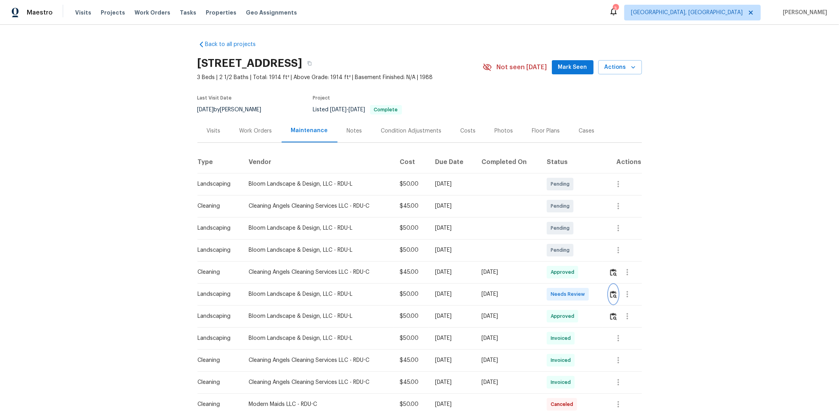
click at [596, 276] on button "button" at bounding box center [613, 294] width 9 height 19
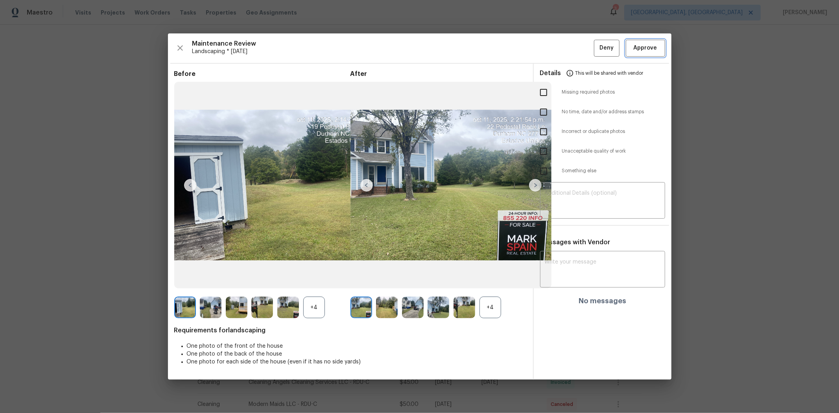
click at [596, 46] on span "Approve" at bounding box center [645, 48] width 24 height 10
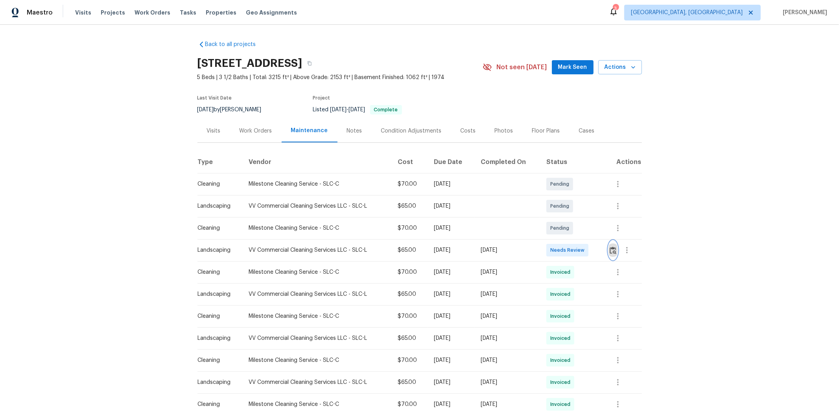
click at [451, 250] on img "button" at bounding box center [612, 249] width 7 height 7
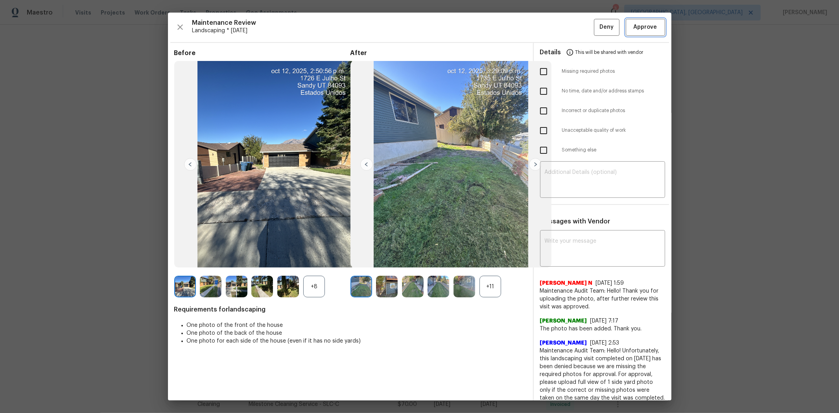
click at [451, 25] on span "Approve" at bounding box center [645, 27] width 24 height 10
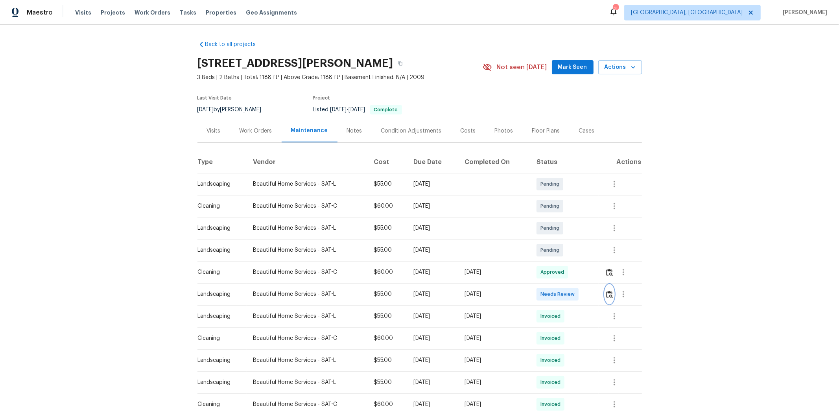
click at [596, 276] on img "button" at bounding box center [609, 294] width 7 height 7
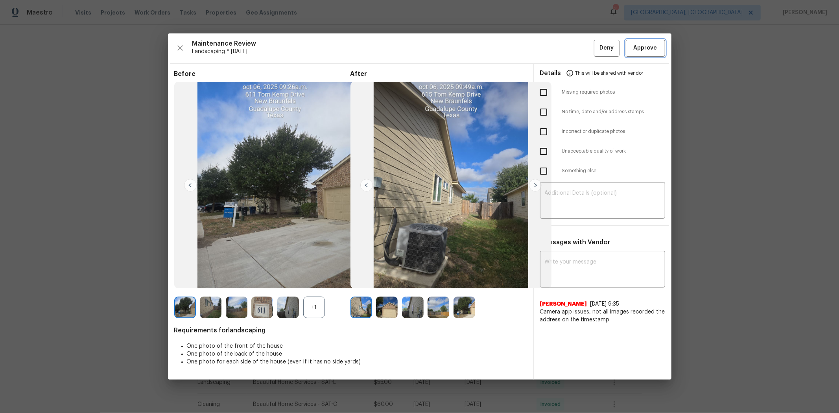
click at [596, 46] on span "Approve" at bounding box center [645, 48] width 24 height 10
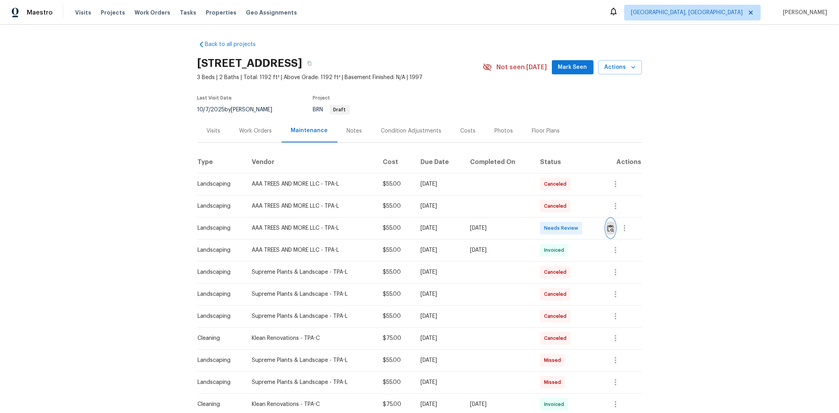
click at [451, 229] on img "button" at bounding box center [610, 227] width 7 height 7
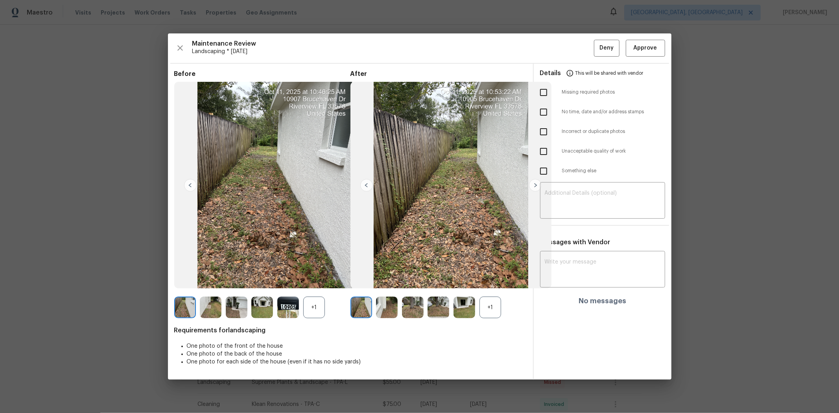
drag, startPoint x: 540, startPoint y: 151, endPoint x: 543, endPoint y: 158, distance: 7.6
click at [451, 152] on input "checkbox" at bounding box center [543, 151] width 17 height 17
checkbox input "true"
click at [451, 199] on textarea at bounding box center [602, 201] width 116 height 22
paste textarea "Maintenance Audit Team: Hello! Unfortunately, this landscaping visit completed …"
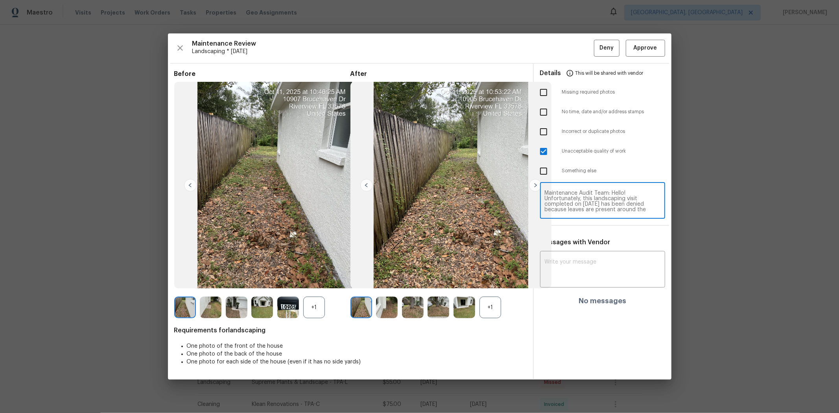
scroll to position [77, 0]
type textarea "Maintenance Audit Team: Hello! Unfortunately, this landscaping visit completed …"
click at [451, 264] on textarea at bounding box center [602, 270] width 116 height 22
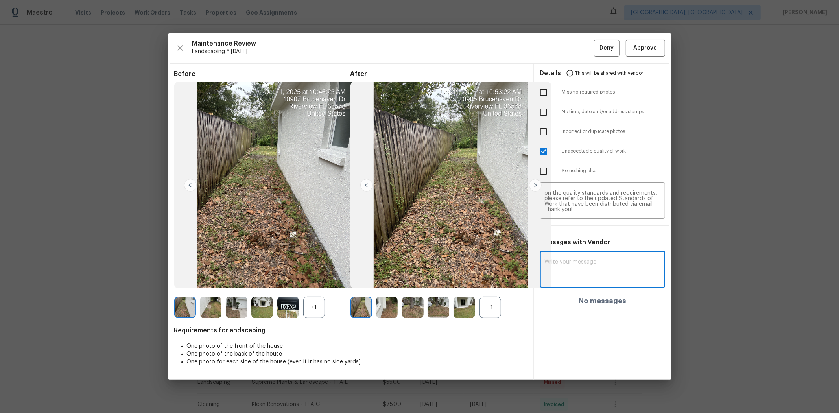
paste textarea "Maintenance Audit Team: Hello! Unfortunately, this landscaping visit completed …"
type textarea "Maintenance Audit Team: Hello! Unfortunately, this landscaping visit completed …"
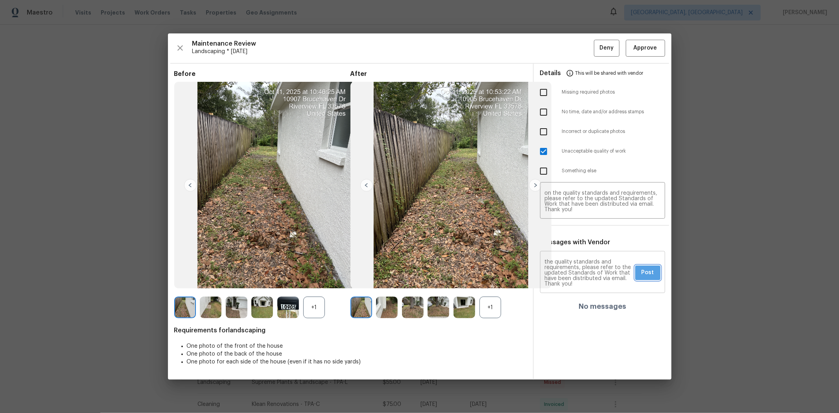
click at [451, 264] on button "Post" at bounding box center [647, 272] width 25 height 15
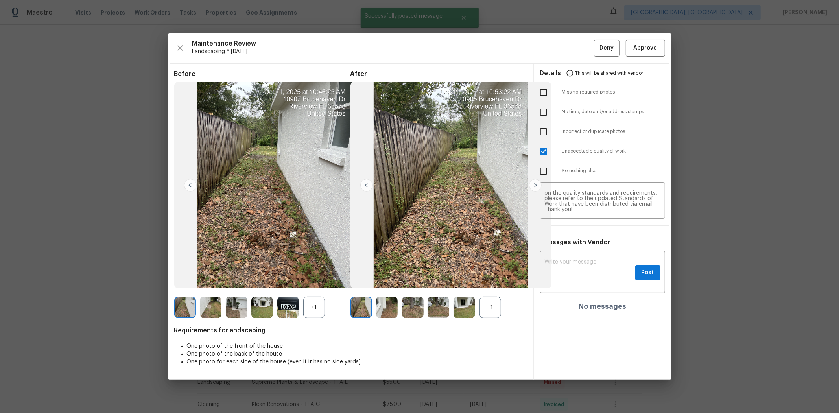
scroll to position [0, 0]
click at [451, 64] on span "This will be shared with vendor" at bounding box center [609, 73] width 68 height 19
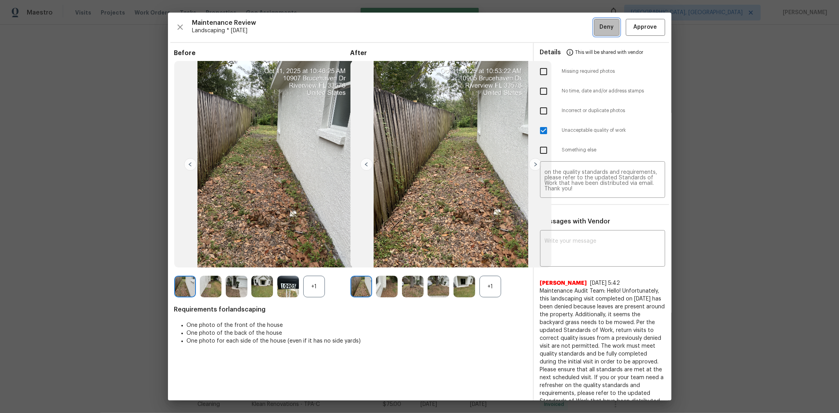
click at [451, 20] on button "Deny" at bounding box center [607, 27] width 26 height 17
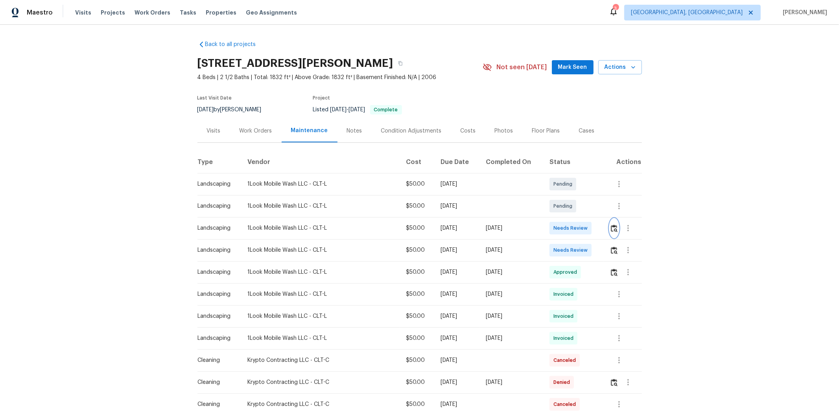
click at [596, 232] on button "button" at bounding box center [613, 228] width 9 height 19
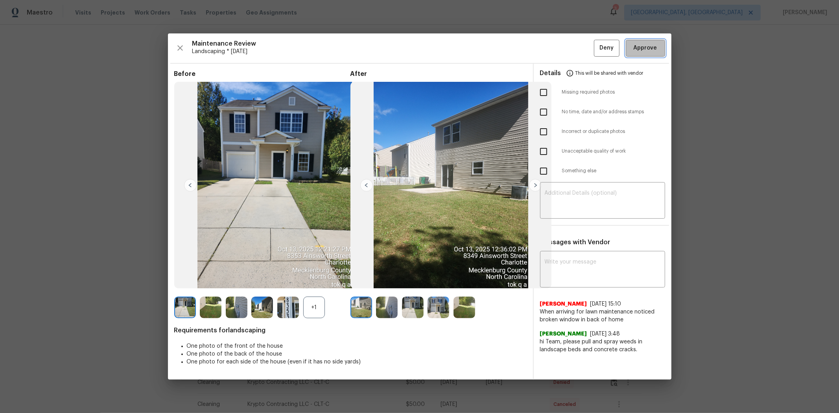
click at [596, 54] on button "Approve" at bounding box center [644, 48] width 39 height 17
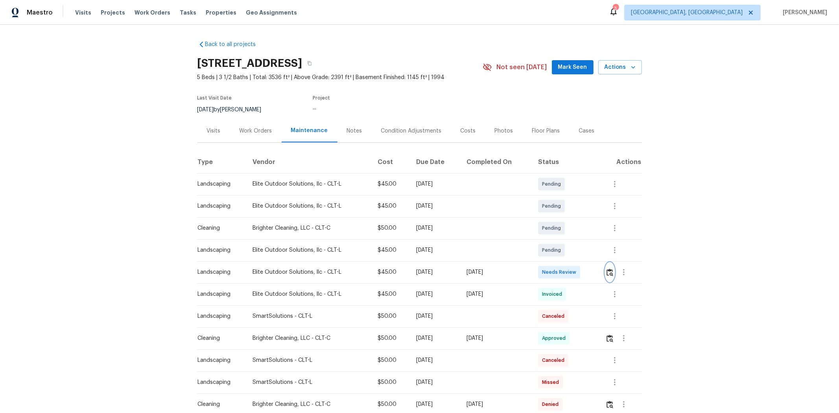
click at [611, 278] on button "button" at bounding box center [609, 272] width 9 height 19
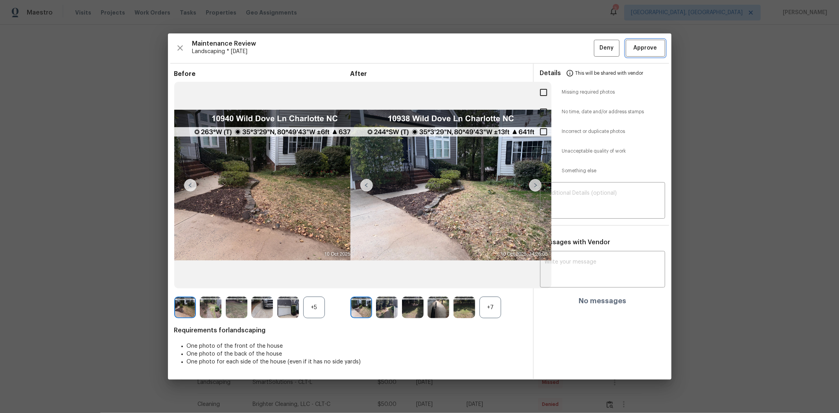
click at [635, 50] on span "Approve" at bounding box center [645, 48] width 24 height 10
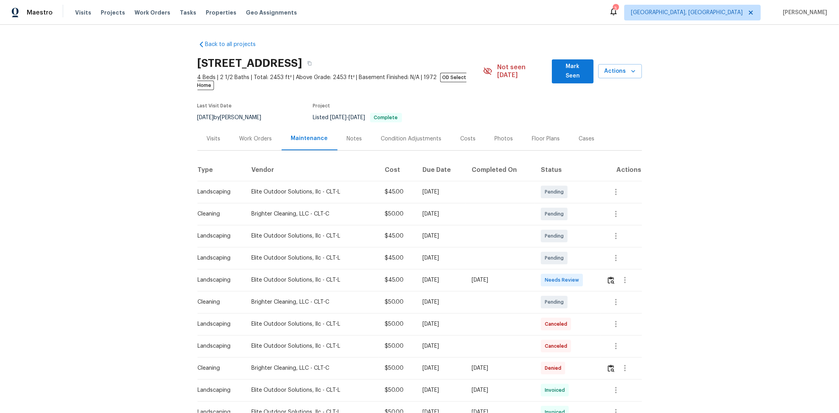
click at [596, 273] on td at bounding box center [621, 280] width 42 height 22
click at [596, 276] on img "button" at bounding box center [610, 279] width 7 height 7
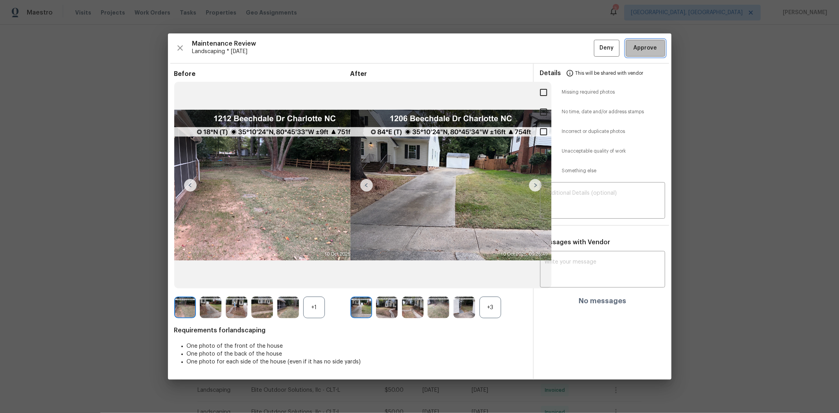
click at [596, 47] on span "Approve" at bounding box center [645, 48] width 24 height 10
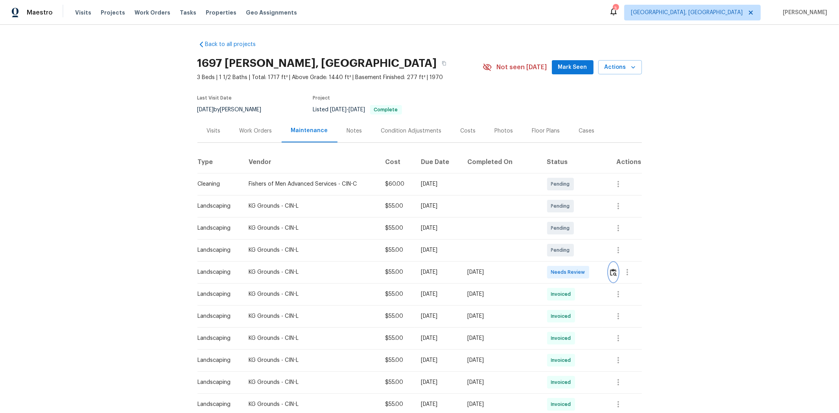
click at [596, 274] on img "button" at bounding box center [613, 272] width 7 height 7
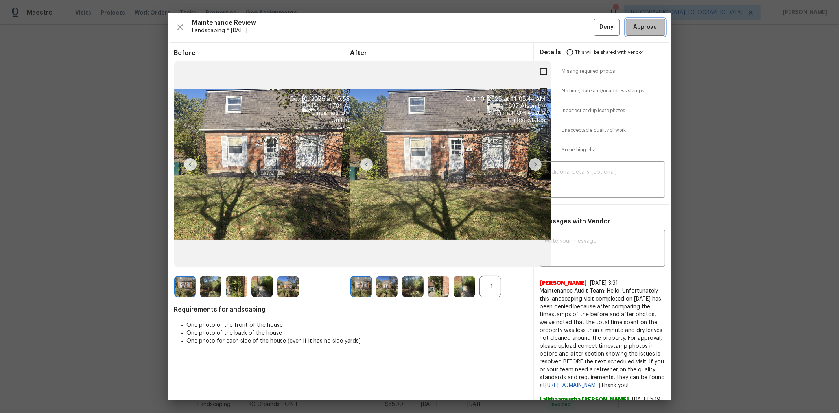
click at [596, 34] on button "Approve" at bounding box center [644, 27] width 39 height 17
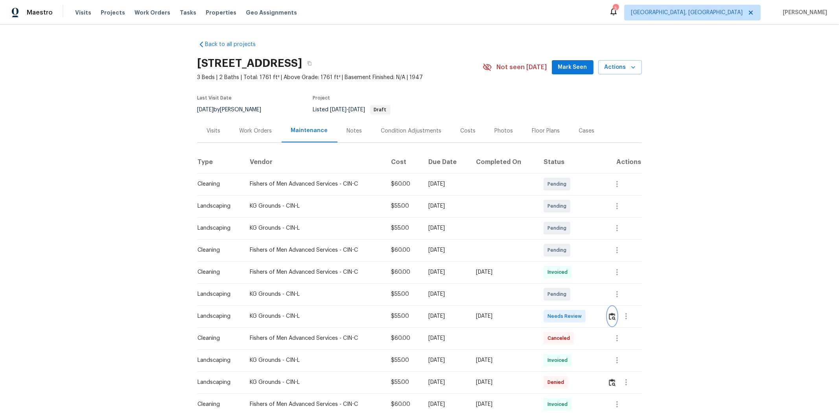
click at [596, 276] on img "button" at bounding box center [612, 316] width 7 height 7
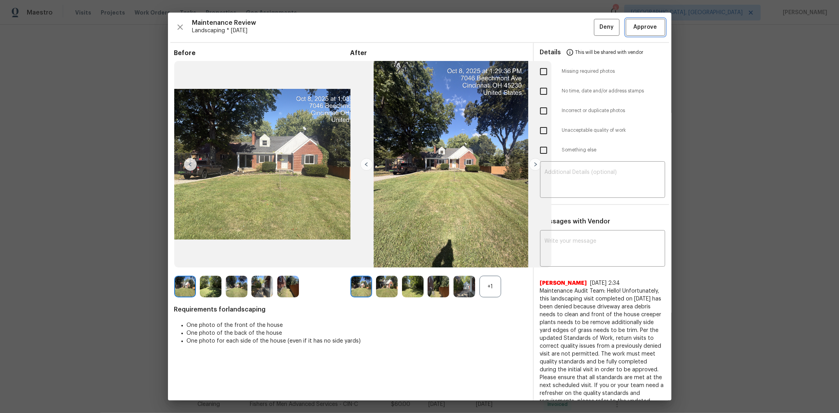
click at [596, 28] on span "Approve" at bounding box center [645, 27] width 27 height 10
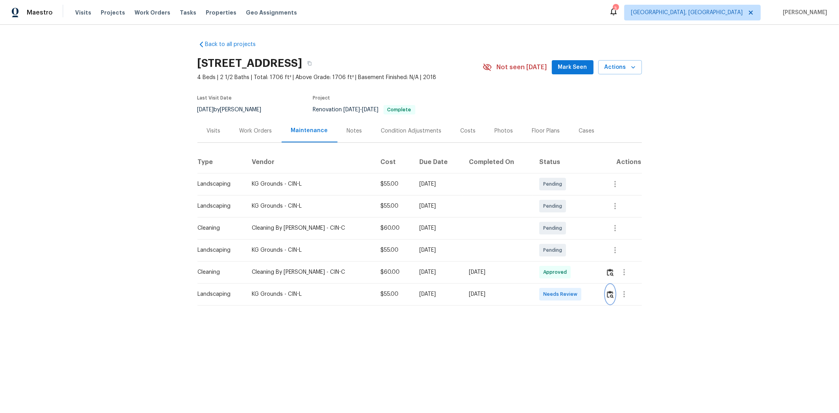
click at [596, 276] on button "button" at bounding box center [609, 294] width 9 height 19
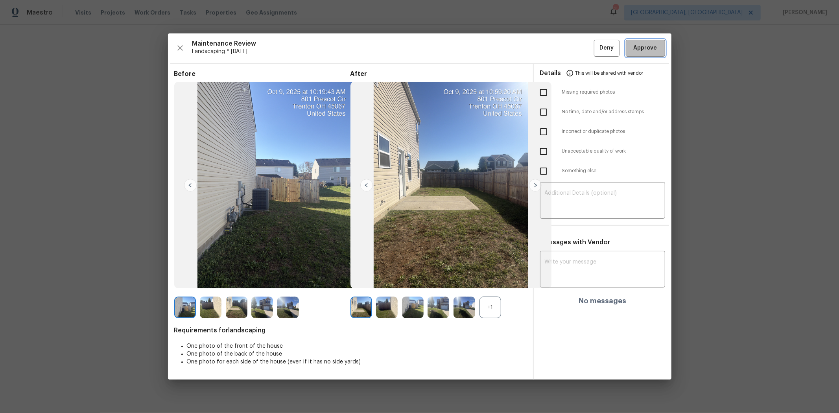
drag, startPoint x: 646, startPoint y: 48, endPoint x: 640, endPoint y: 50, distance: 5.7
click at [596, 48] on span "Approve" at bounding box center [645, 48] width 24 height 10
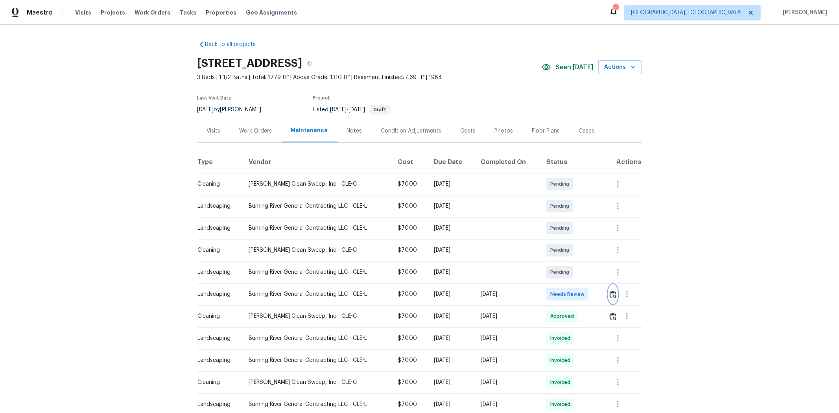
click at [596, 276] on button "button" at bounding box center [612, 294] width 9 height 19
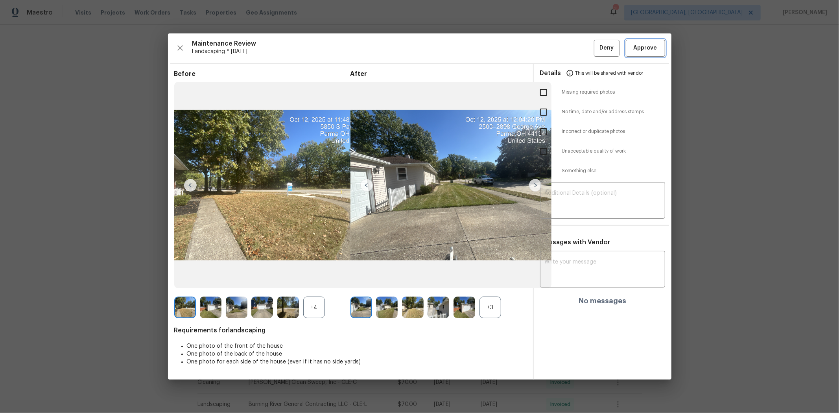
click at [596, 43] on button "Approve" at bounding box center [644, 48] width 39 height 17
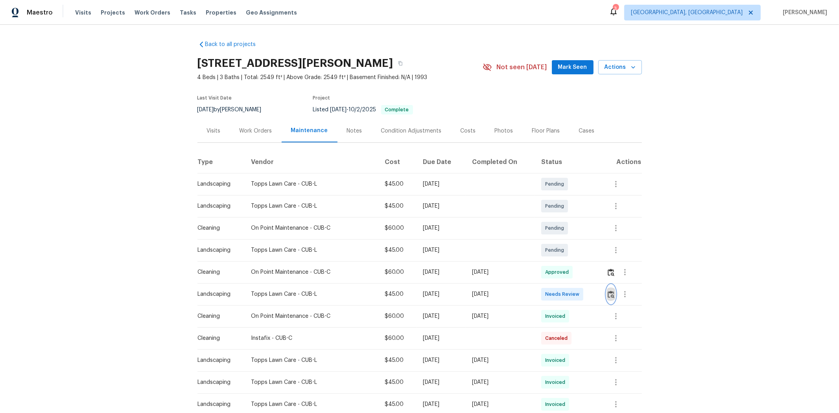
click at [596, 276] on img "button" at bounding box center [610, 294] width 7 height 7
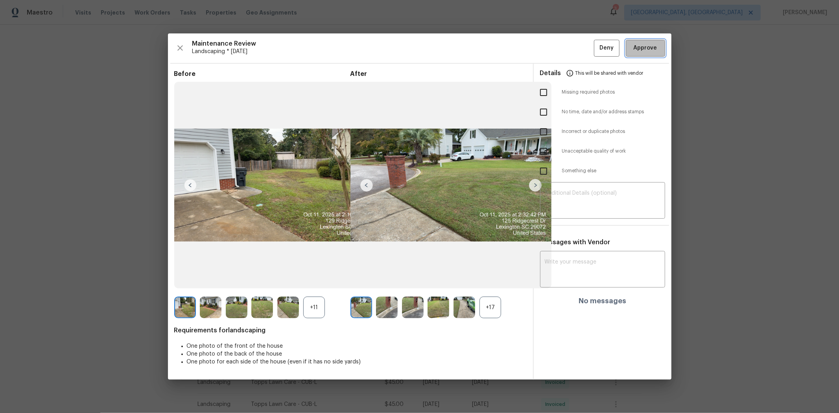
click at [596, 51] on span "Approve" at bounding box center [645, 48] width 24 height 10
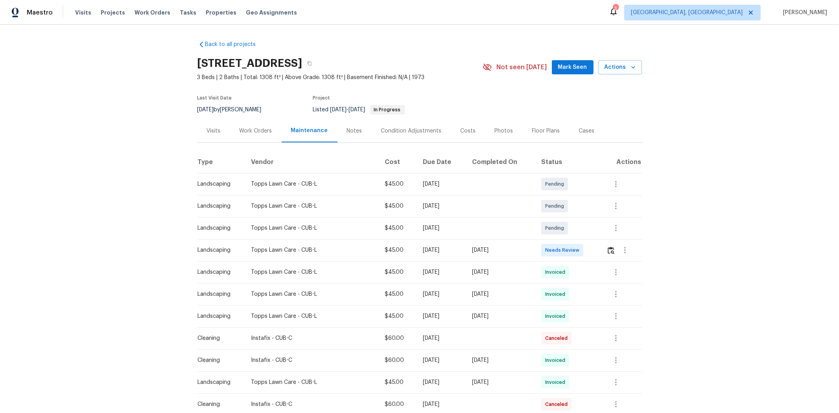
click at [596, 252] on td at bounding box center [620, 250] width 41 height 22
click at [596, 249] on img "button" at bounding box center [610, 249] width 7 height 7
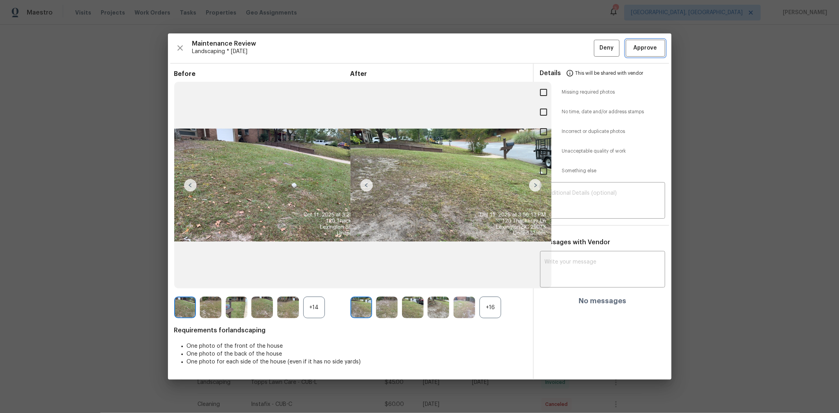
click at [596, 46] on span "Approve" at bounding box center [645, 48] width 27 height 10
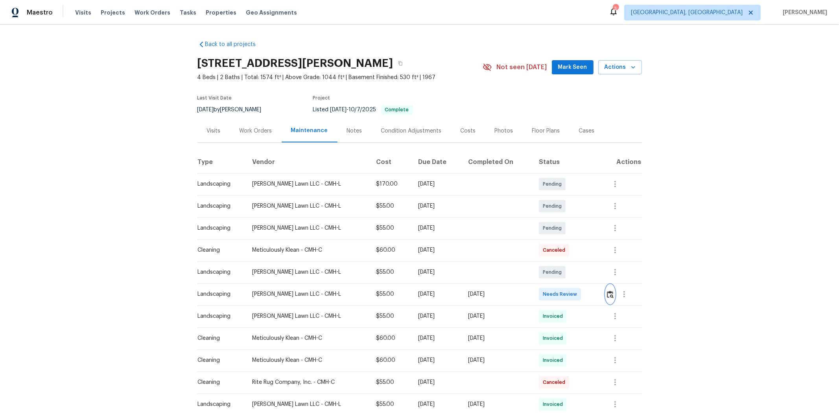
click at [596, 276] on img "button" at bounding box center [610, 294] width 7 height 7
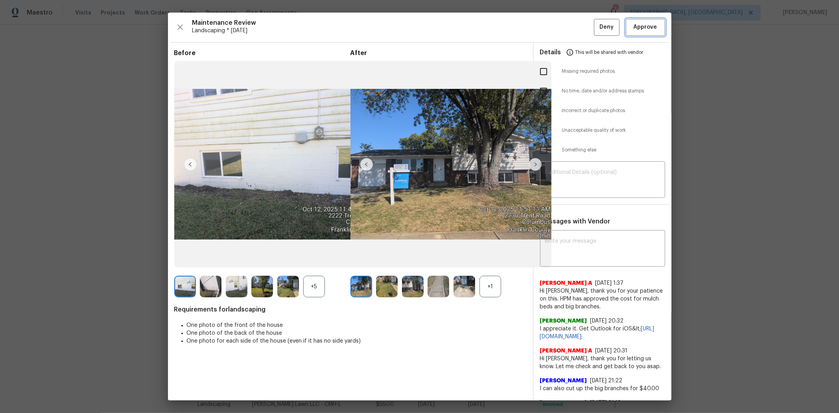
click at [596, 31] on span "Approve" at bounding box center [645, 27] width 24 height 10
